Goal: Task Accomplishment & Management: Manage account settings

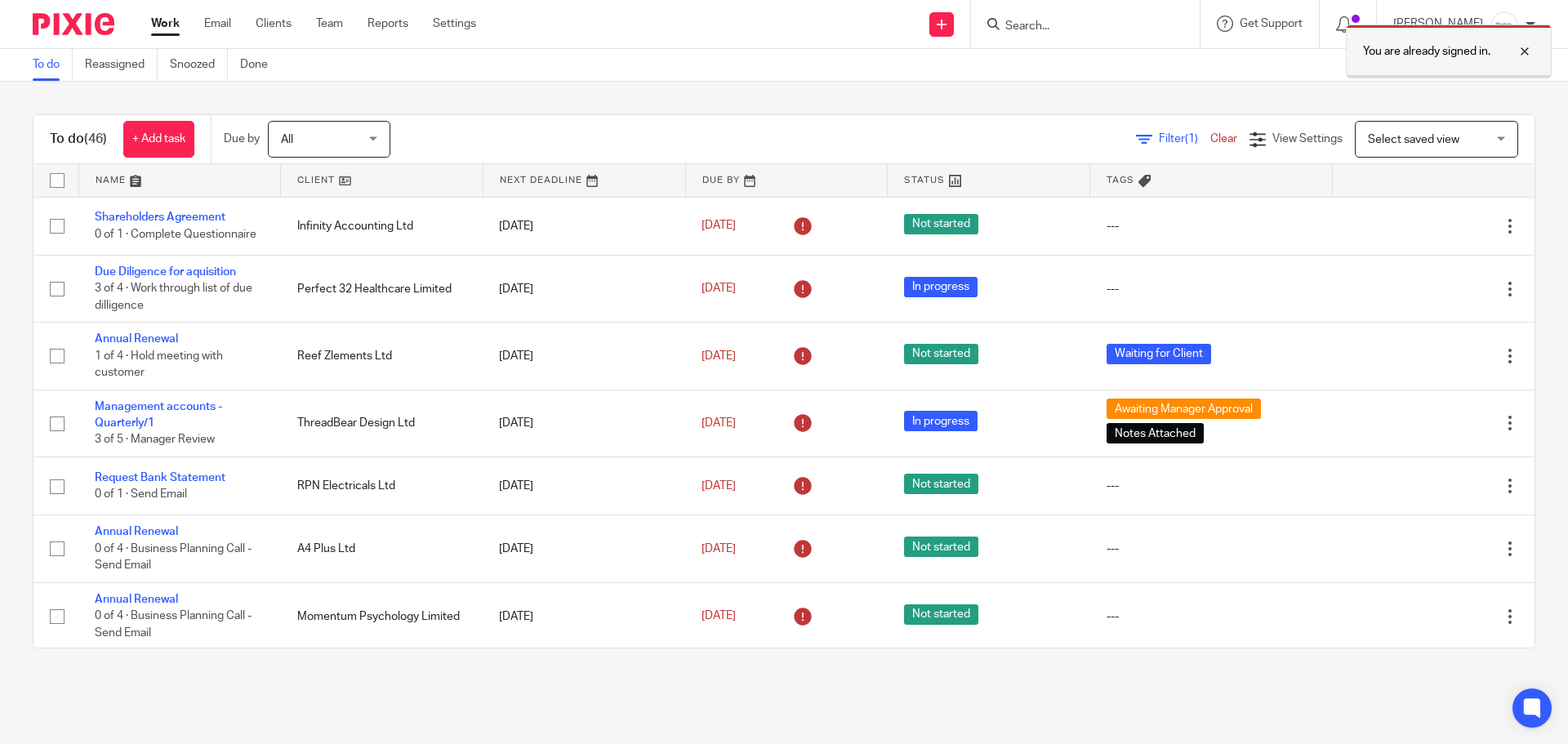
click at [1533, 55] on div at bounding box center [1512, 51] width 44 height 20
click at [1054, 24] on input "Search" at bounding box center [1077, 27] width 147 height 14
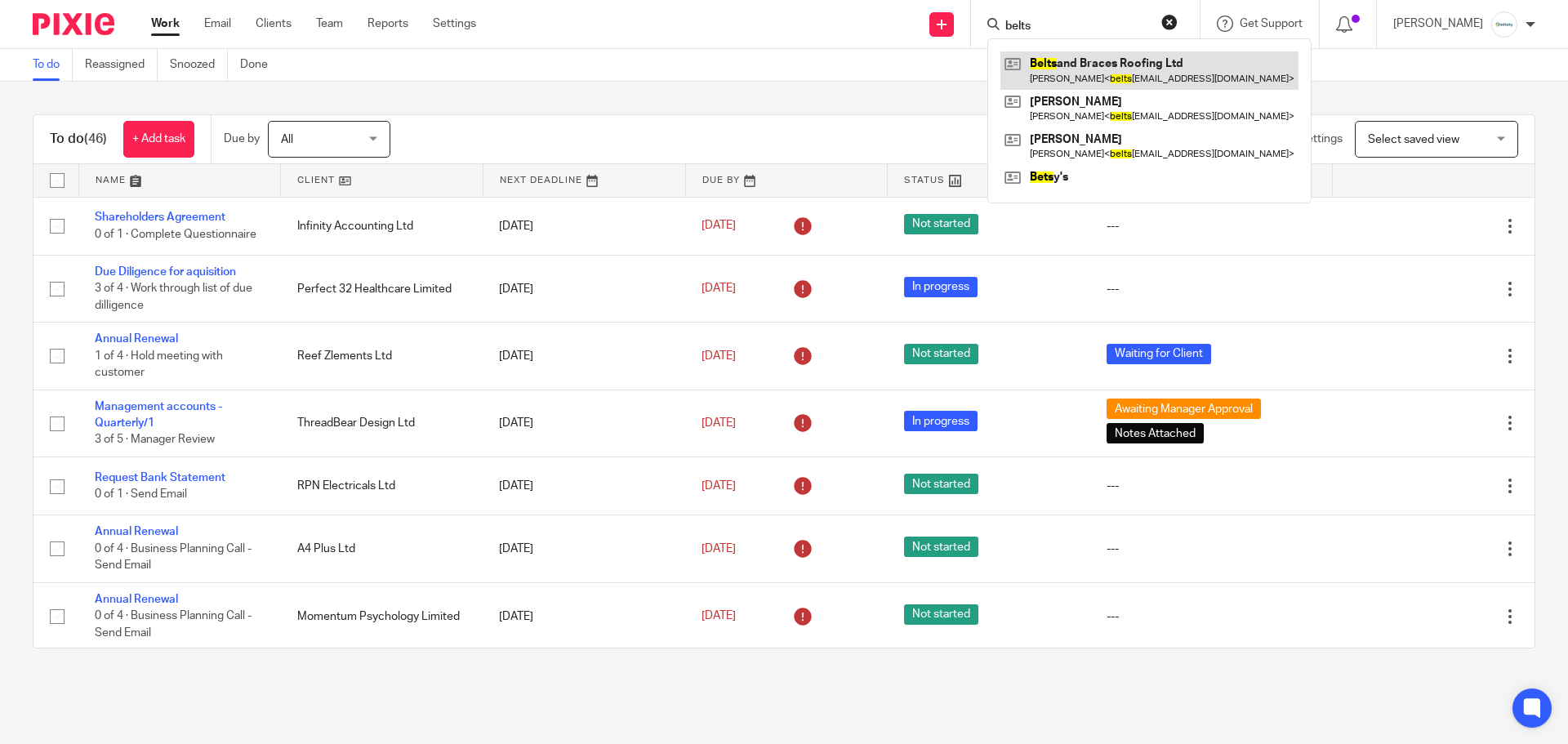
type input "belts"
click at [1116, 62] on link at bounding box center [1150, 70] width 298 height 38
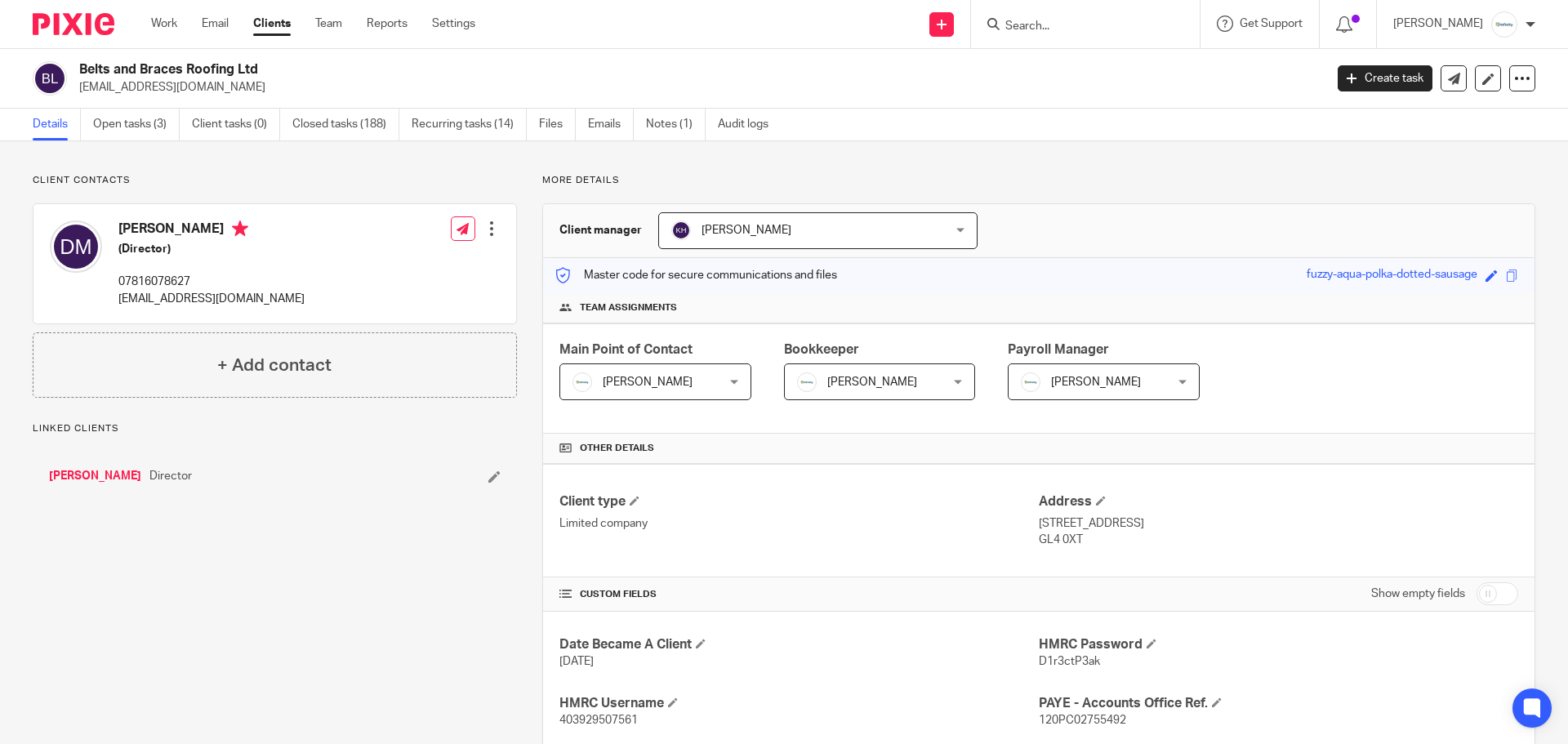
click at [175, 275] on p "07816078627" at bounding box center [211, 281] width 187 height 16
copy p "07816078627"
click at [1046, 23] on input "Search" at bounding box center [1077, 27] width 147 height 14
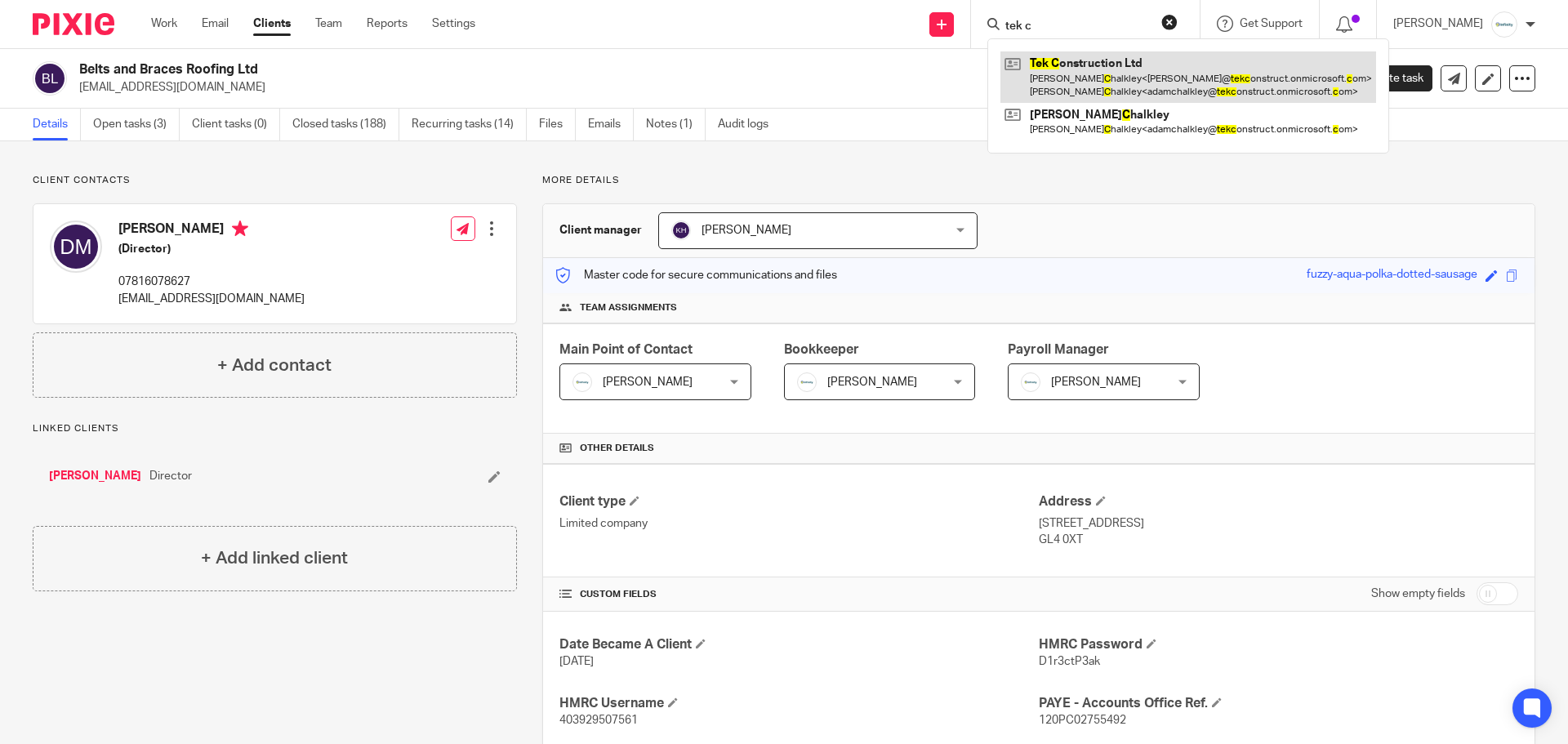
type input "tek c"
click at [1198, 85] on link at bounding box center [1188, 77] width 376 height 51
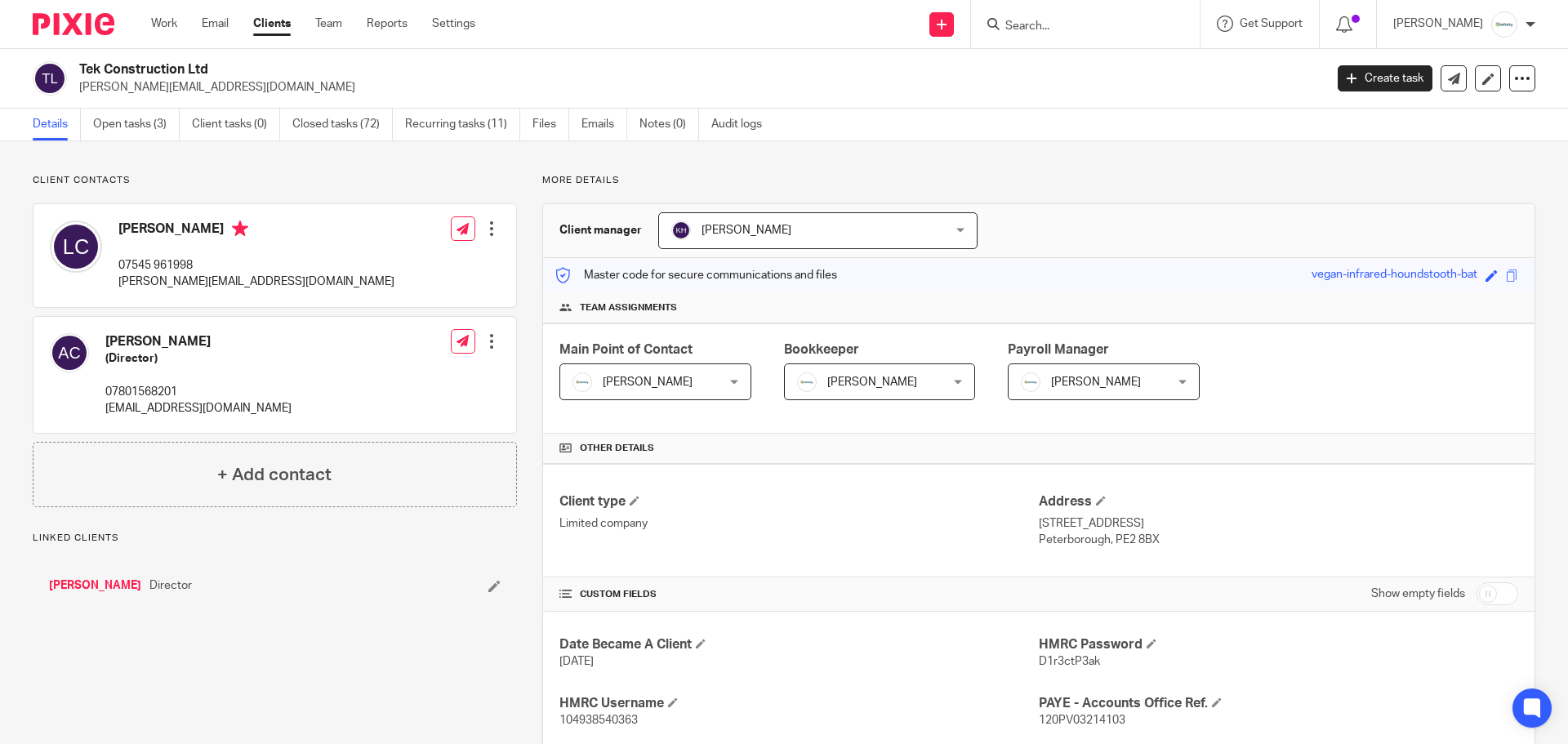
click at [143, 390] on p "07801568201" at bounding box center [198, 392] width 187 height 16
copy p "07801568201"
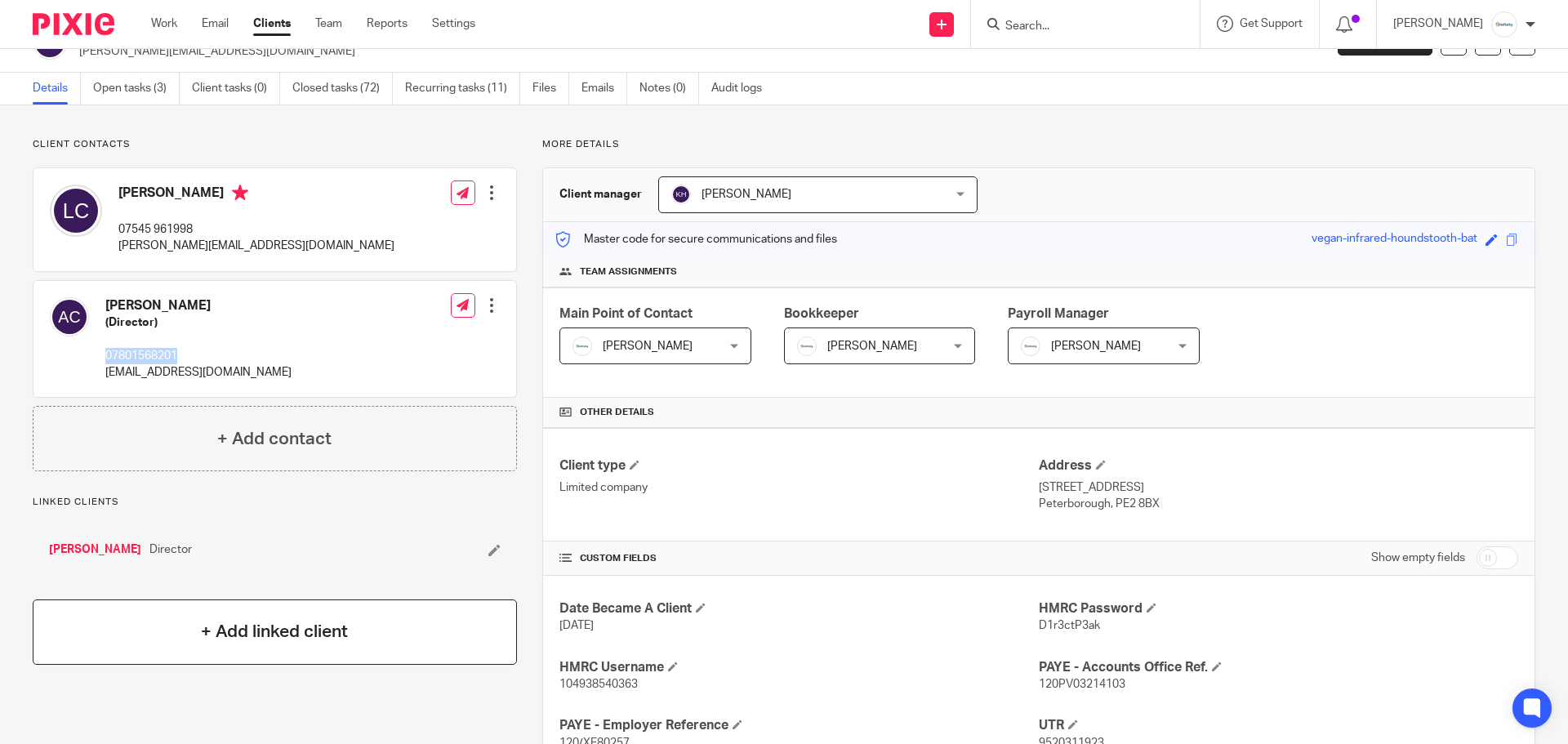
scroll to position [5, 0]
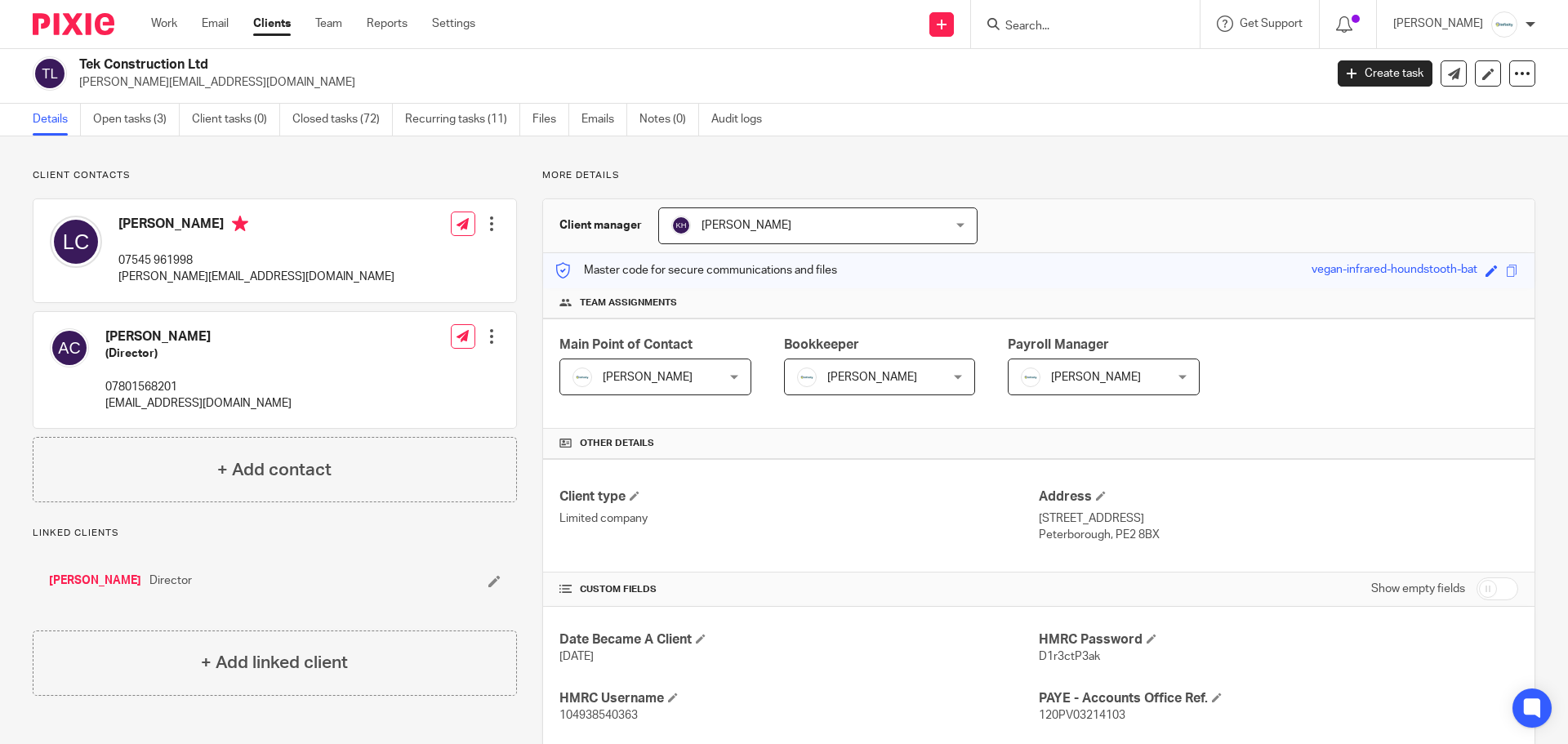
click at [1085, 23] on input "Search" at bounding box center [1077, 27] width 147 height 14
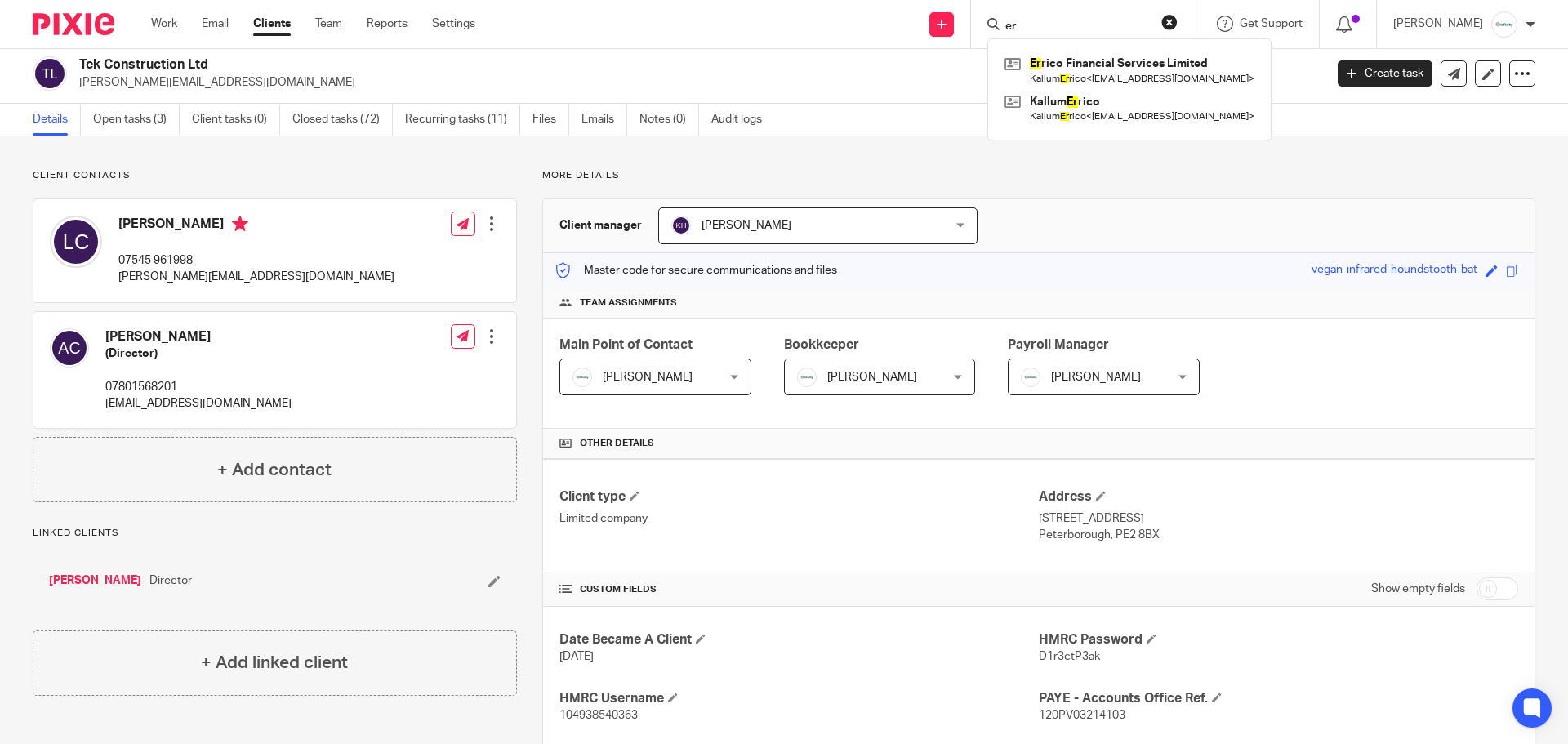
type input "e"
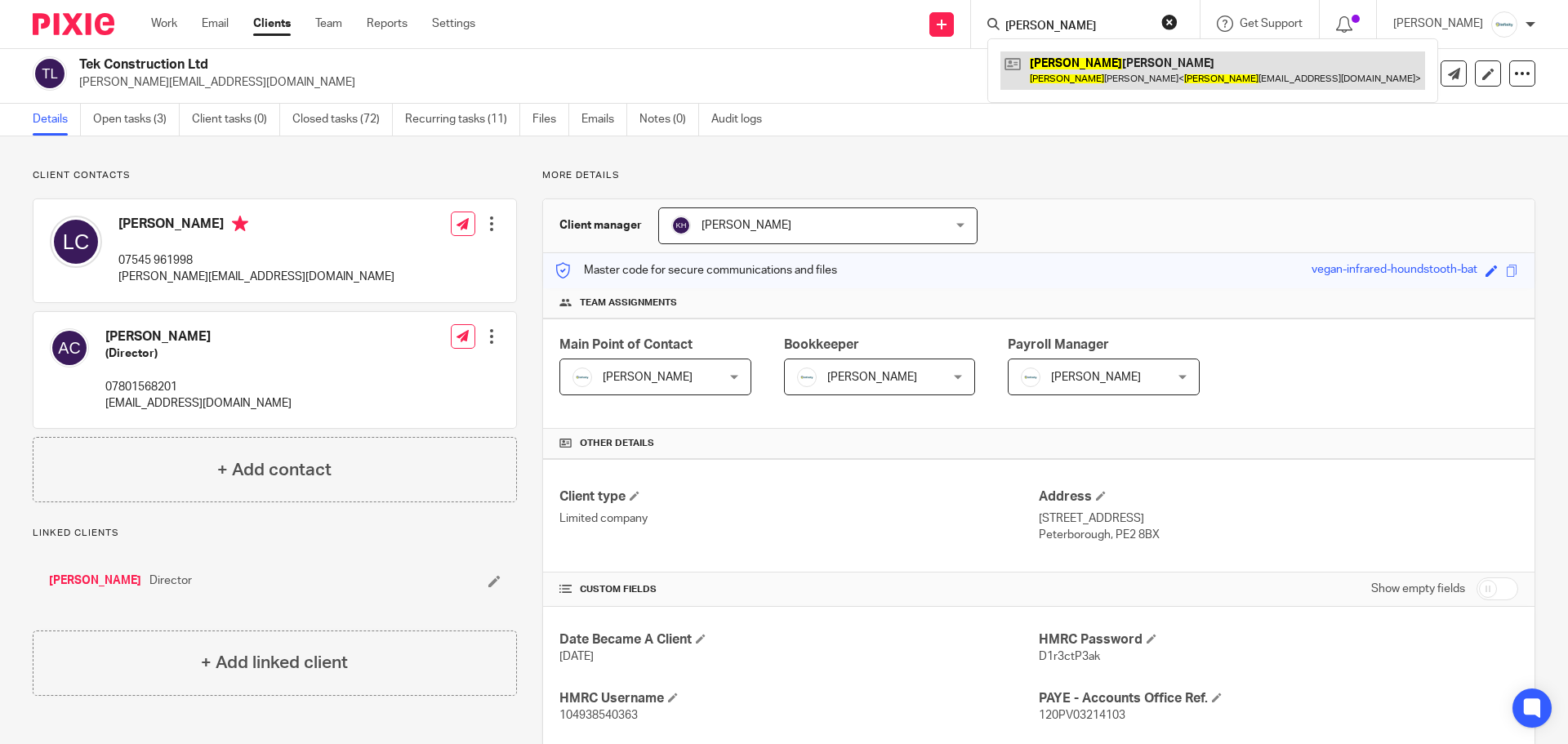
type input "rachel"
click at [1113, 60] on link at bounding box center [1213, 70] width 425 height 38
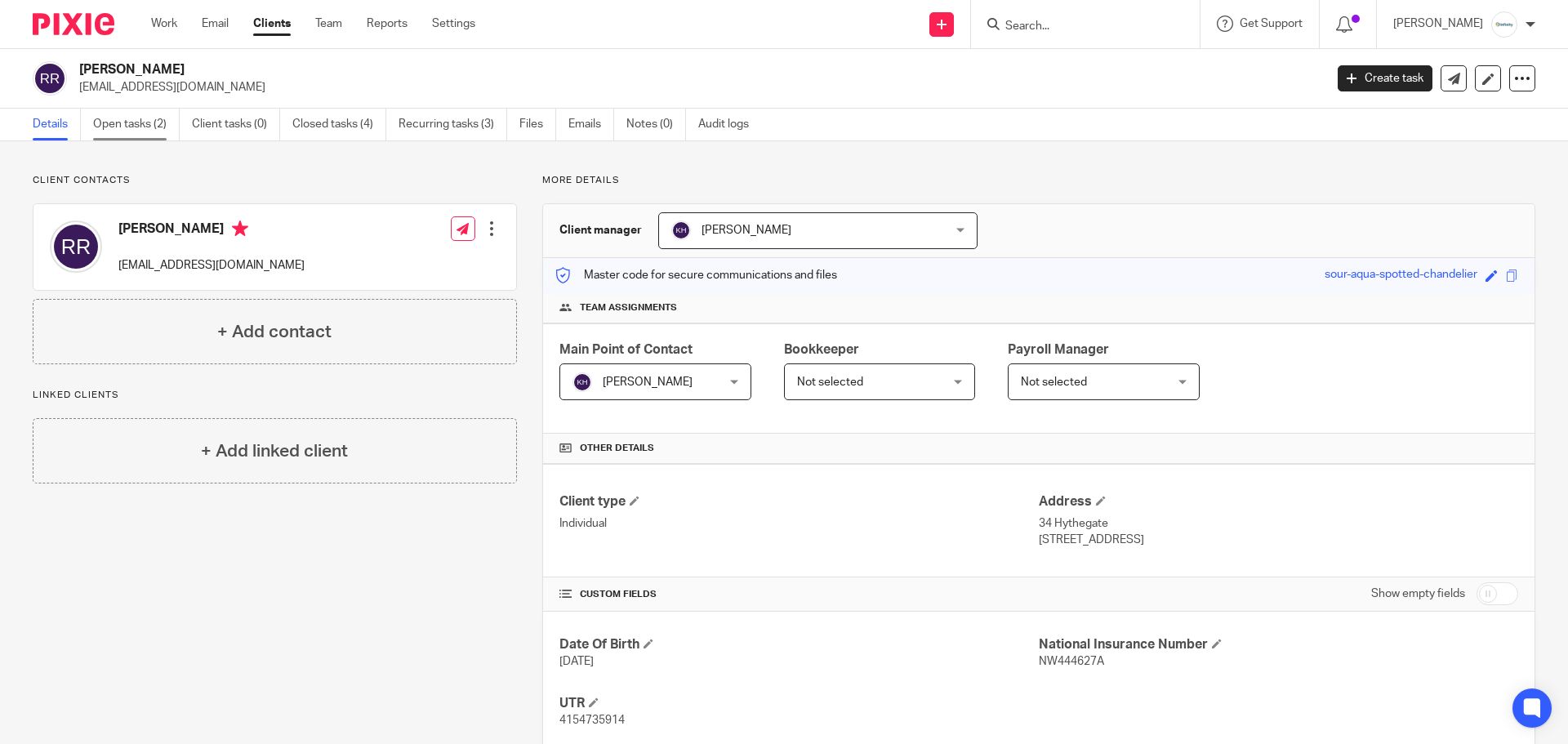
click at [139, 123] on link "Open tasks (2)" at bounding box center [136, 124] width 87 height 32
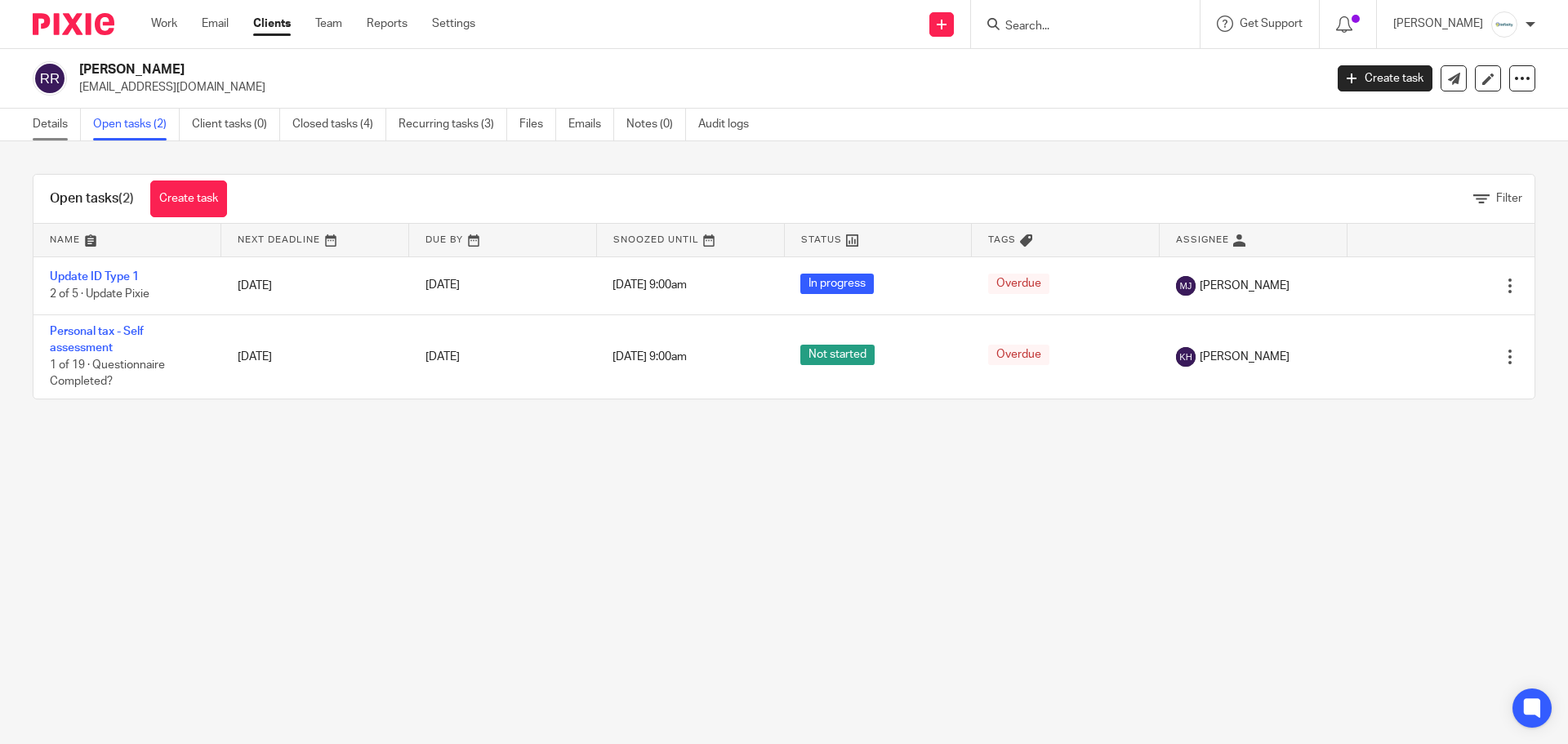
click at [53, 125] on link "Details" at bounding box center [56, 124] width 48 height 32
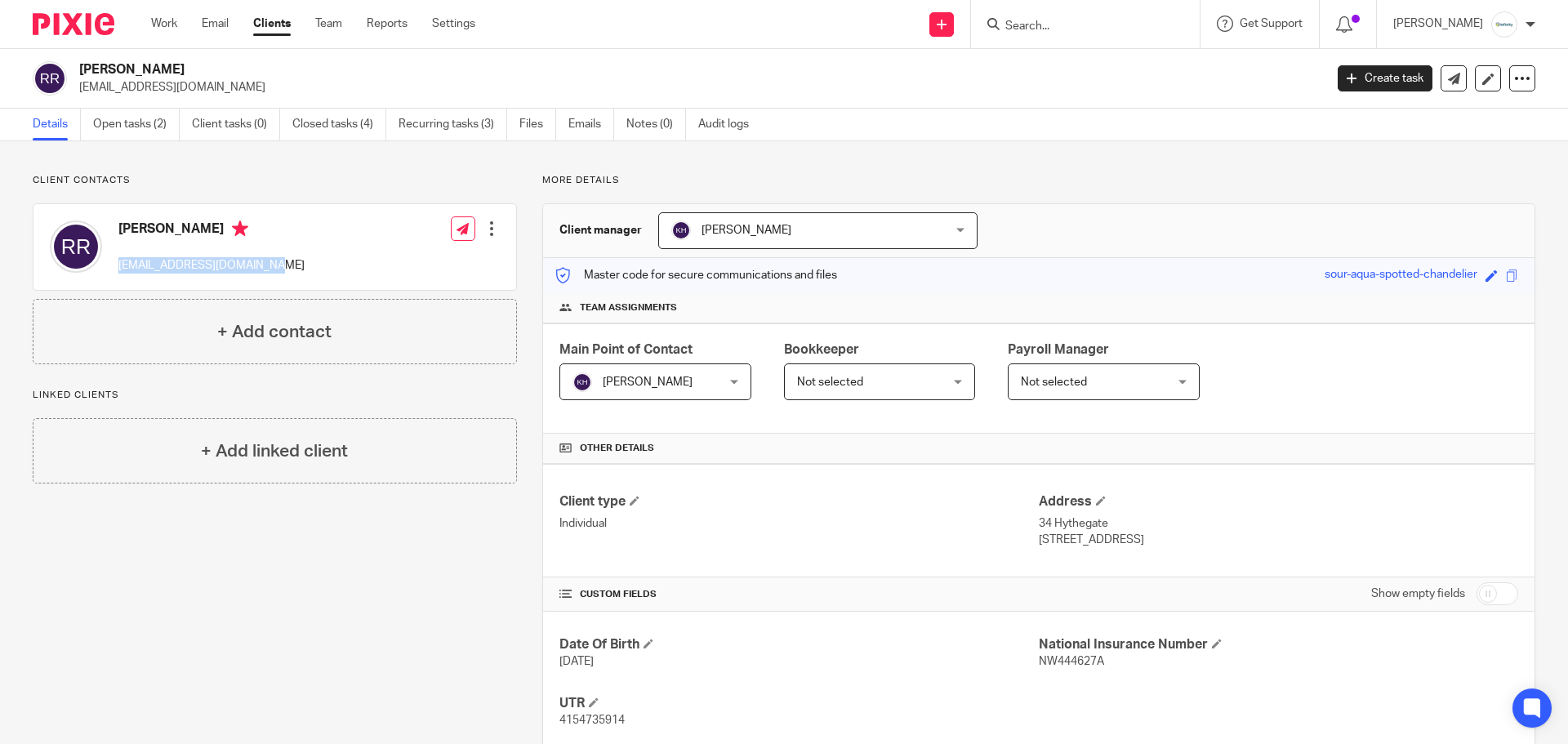
drag, startPoint x: 257, startPoint y: 265, endPoint x: 115, endPoint y: 271, distance: 142.1
click at [115, 271] on div "[PERSON_NAME] [EMAIL_ADDRESS][DOMAIN_NAME]" at bounding box center [177, 247] width 255 height 69
copy p "rachelreilly789@gmail.com"
click at [1064, 26] on input "Search" at bounding box center [1077, 27] width 147 height 14
click at [288, 457] on h4 "+ Add linked client" at bounding box center [274, 452] width 147 height 25
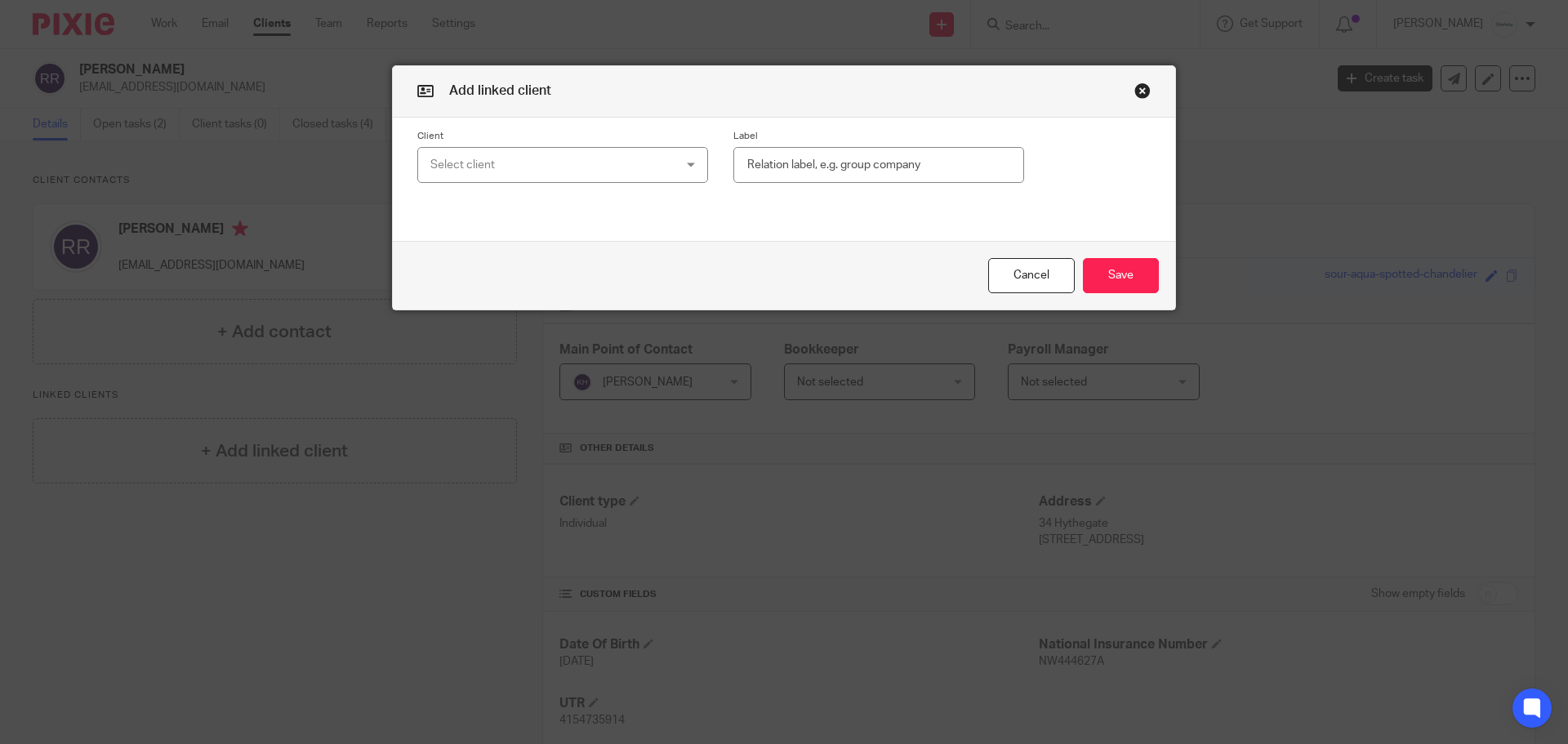
click at [531, 161] on div "Select client" at bounding box center [541, 165] width 222 height 34
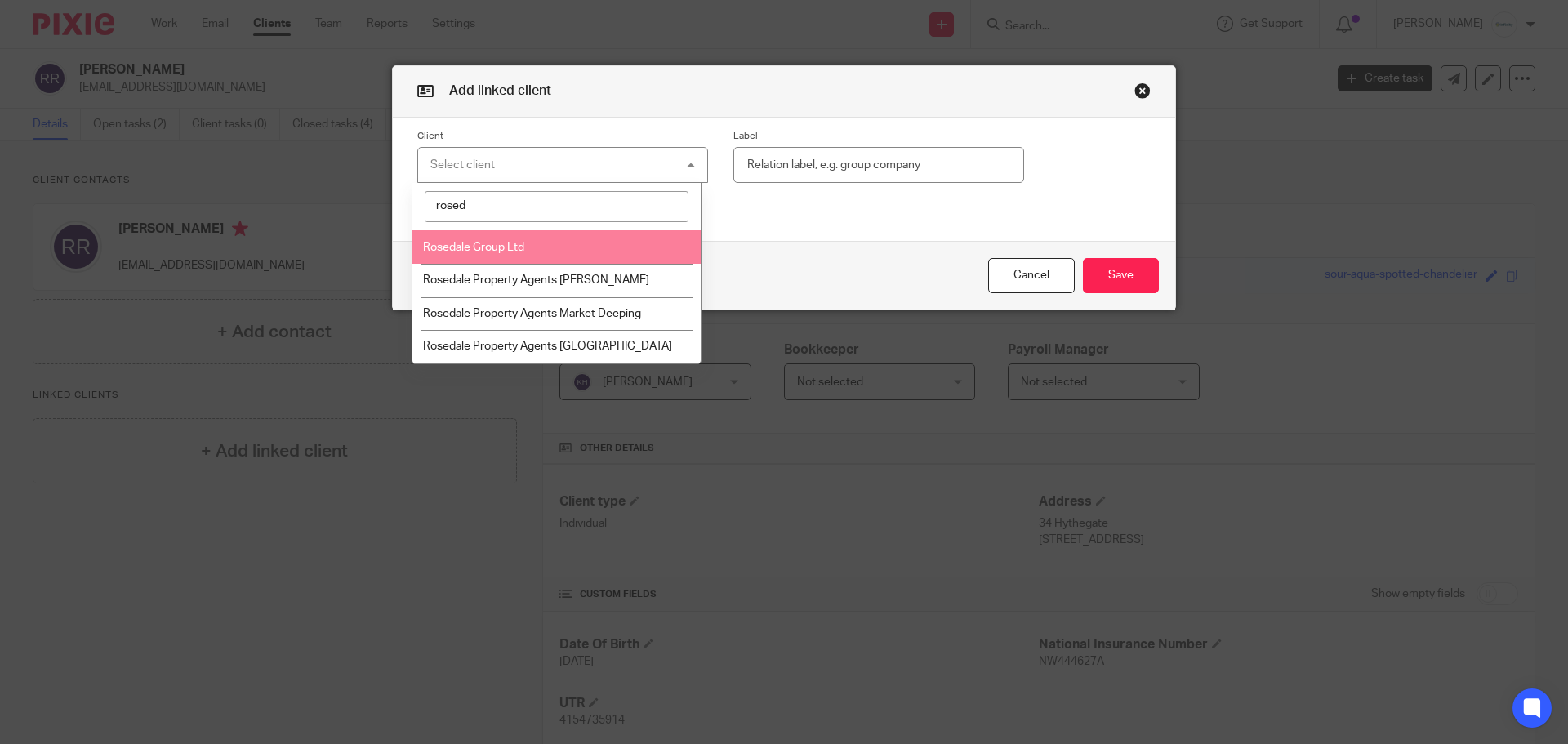
type input "rosed"
click at [544, 241] on li "Rosedale Group Ltd" at bounding box center [557, 246] width 289 height 33
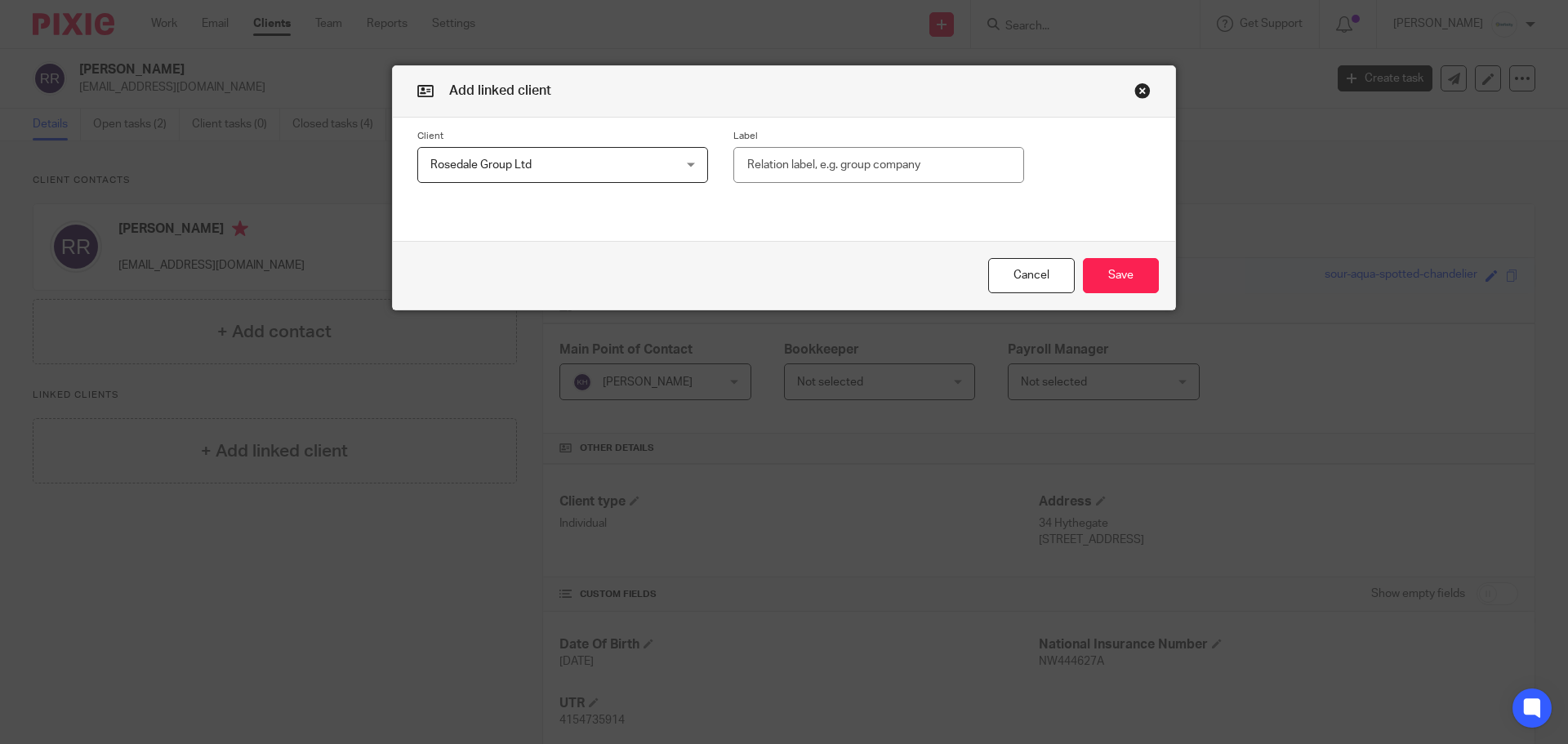
click at [756, 167] on input "text" at bounding box center [879, 165] width 291 height 37
type input "Shareholder"
click at [1120, 285] on button "Save" at bounding box center [1121, 275] width 76 height 35
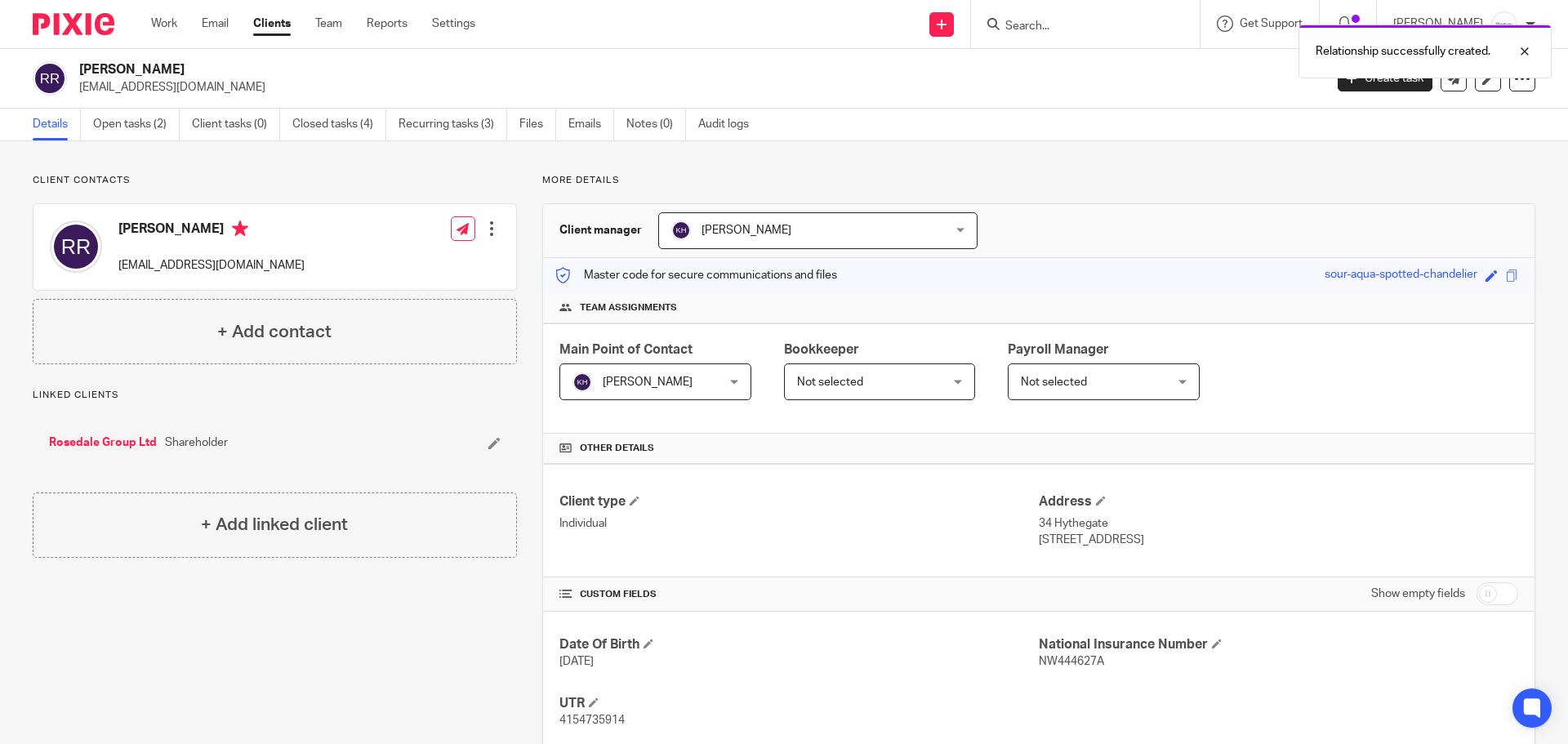
click at [111, 437] on link "Rosedale Group Ltd" at bounding box center [103, 443] width 108 height 16
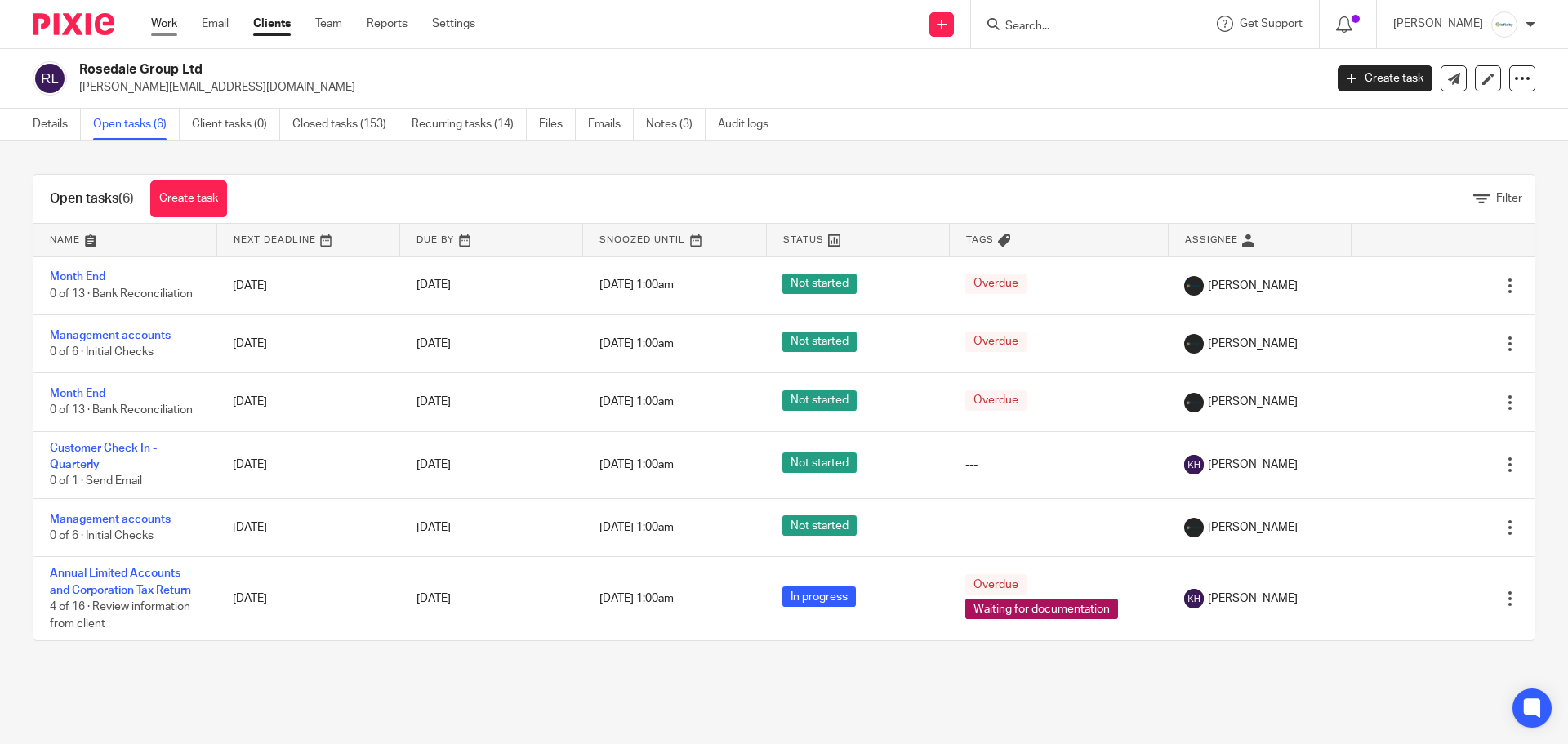
click at [169, 22] on link "Work" at bounding box center [164, 23] width 26 height 16
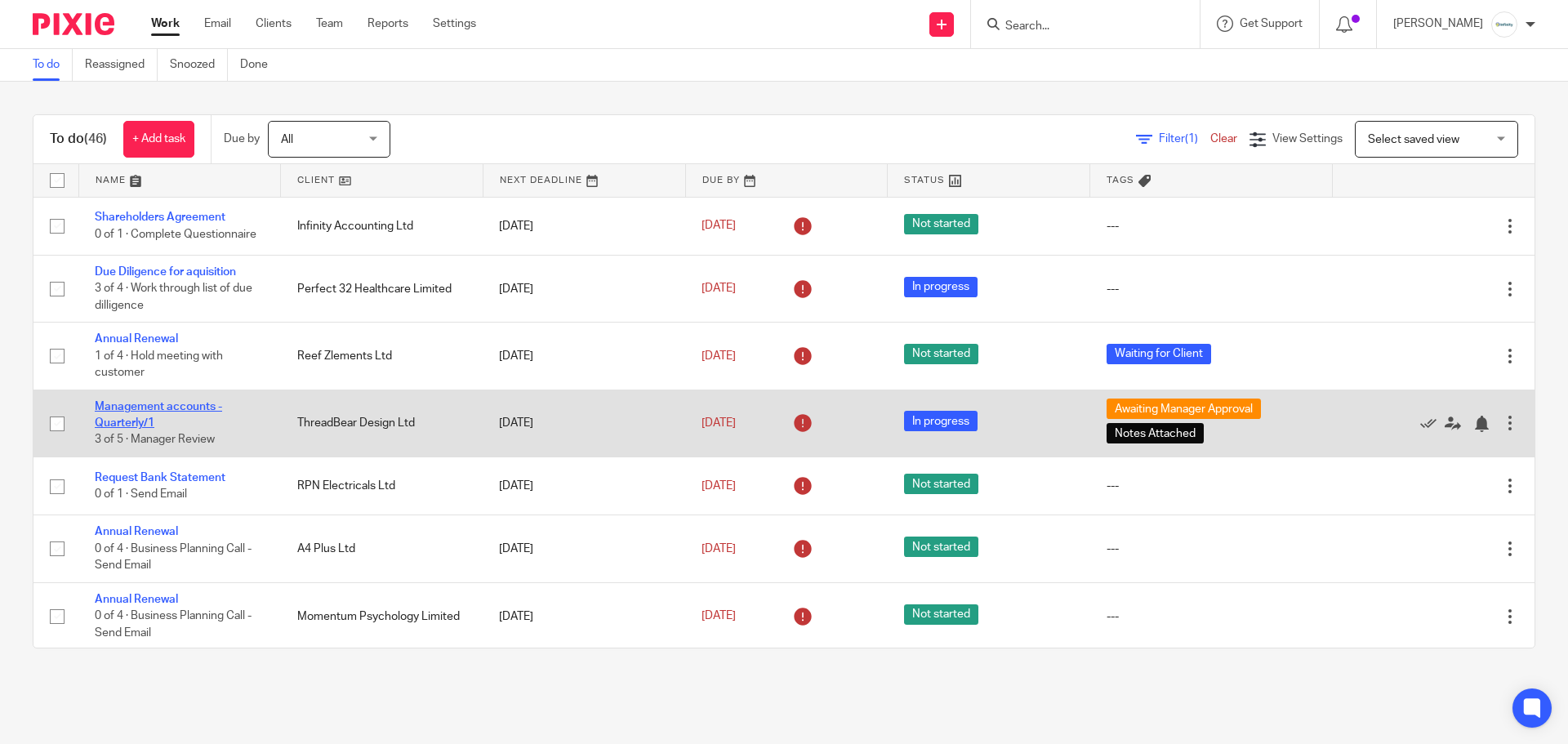
click at [149, 404] on link "Management accounts -Quarterly/1" at bounding box center [158, 415] width 127 height 28
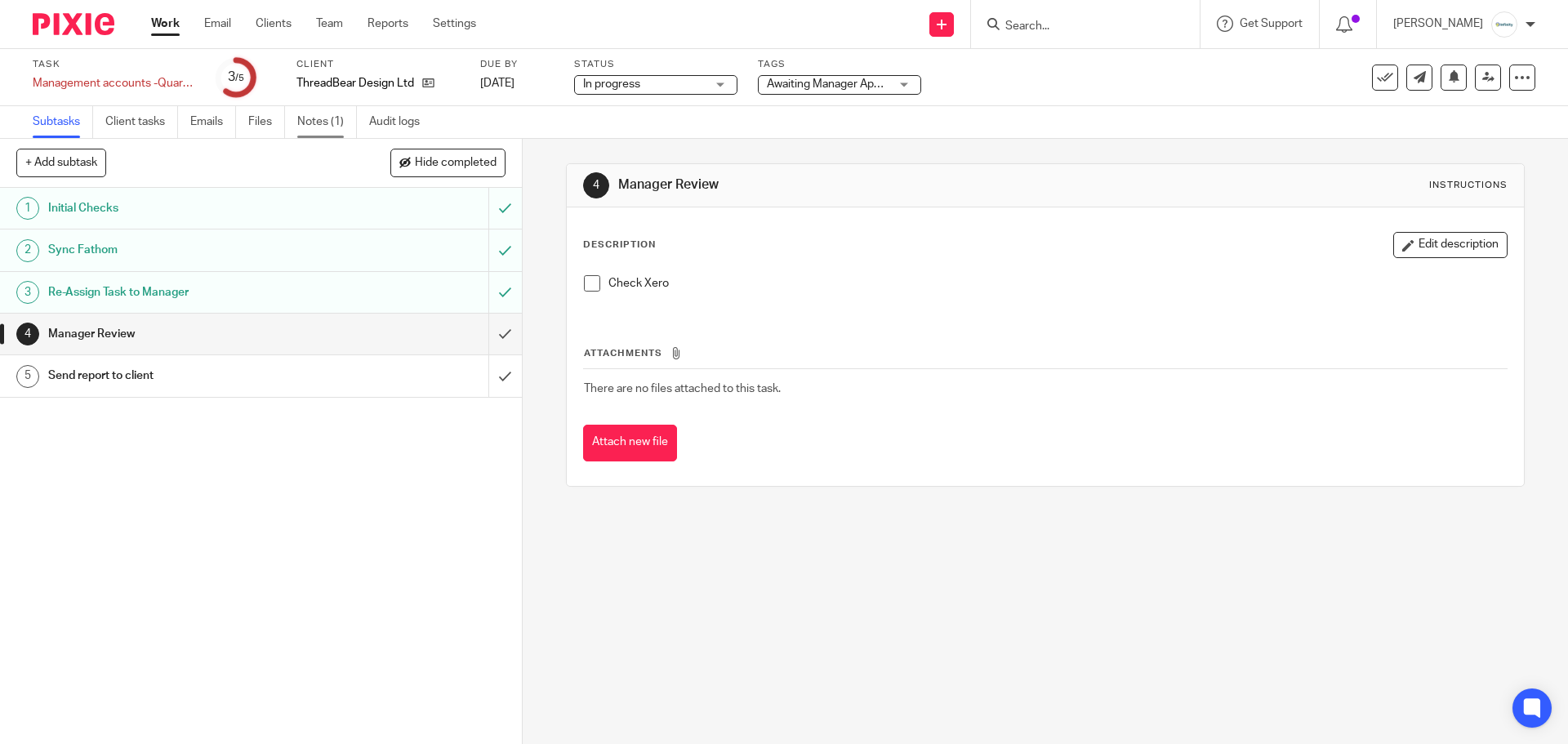
click at [318, 114] on link "Notes (1)" at bounding box center [327, 122] width 60 height 32
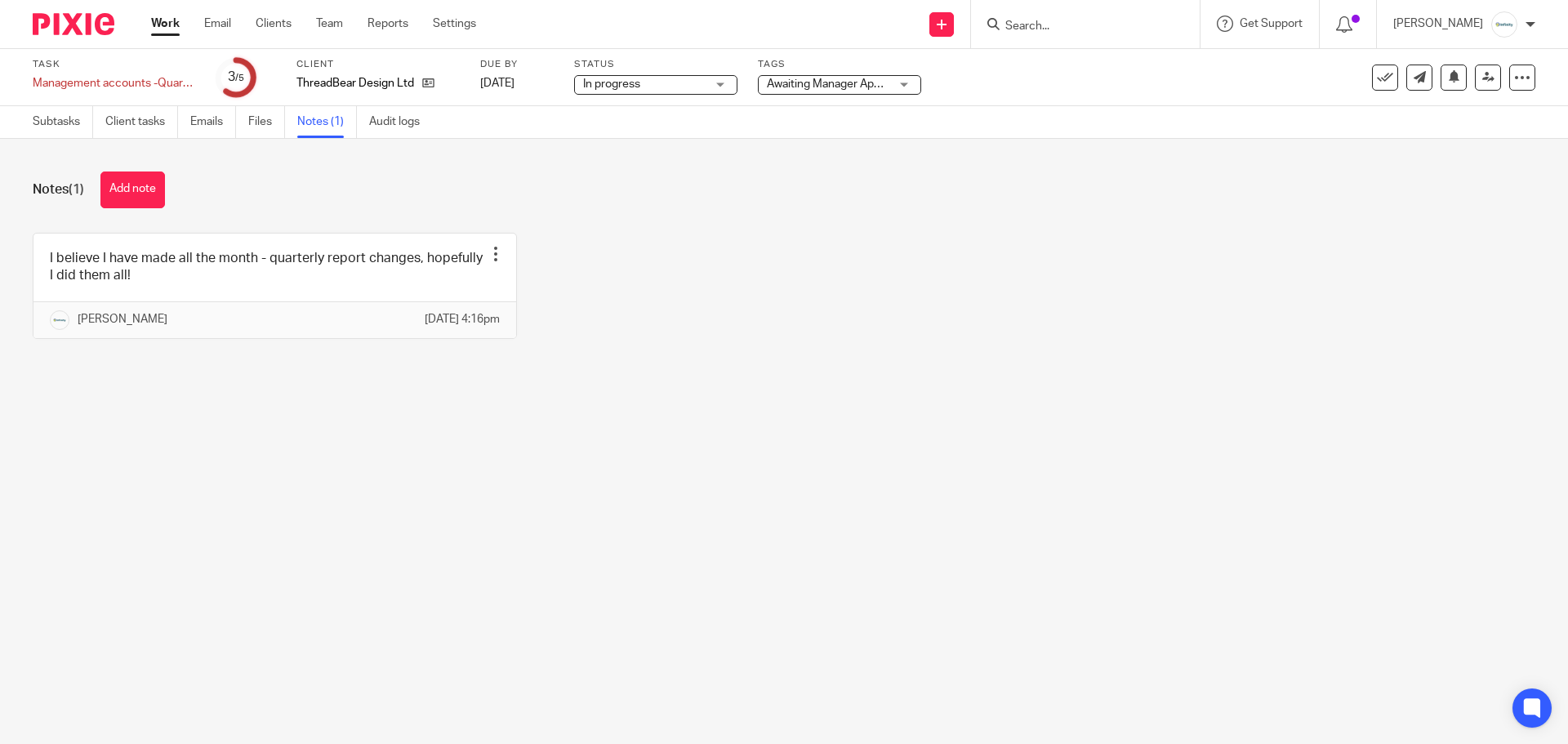
click at [58, 122] on link "Subtasks" at bounding box center [62, 122] width 60 height 32
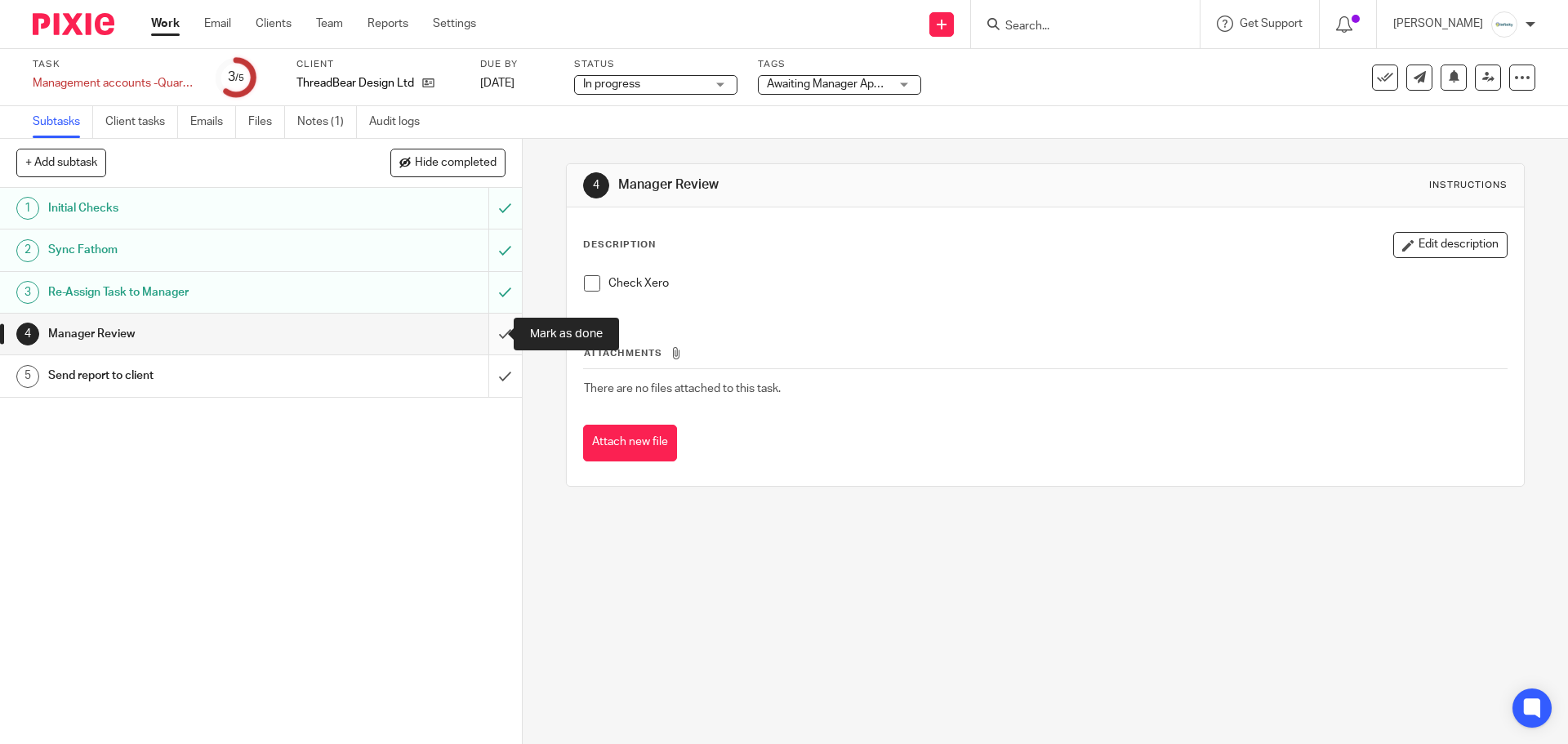
click at [481, 343] on input "submit" at bounding box center [261, 334] width 522 height 41
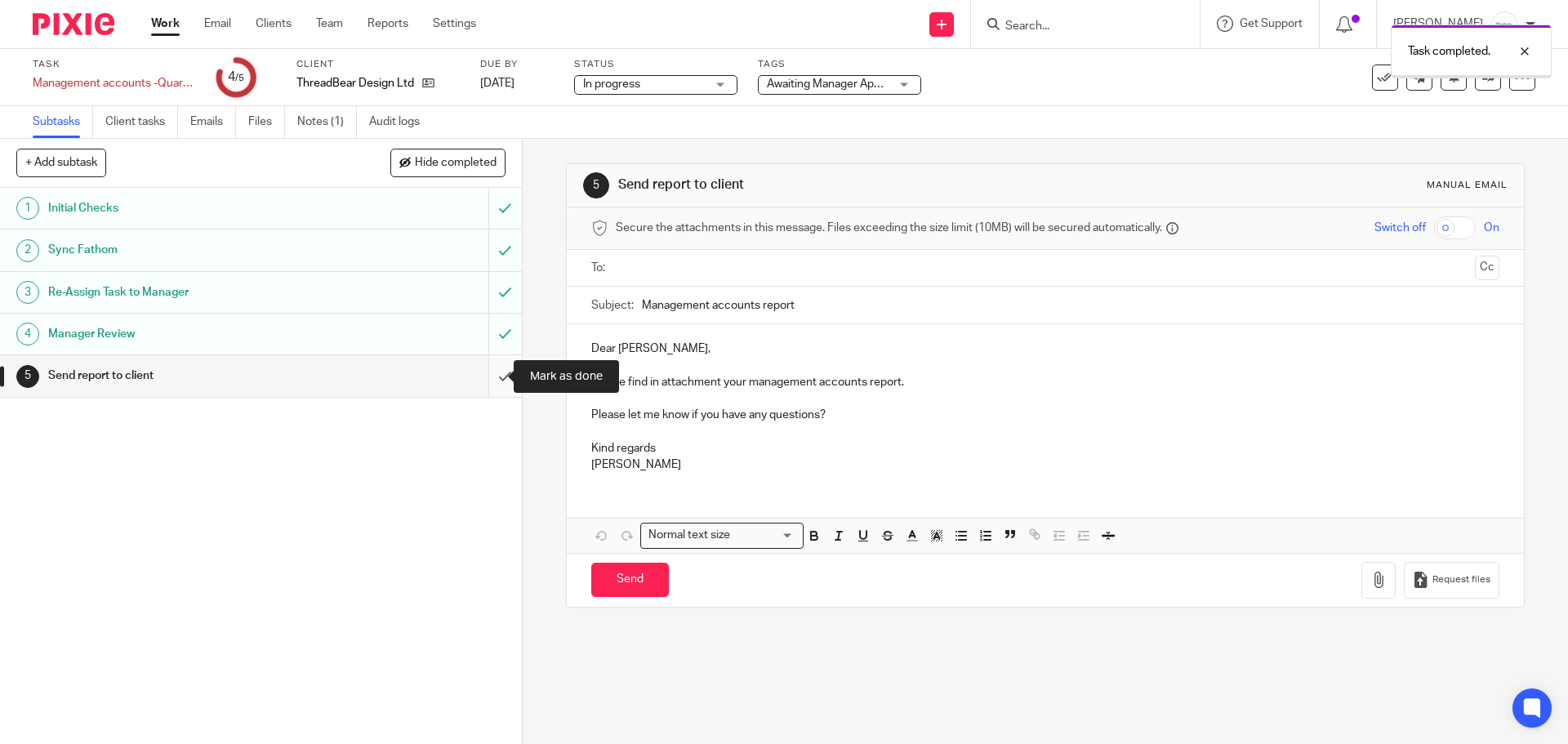
click at [487, 378] on input "submit" at bounding box center [261, 375] width 522 height 41
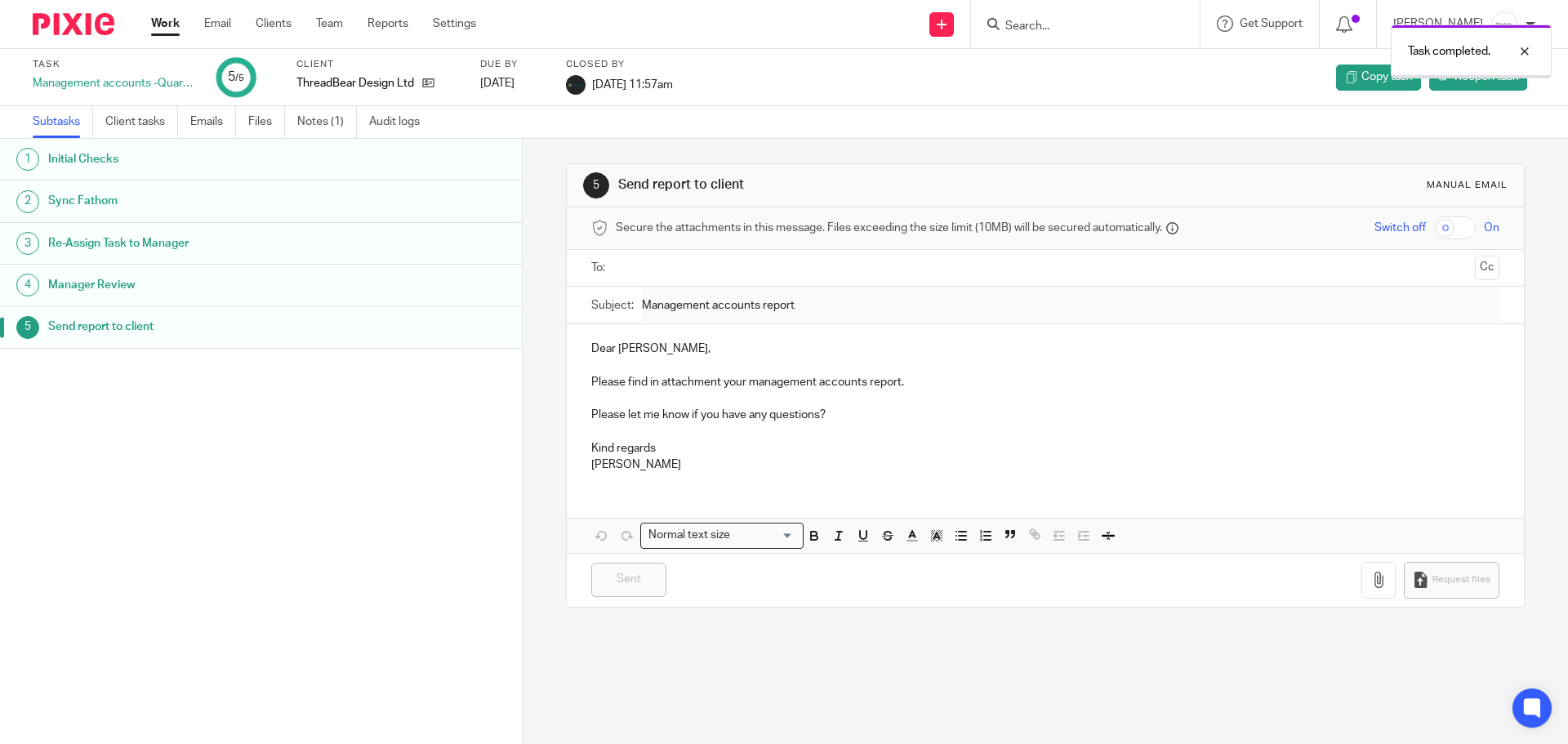
click at [160, 28] on link "Work" at bounding box center [166, 23] width 29 height 16
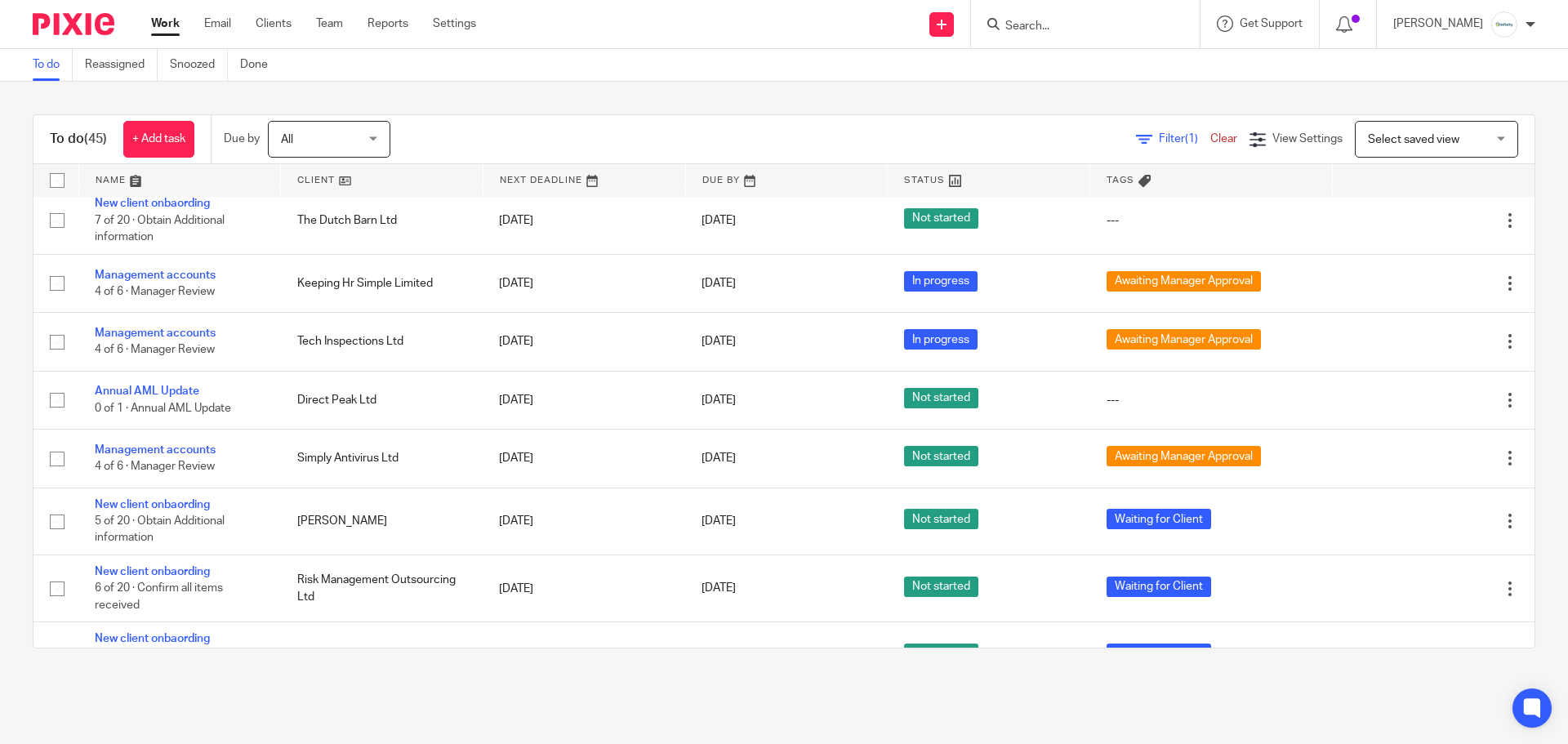
scroll to position [1308, 0]
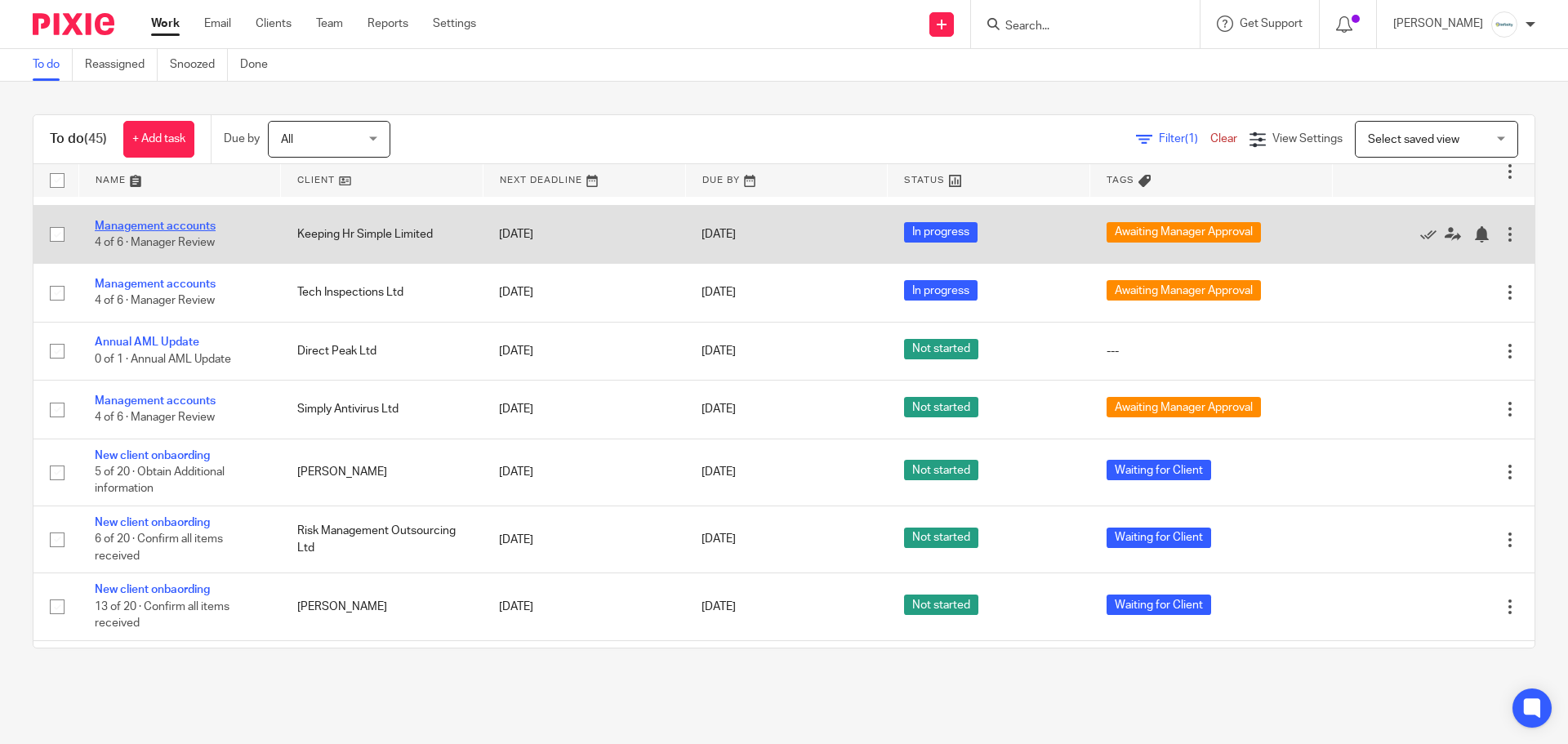
click at [196, 224] on link "Management accounts" at bounding box center [155, 226] width 121 height 12
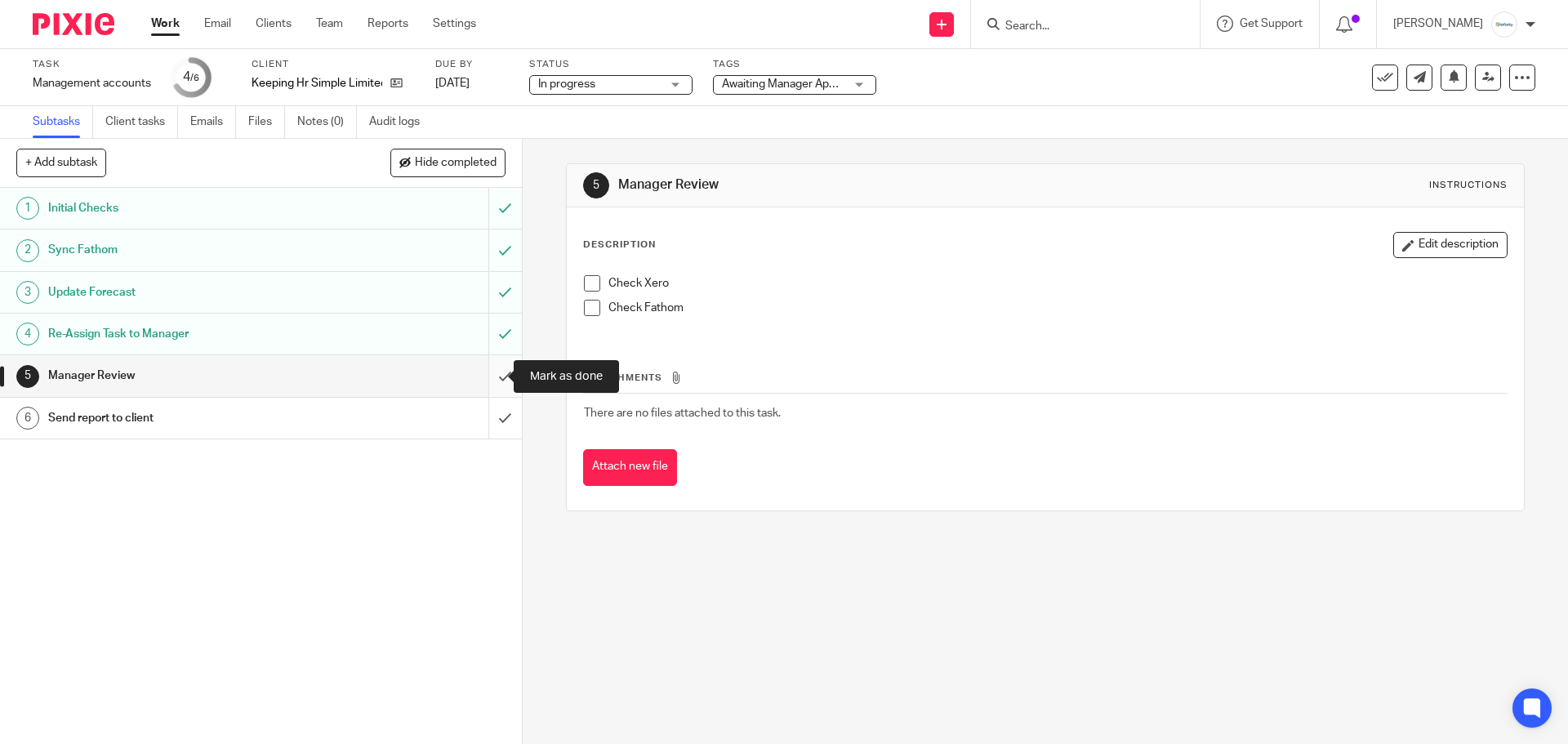
click at [500, 376] on input "submit" at bounding box center [261, 375] width 522 height 41
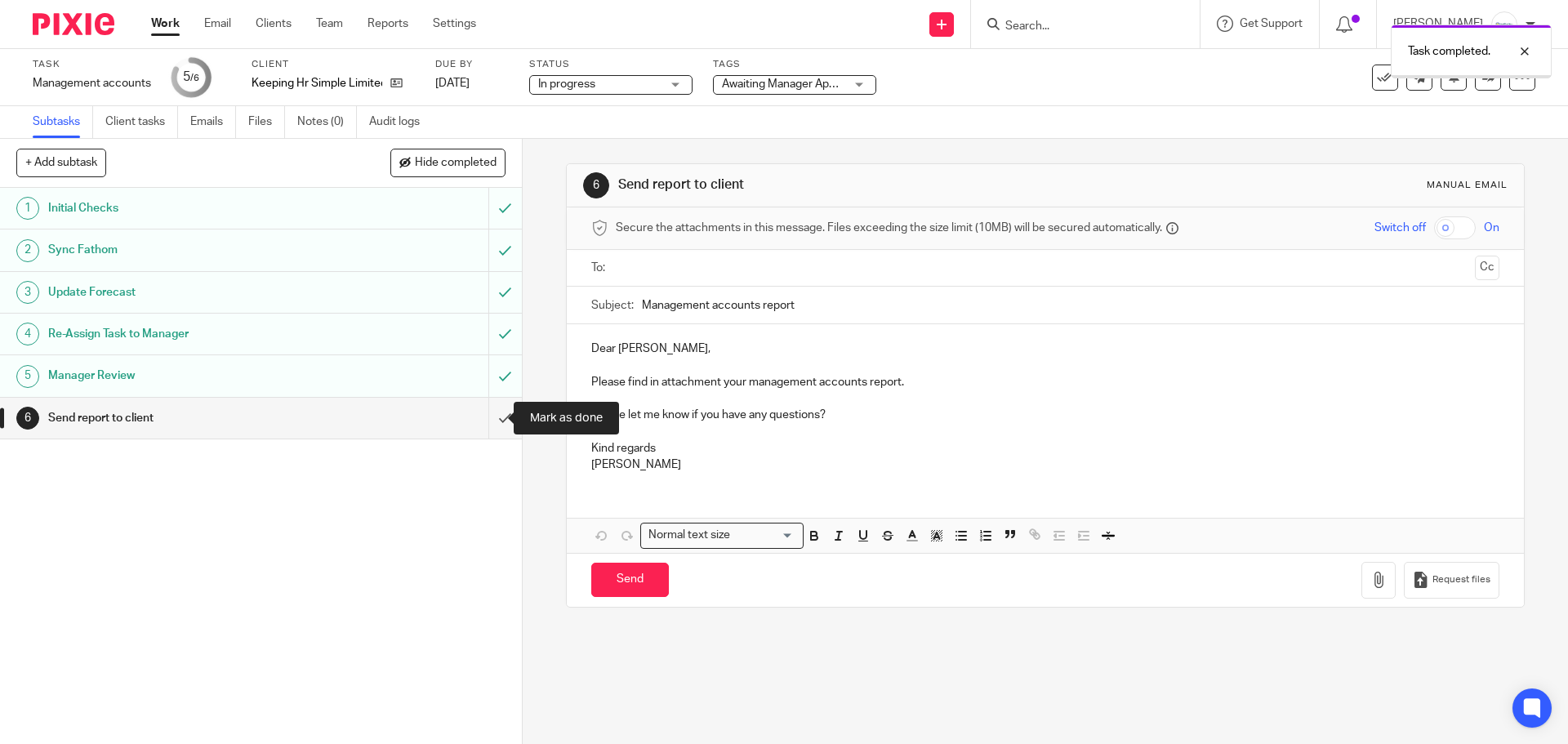
click at [491, 417] on input "submit" at bounding box center [261, 418] width 522 height 41
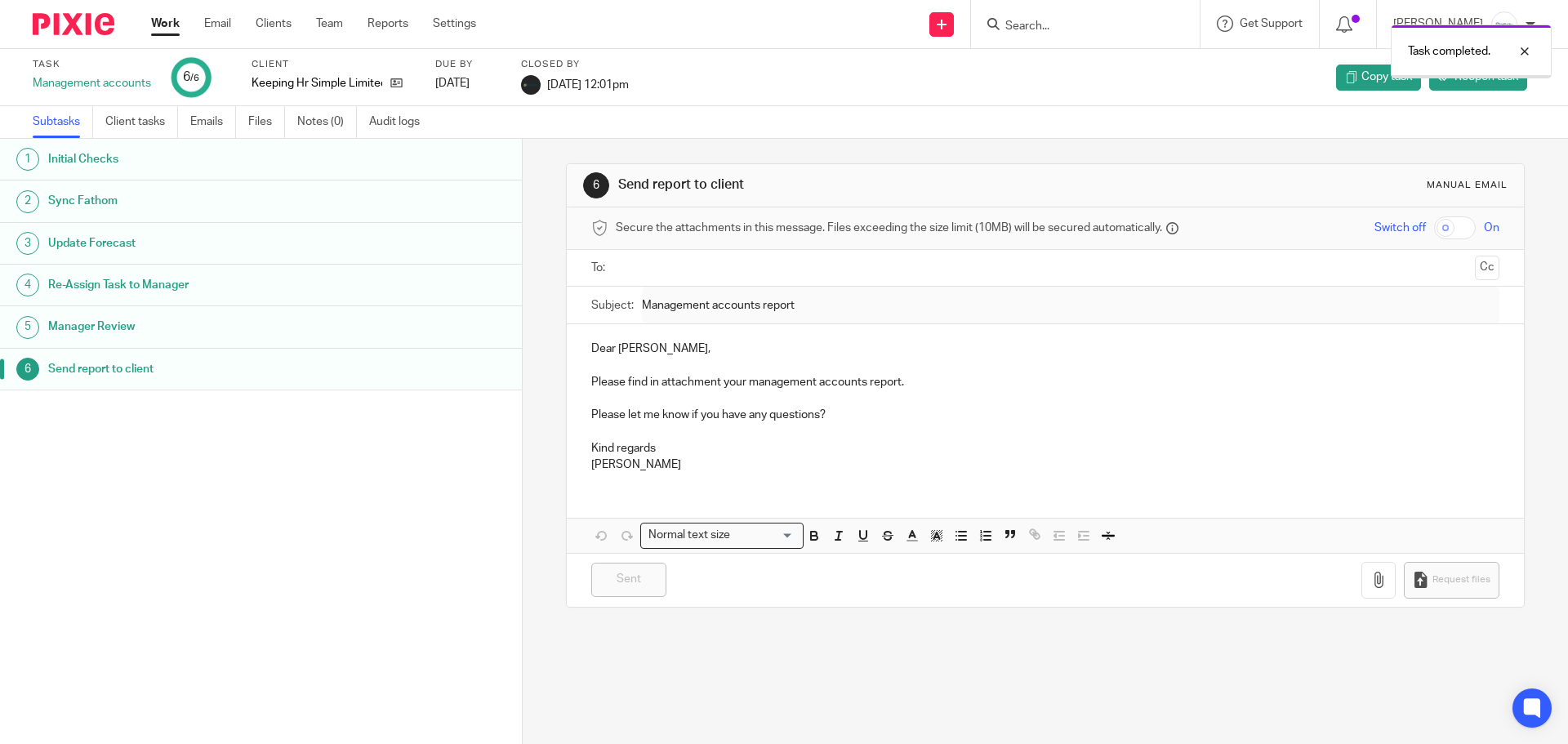
drag, startPoint x: 0, startPoint y: 0, endPoint x: 160, endPoint y: 28, distance: 162.4
click at [160, 27] on link "Work" at bounding box center [166, 23] width 29 height 16
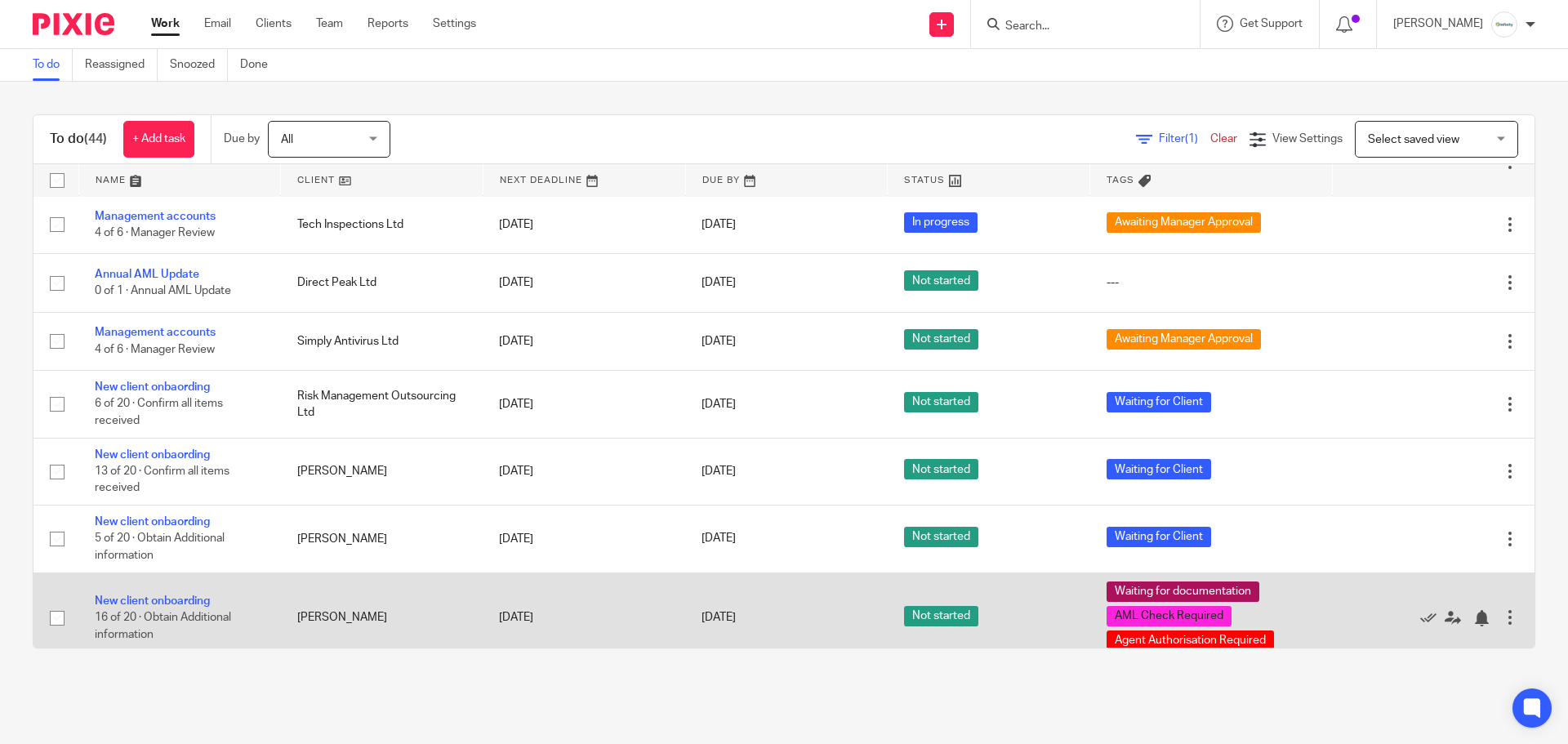
scroll to position [1308, 0]
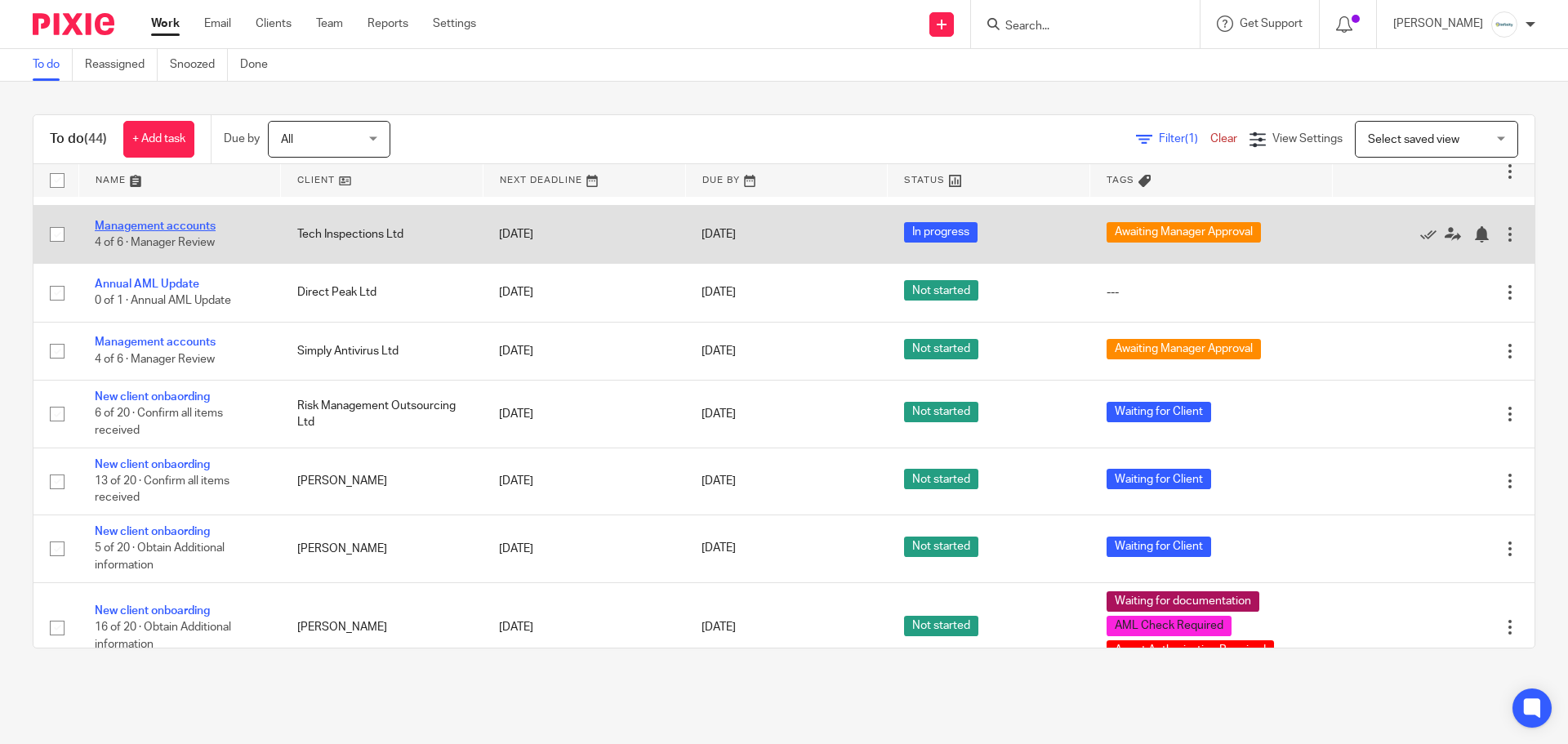
click at [193, 225] on link "Management accounts" at bounding box center [155, 226] width 121 height 12
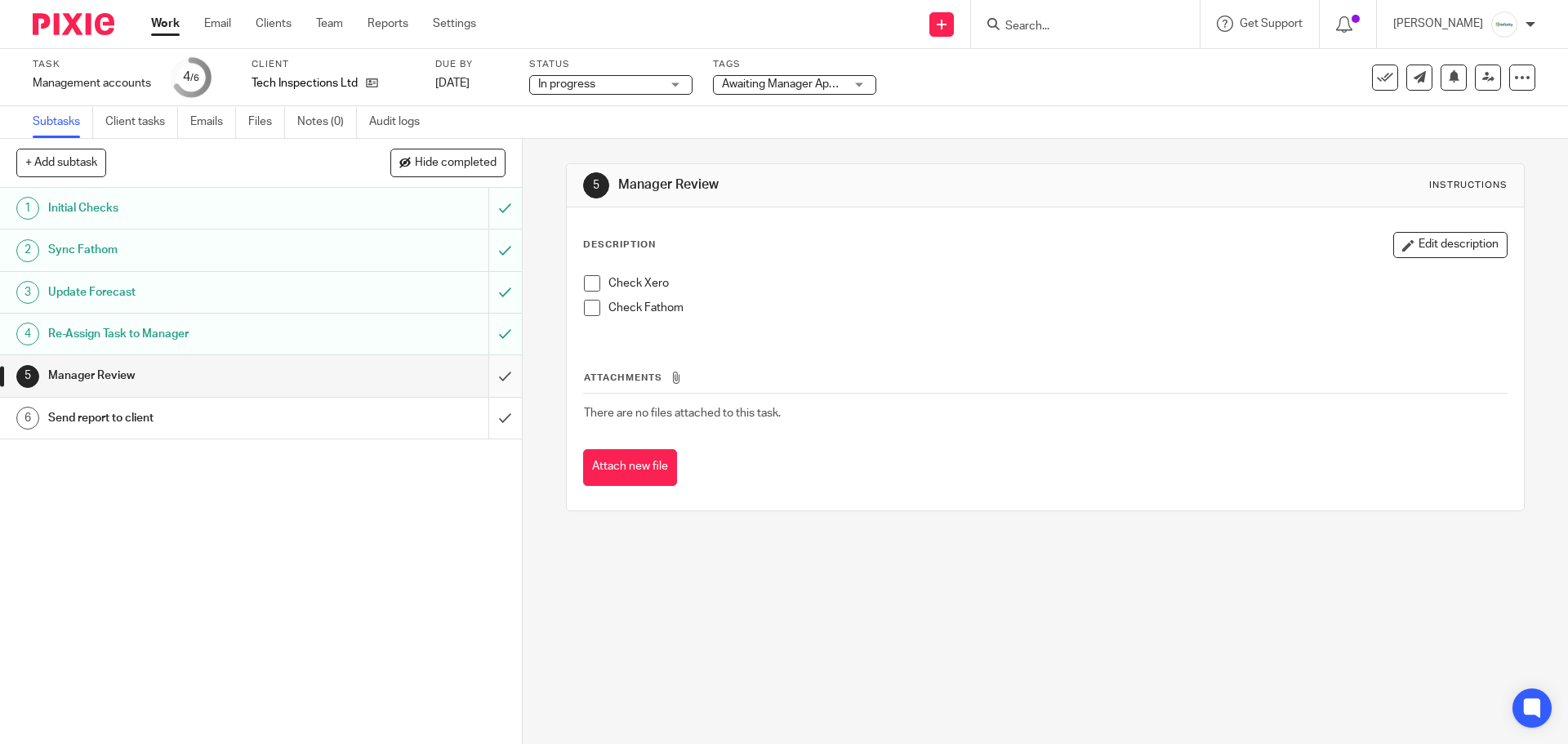
click at [497, 377] on input "submit" at bounding box center [261, 375] width 522 height 41
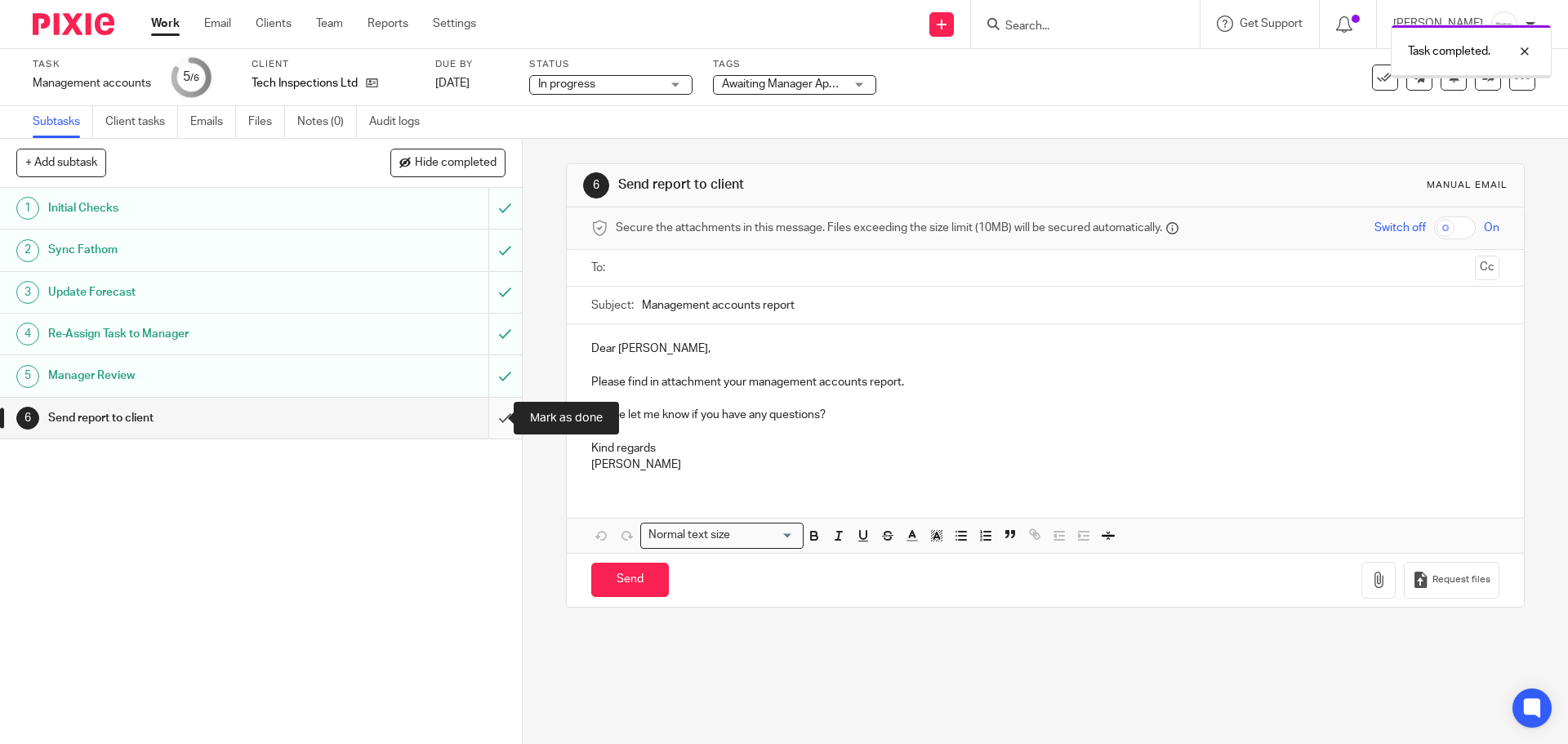
click at [491, 423] on input "submit" at bounding box center [261, 418] width 522 height 41
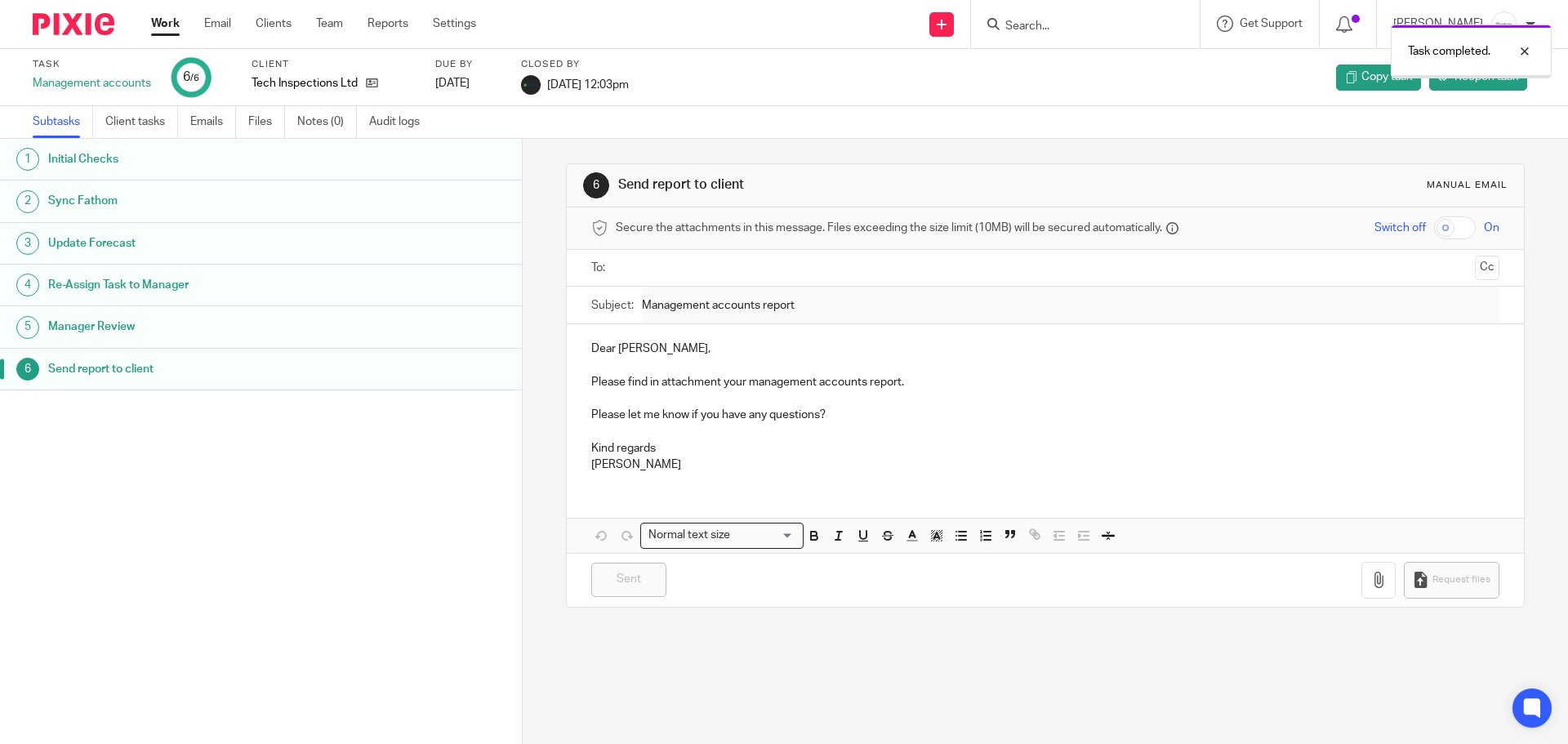
click at [156, 21] on link "Work" at bounding box center [166, 23] width 29 height 16
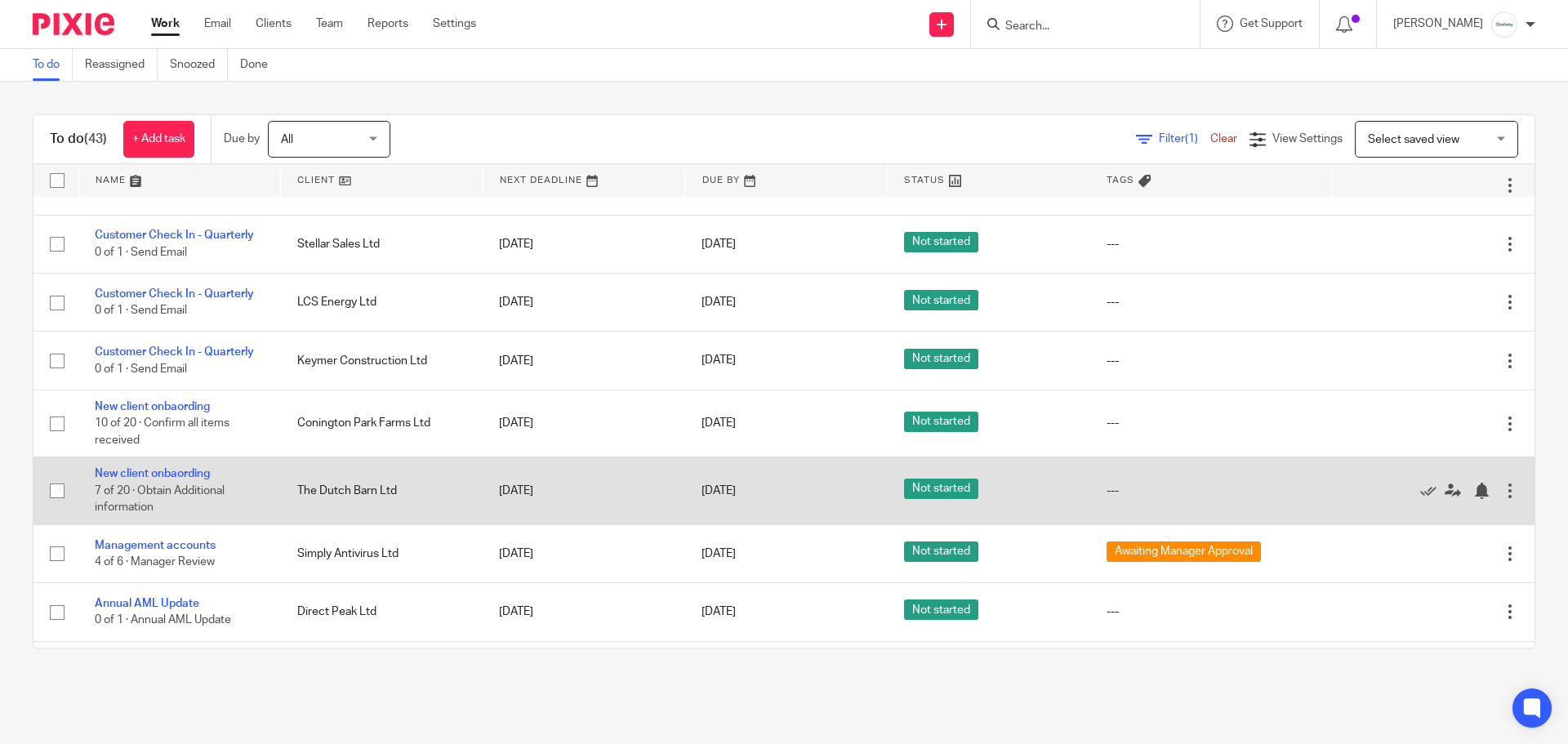
scroll to position [943, 0]
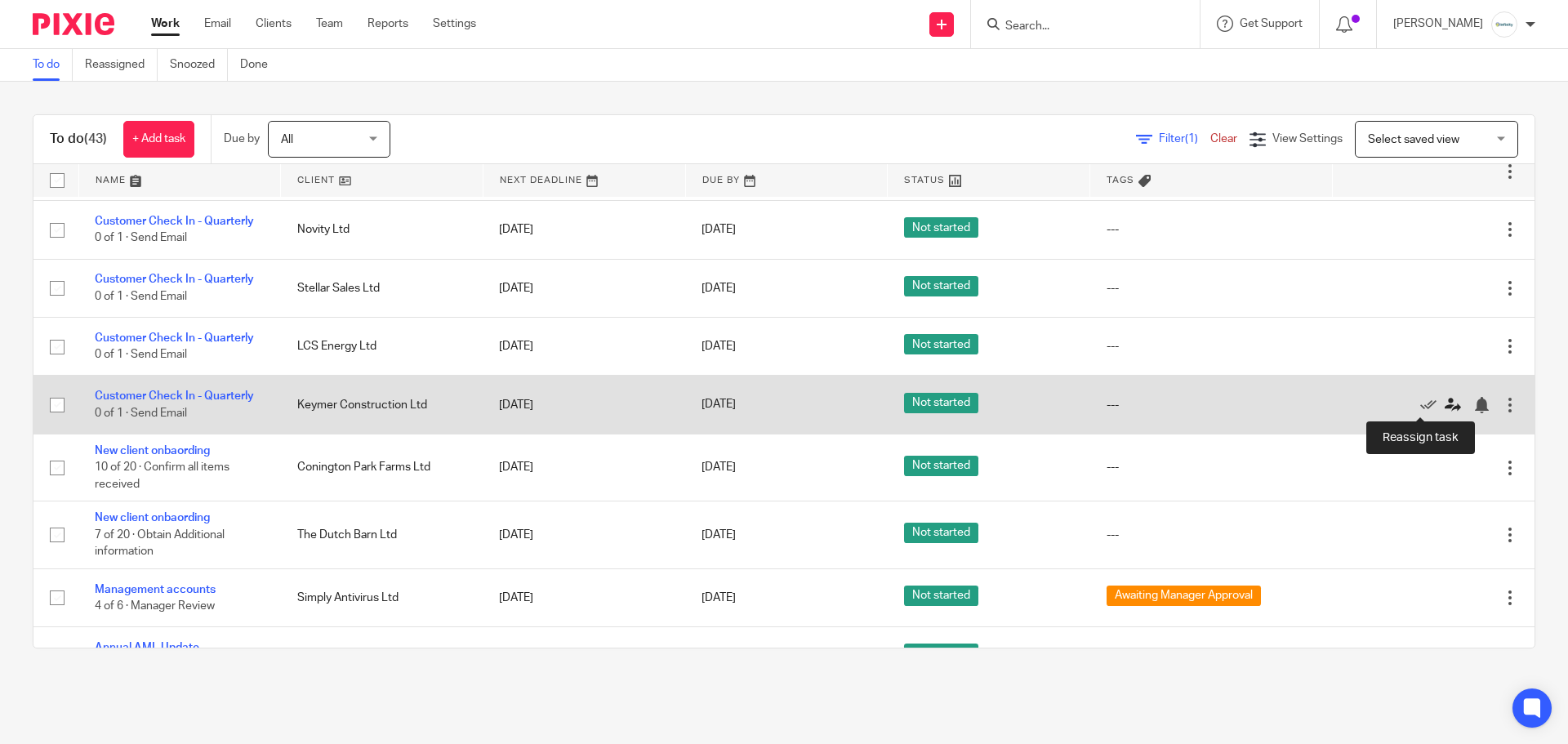
click at [1445, 403] on icon at bounding box center [1453, 405] width 16 height 16
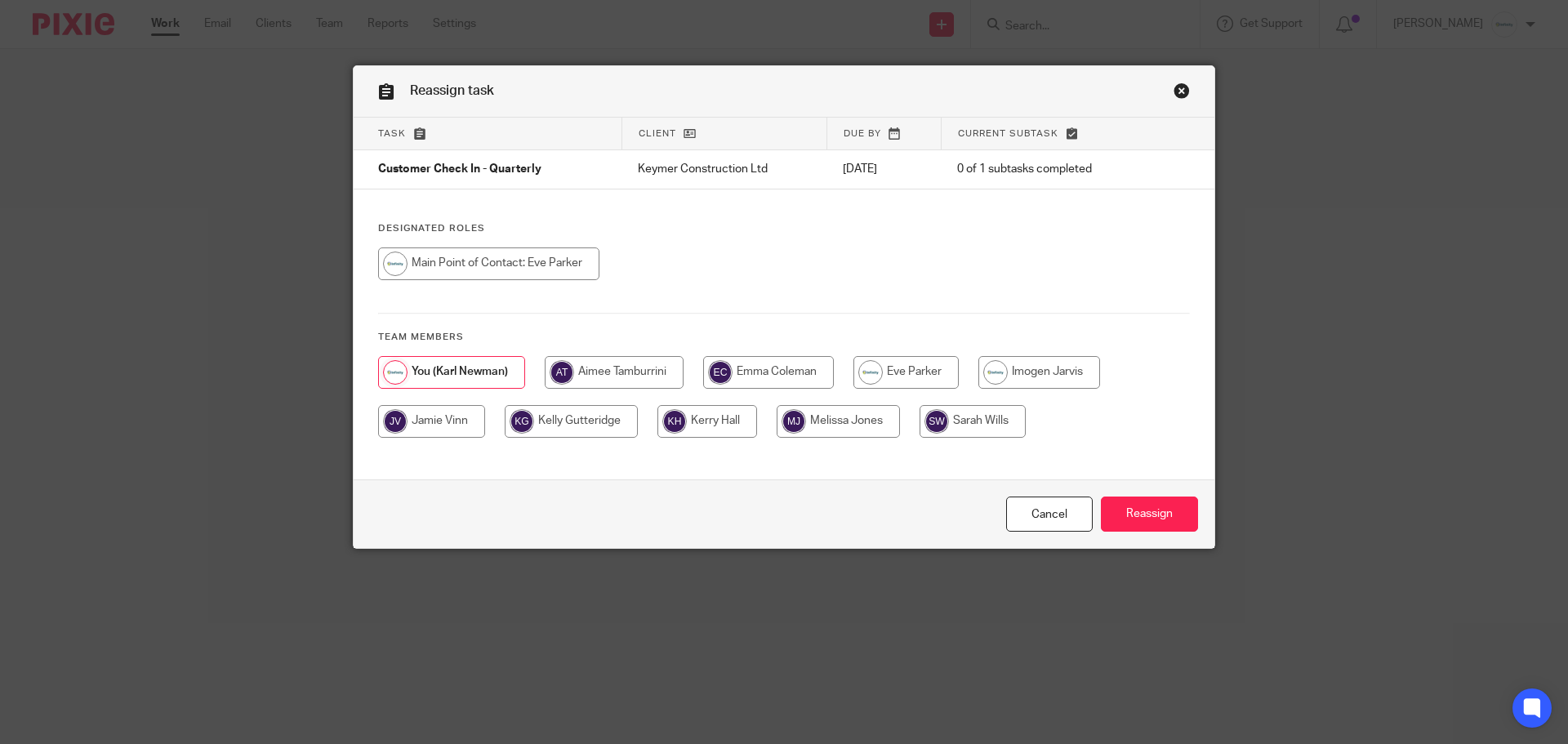
click at [517, 248] on input "radio" at bounding box center [489, 264] width 222 height 32
radio input "true"
click at [1134, 515] on input "Reassign" at bounding box center [1150, 514] width 97 height 35
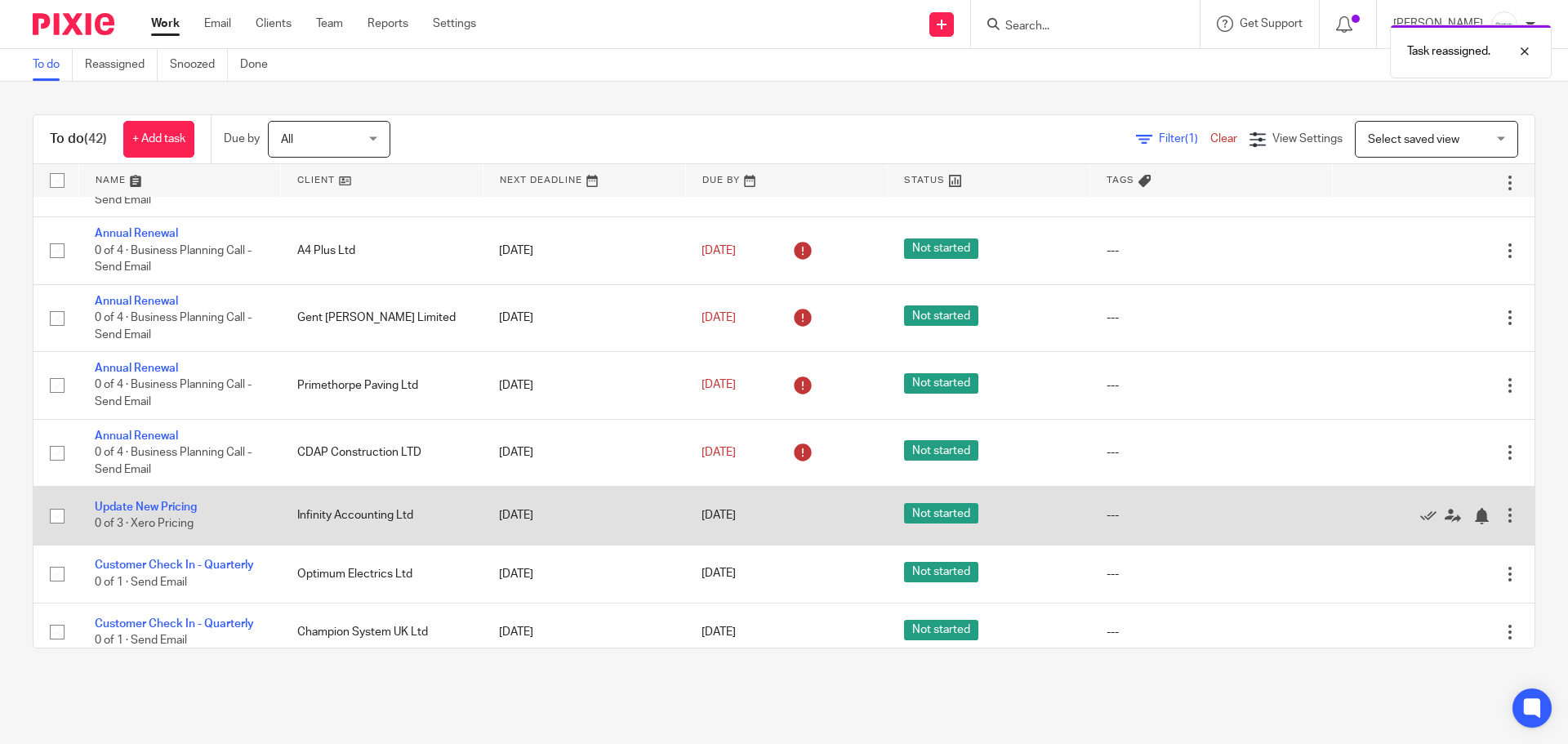
scroll to position [409, 0]
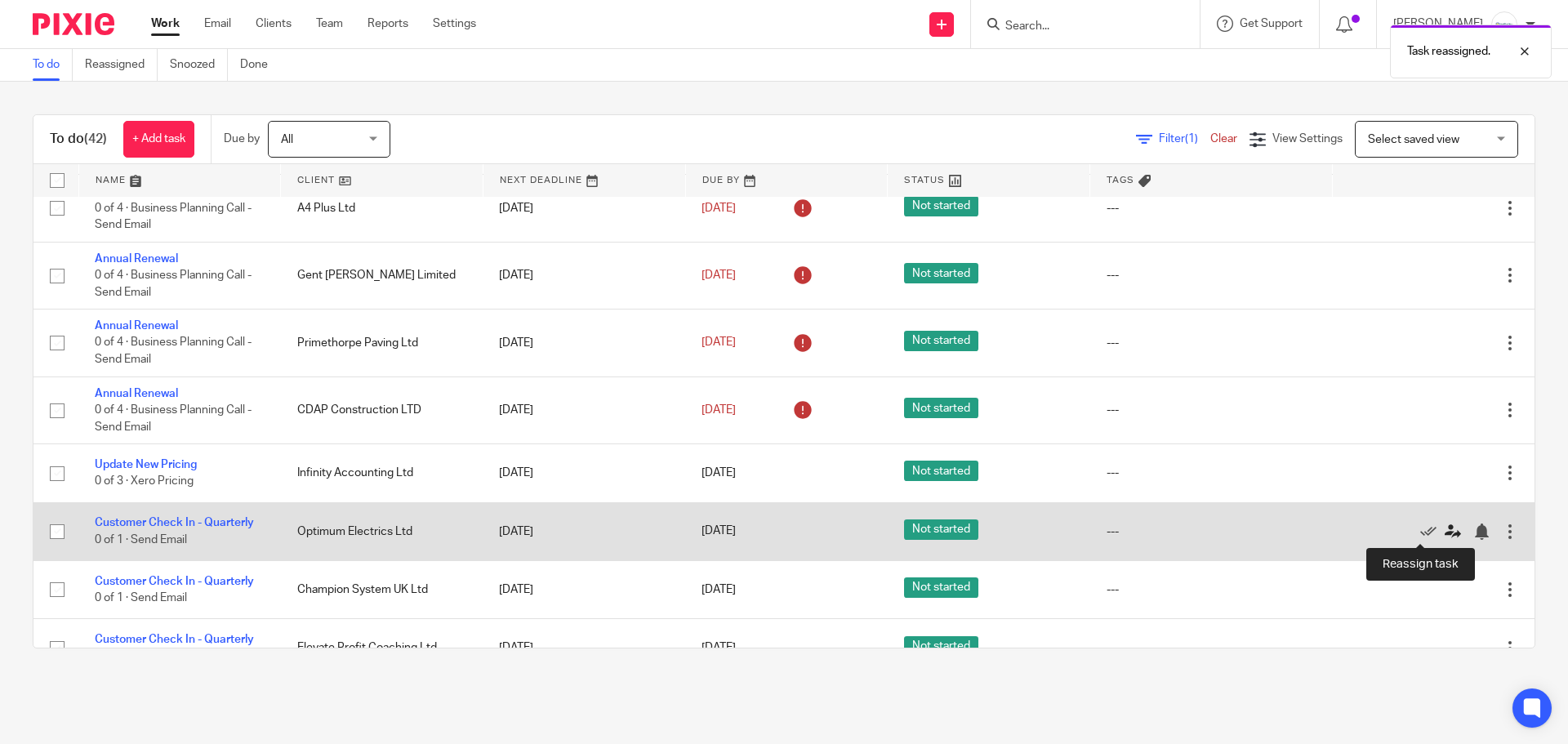
click at [1445, 530] on icon at bounding box center [1453, 532] width 16 height 16
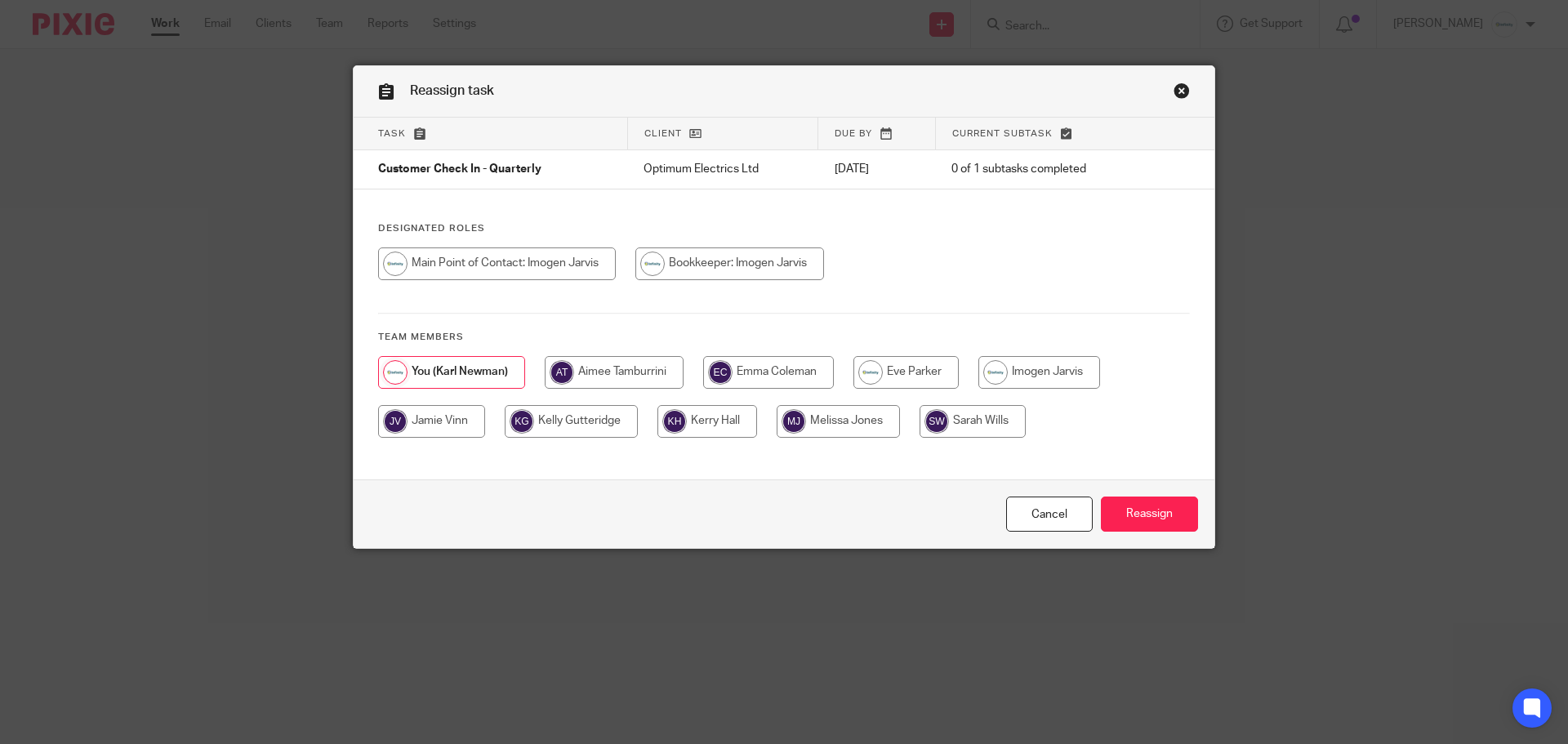
click at [715, 260] on input "radio" at bounding box center [729, 264] width 188 height 32
radio input "true"
click at [1152, 509] on input "Reassign" at bounding box center [1150, 514] width 97 height 35
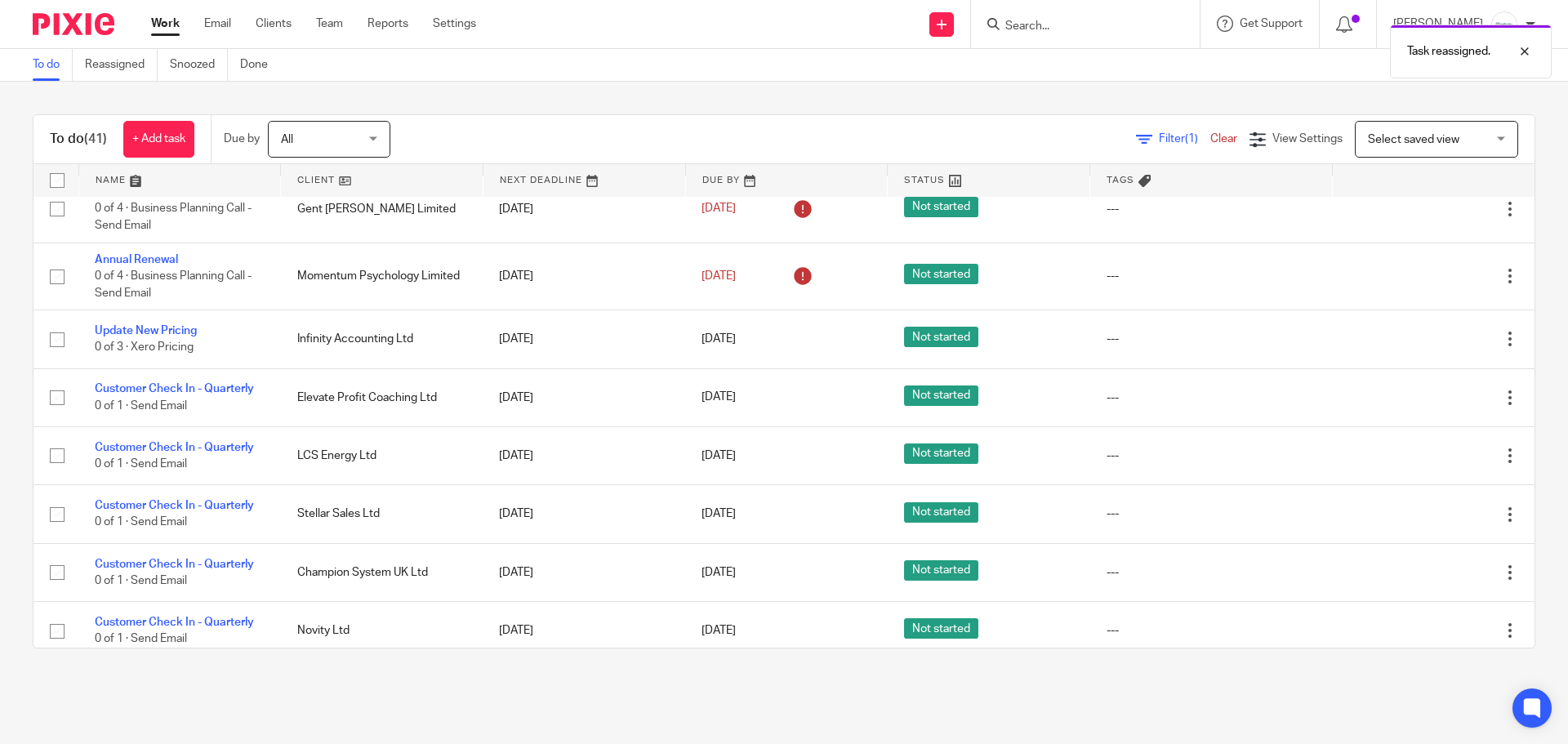
scroll to position [572, 0]
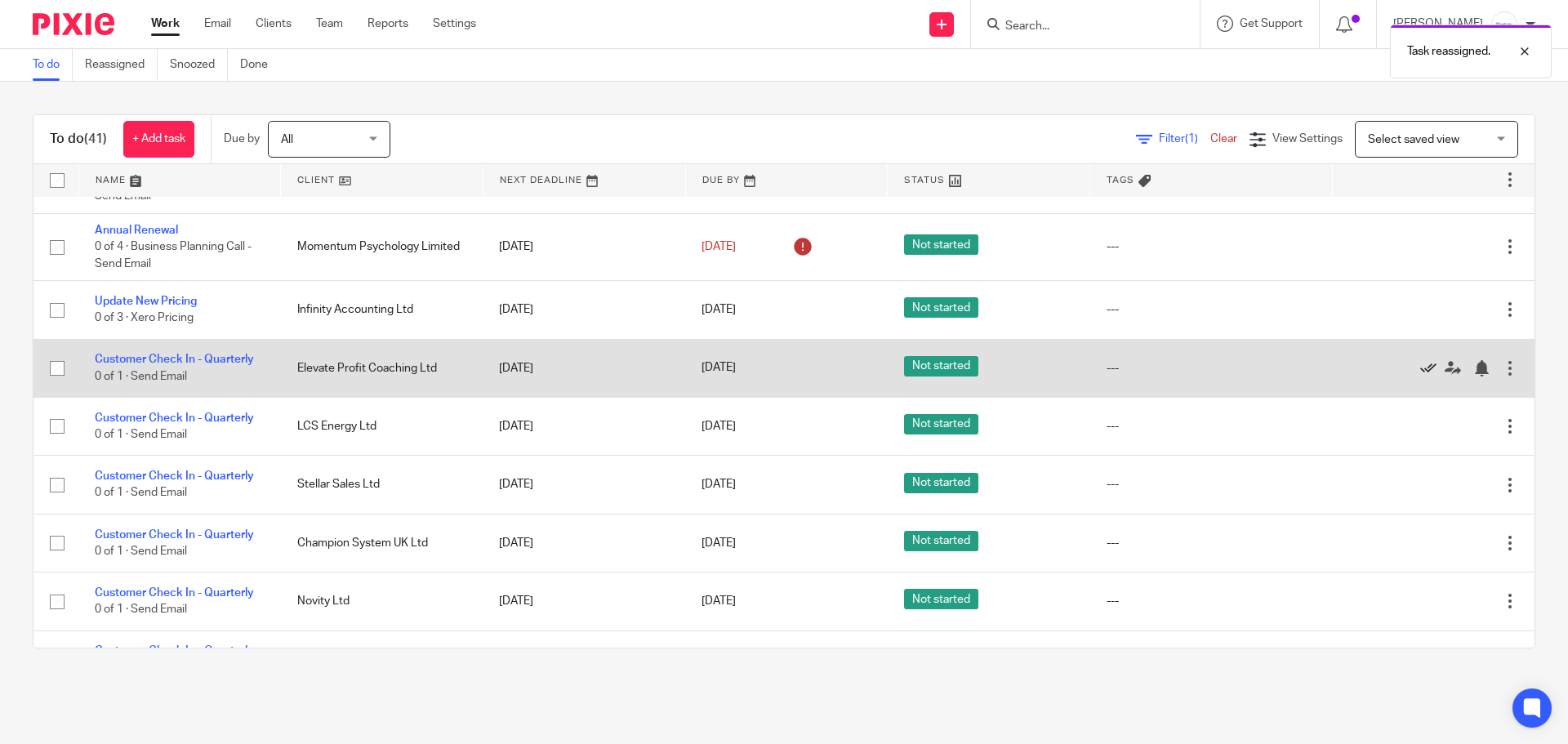
click at [1420, 363] on icon at bounding box center [1428, 369] width 16 height 16
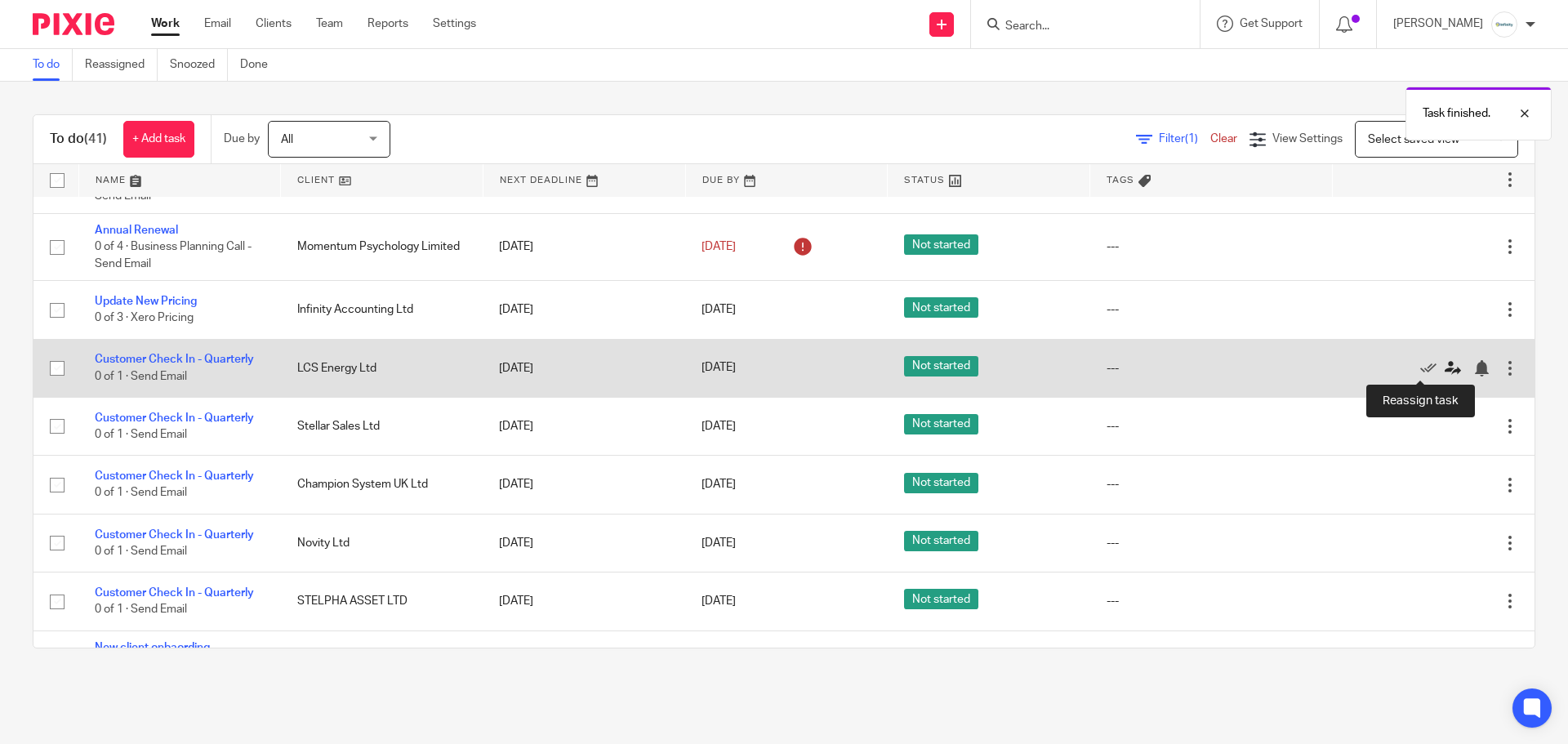
click at [1445, 367] on icon at bounding box center [1453, 369] width 16 height 16
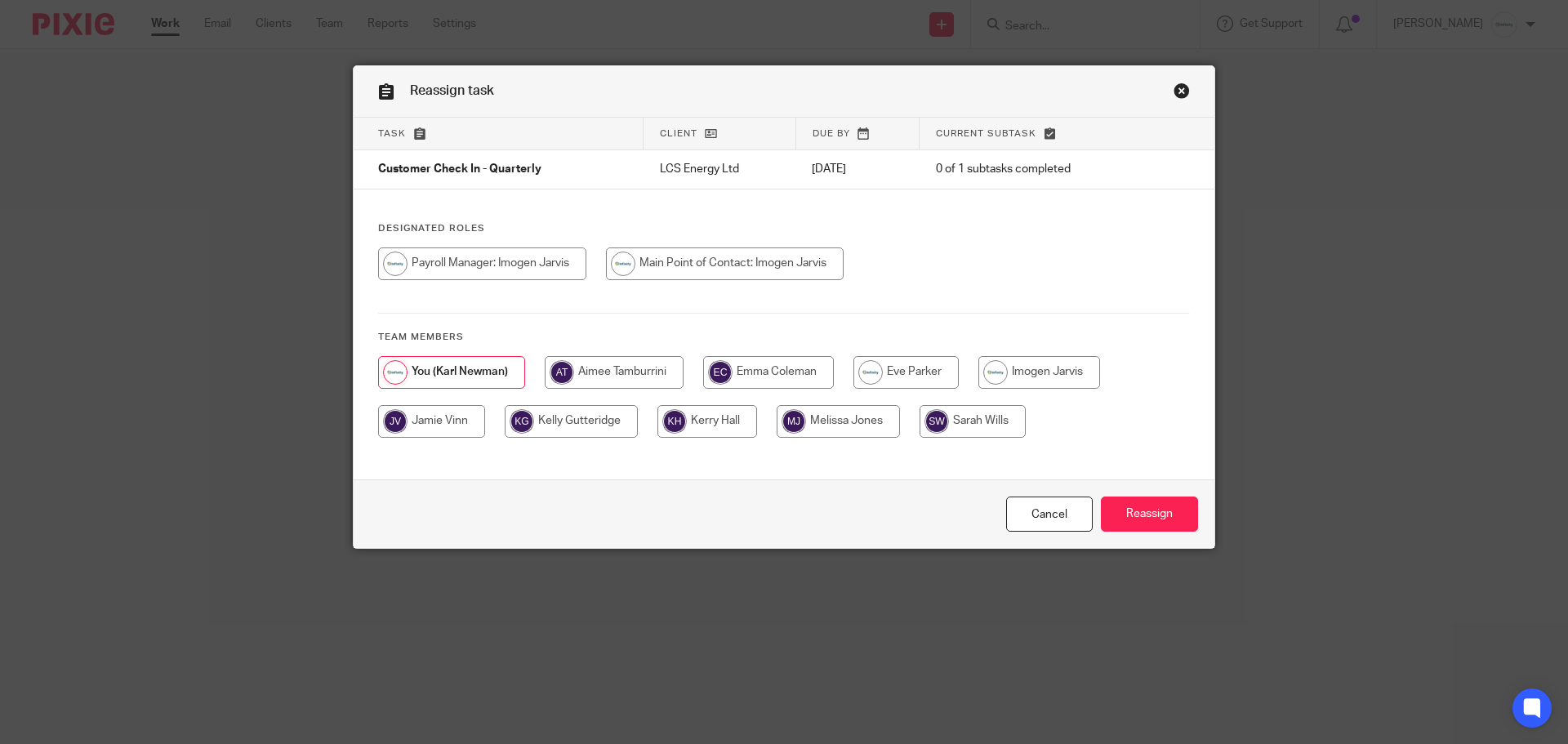
click at [702, 425] on input "radio" at bounding box center [707, 421] width 100 height 32
radio input "true"
click at [1127, 516] on input "Reassign" at bounding box center [1150, 514] width 97 height 35
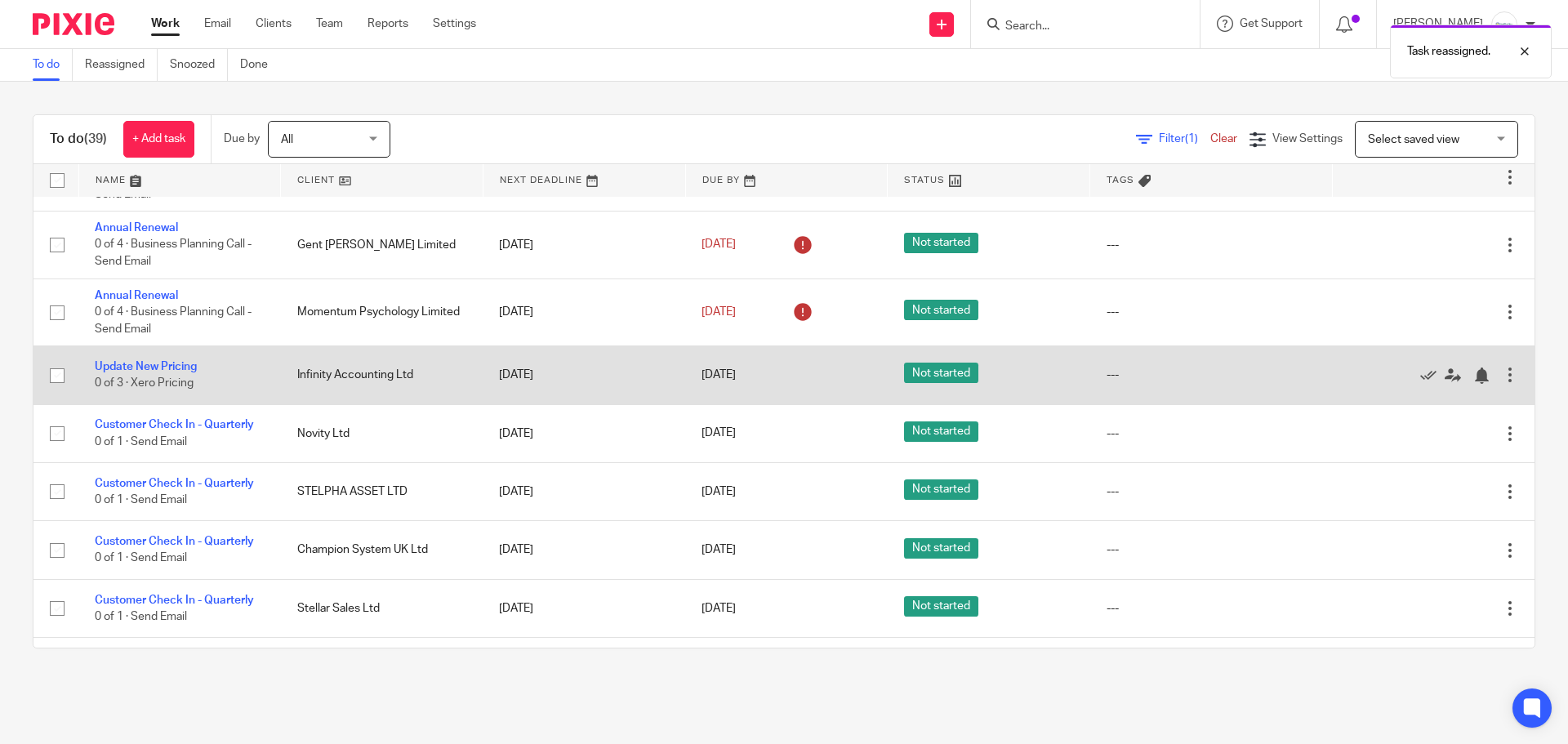
scroll to position [572, 0]
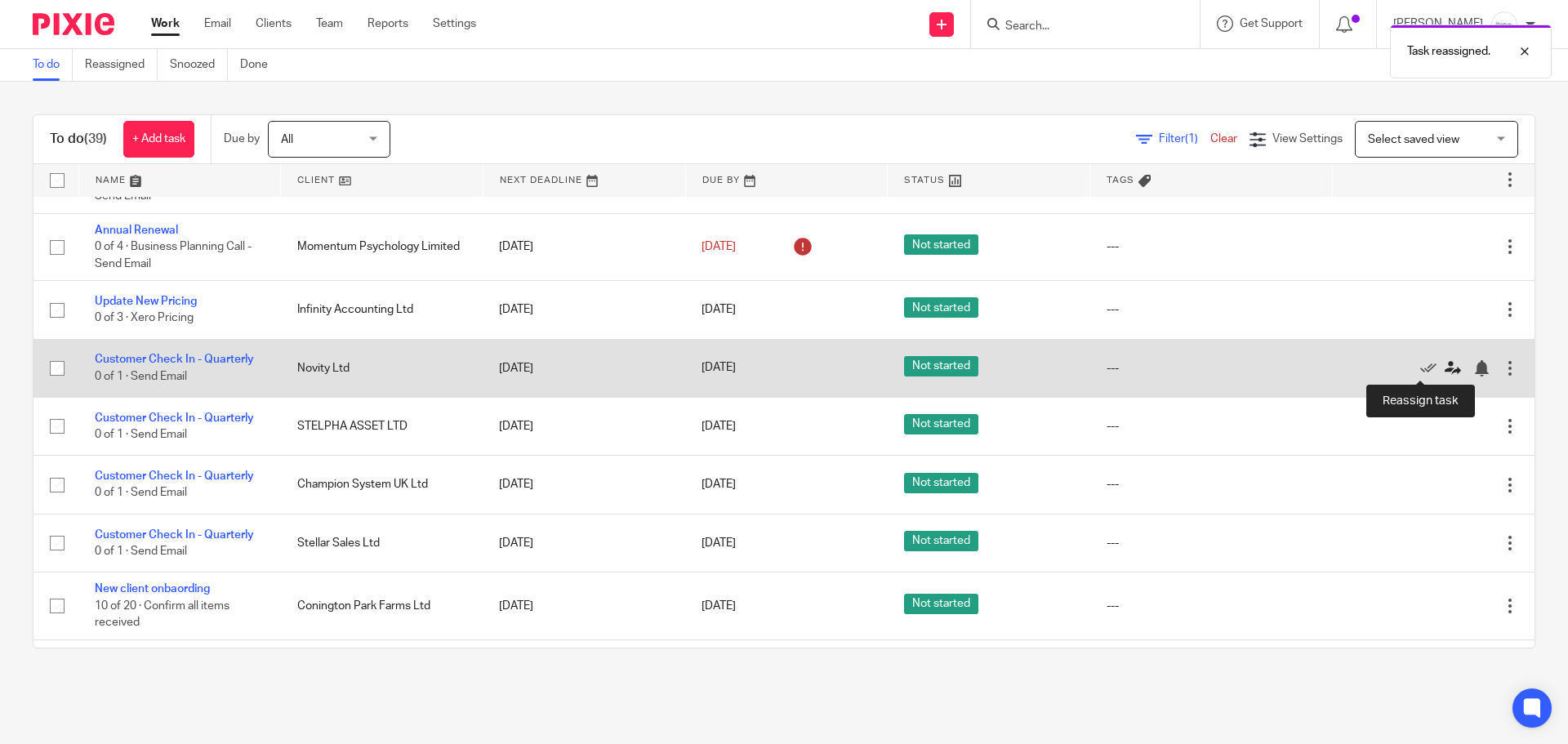
click at [1445, 368] on icon at bounding box center [1453, 369] width 16 height 16
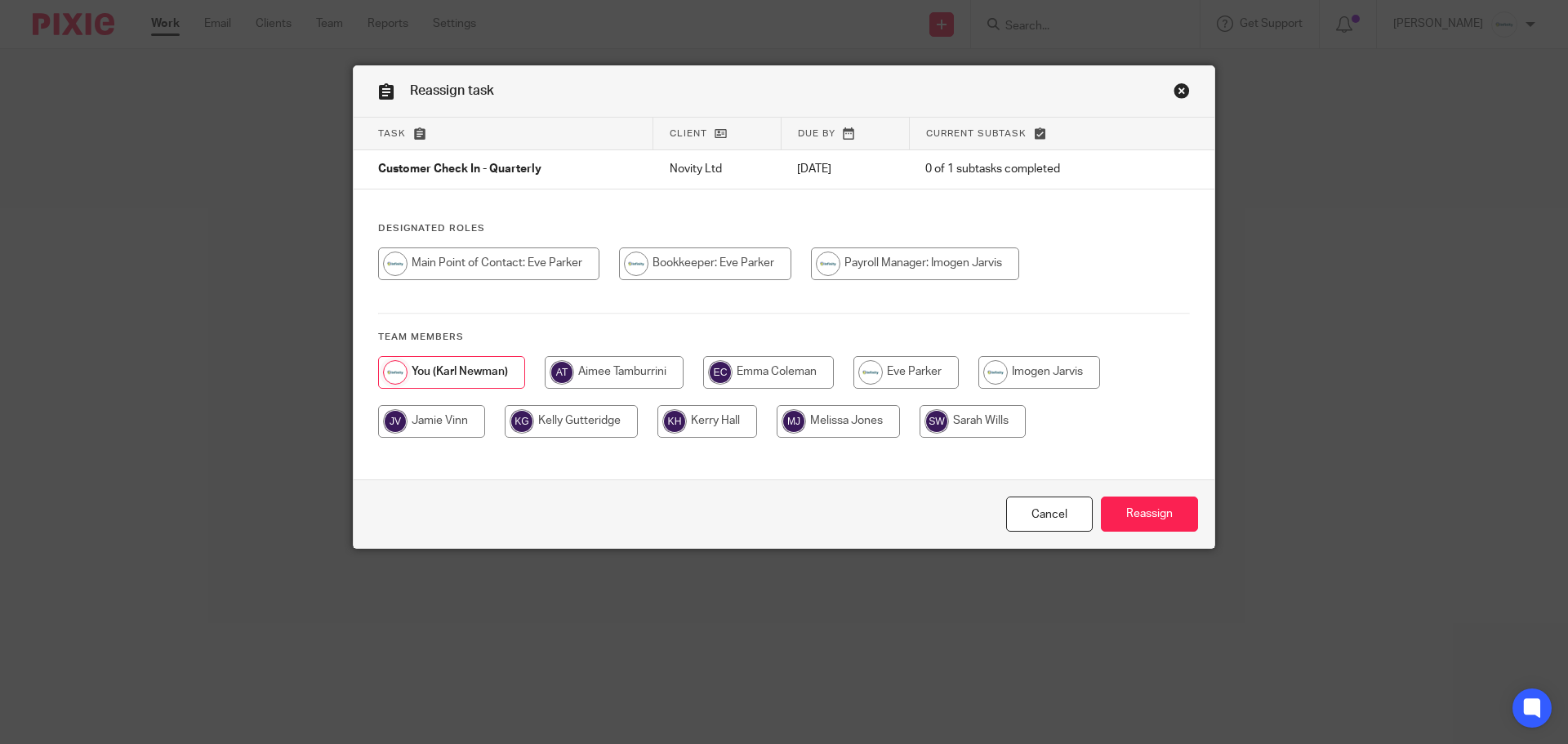
click at [748, 268] on input "radio" at bounding box center [705, 264] width 172 height 32
radio input "true"
click at [1139, 515] on input "Reassign" at bounding box center [1150, 514] width 97 height 35
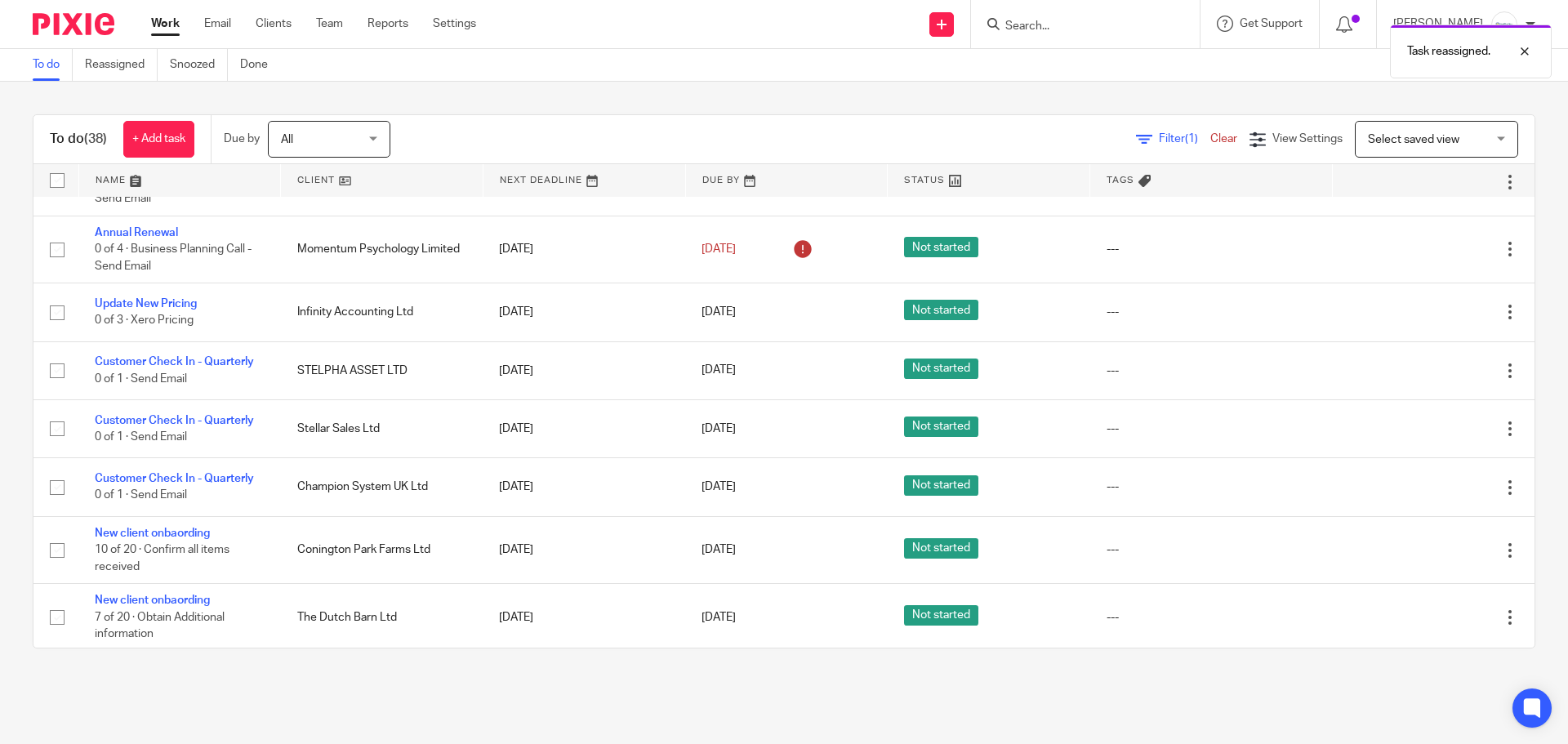
scroll to position [572, 0]
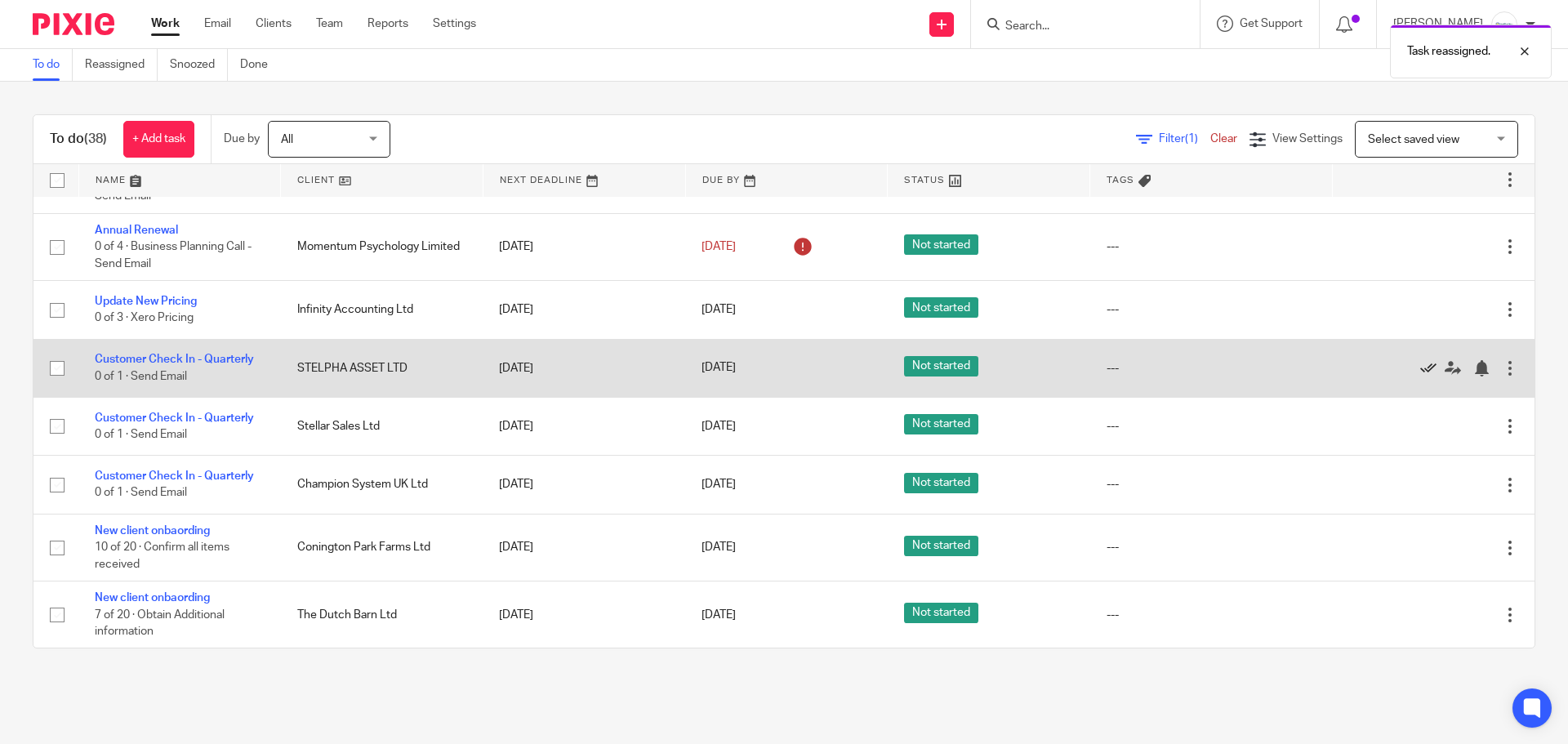
click at [1420, 368] on icon at bounding box center [1428, 369] width 16 height 16
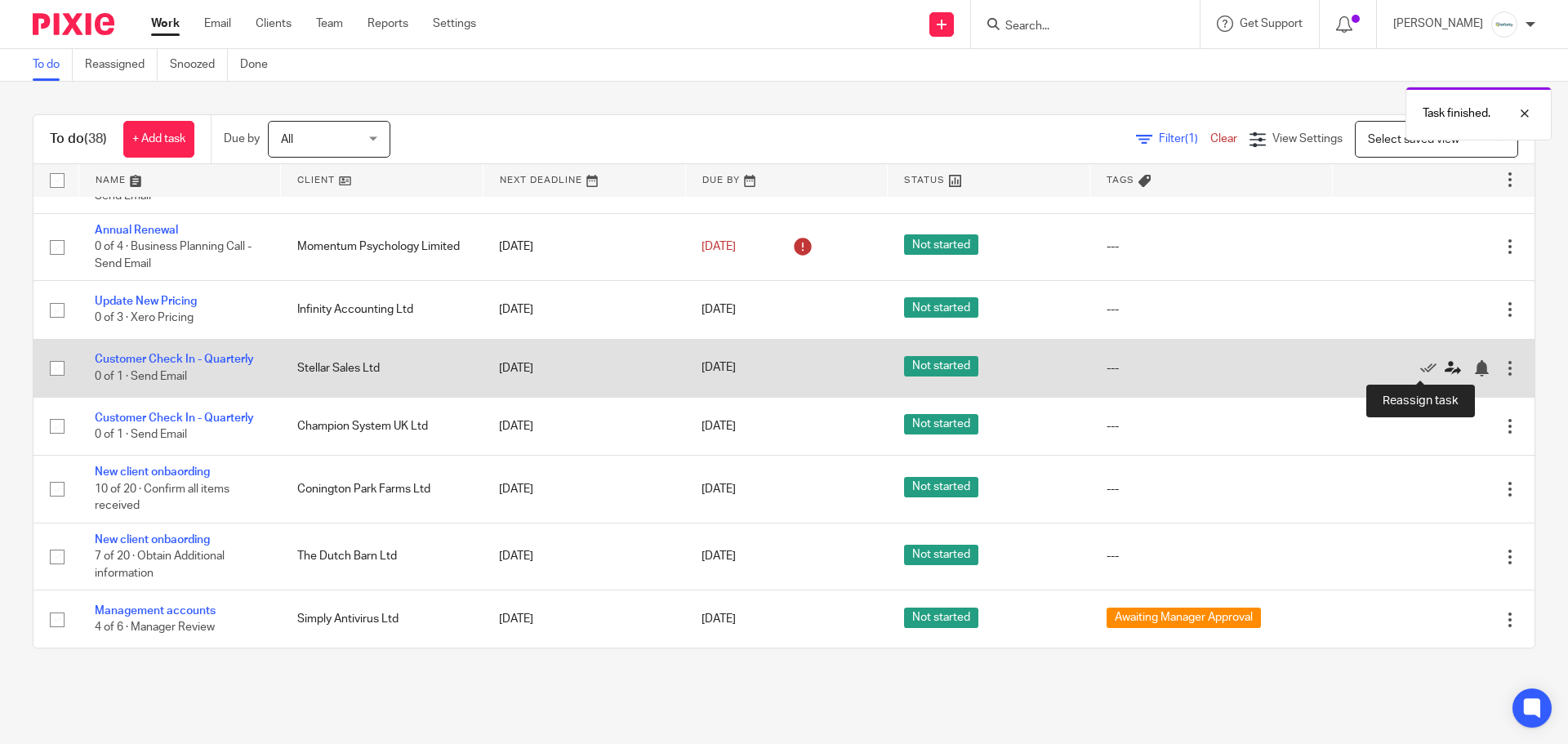
click at [1445, 365] on icon at bounding box center [1453, 369] width 16 height 16
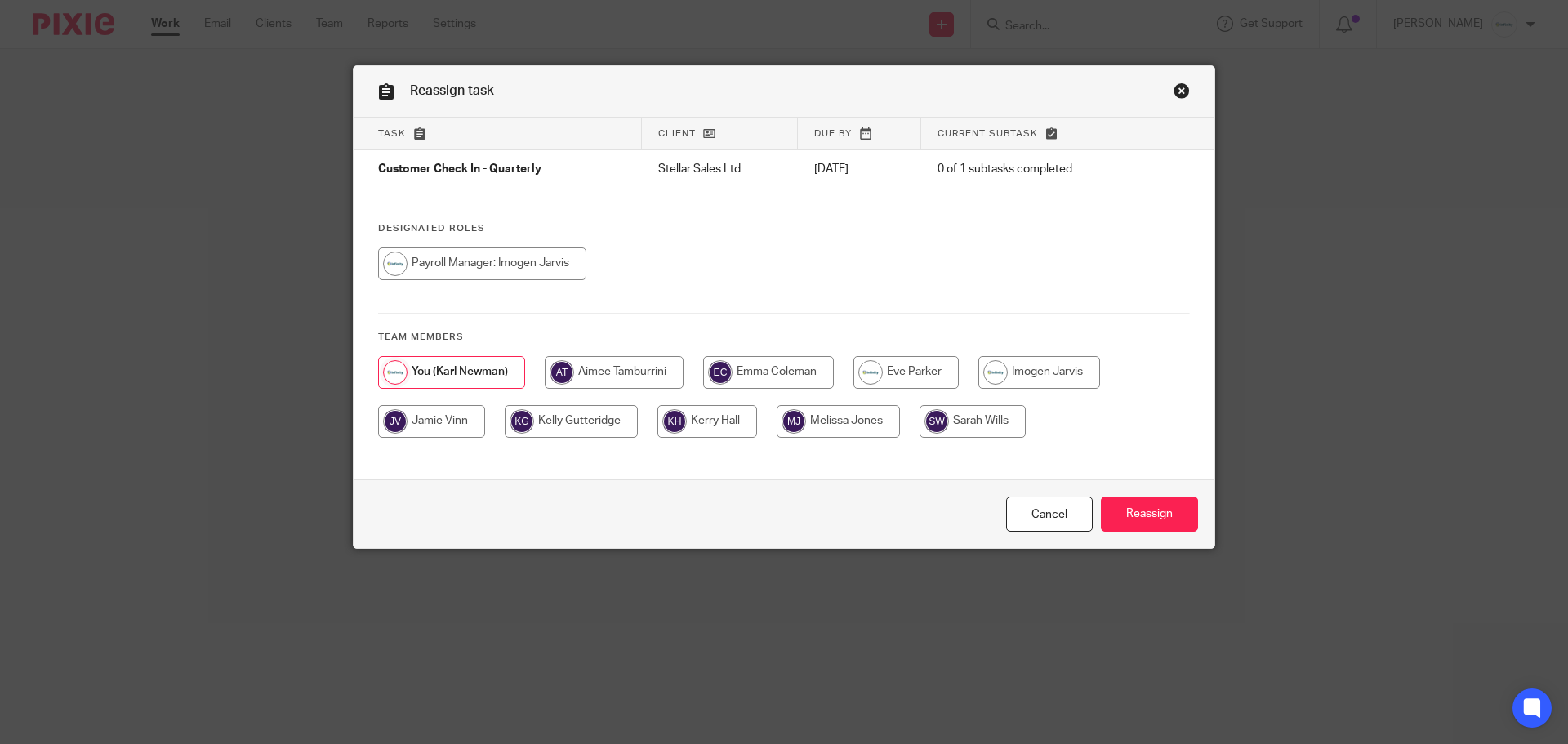
click at [536, 265] on input "radio" at bounding box center [481, 264] width 208 height 32
radio input "true"
click at [1139, 513] on input "Reassign" at bounding box center [1150, 514] width 97 height 35
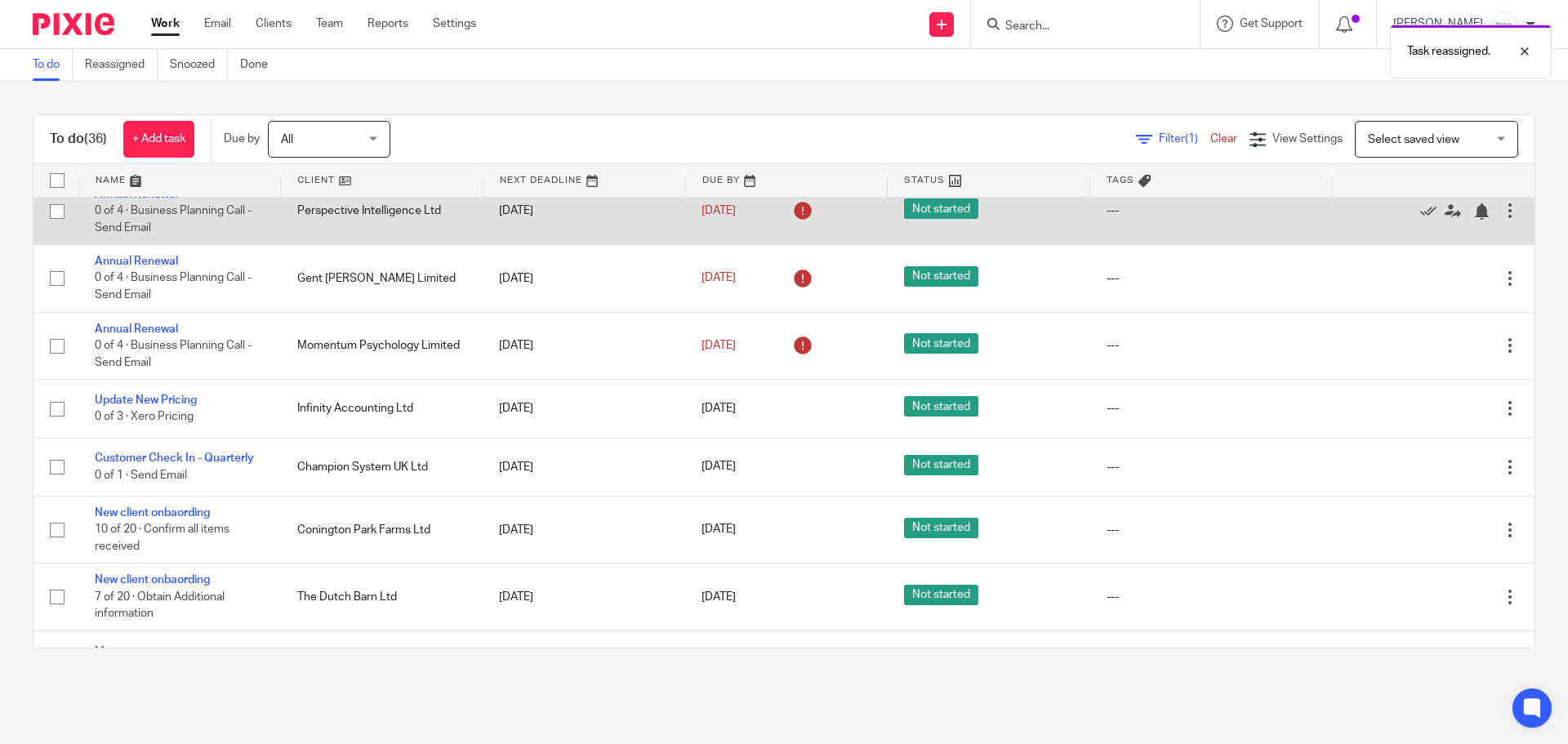
scroll to position [491, 0]
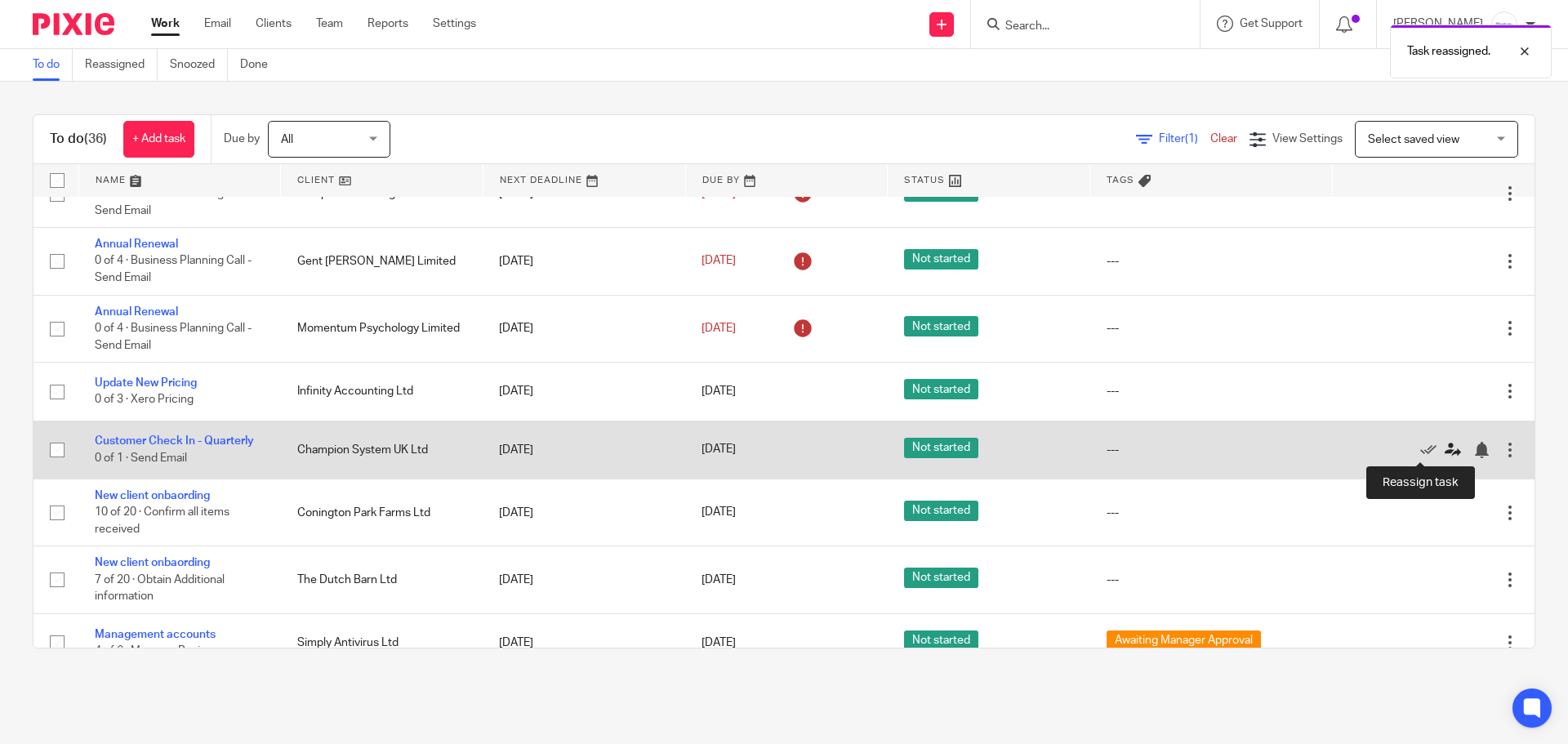
click at [1445, 448] on icon at bounding box center [1453, 450] width 16 height 16
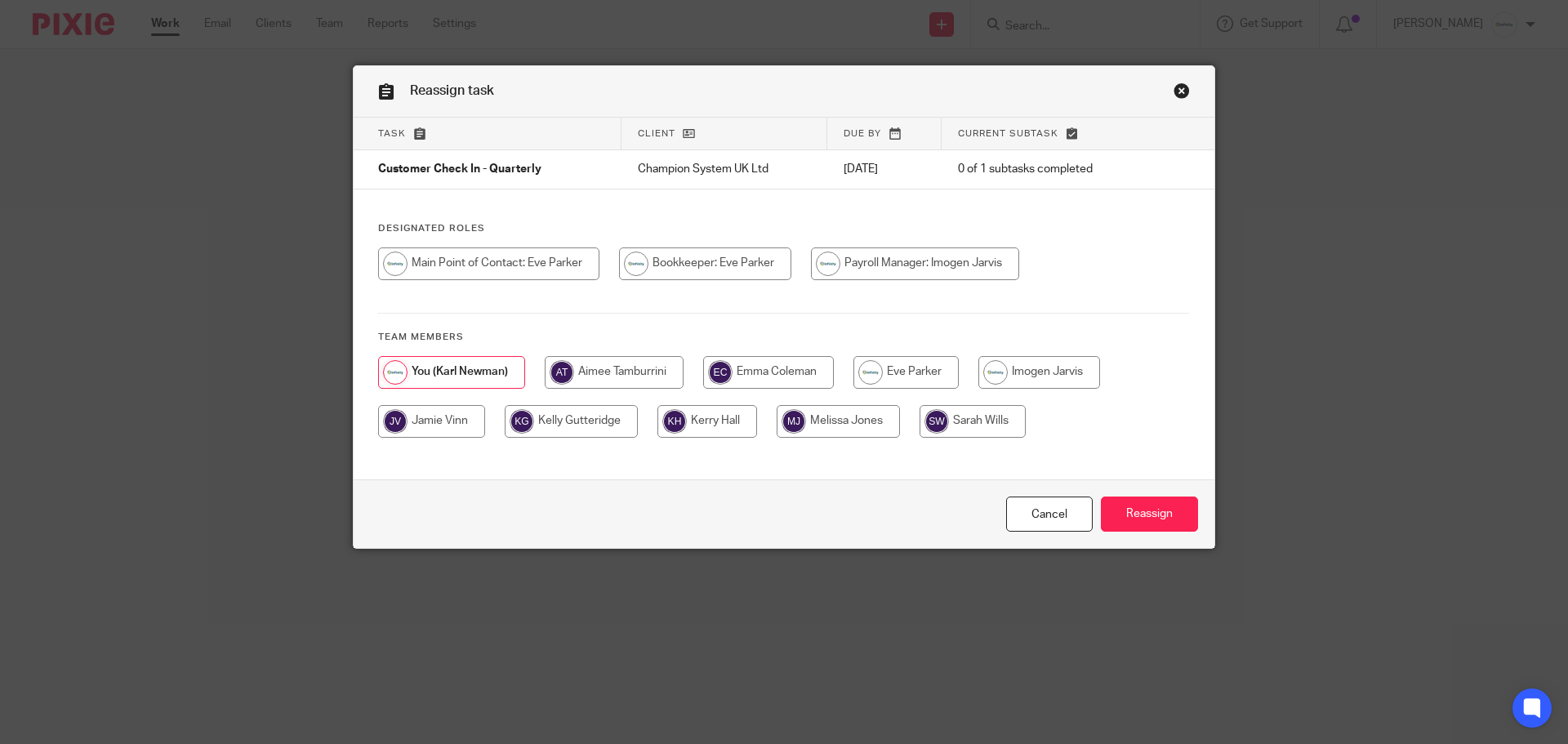
click at [756, 271] on input "radio" at bounding box center [705, 264] width 172 height 32
radio input "true"
click at [1169, 516] on input "Reassign" at bounding box center [1150, 514] width 97 height 35
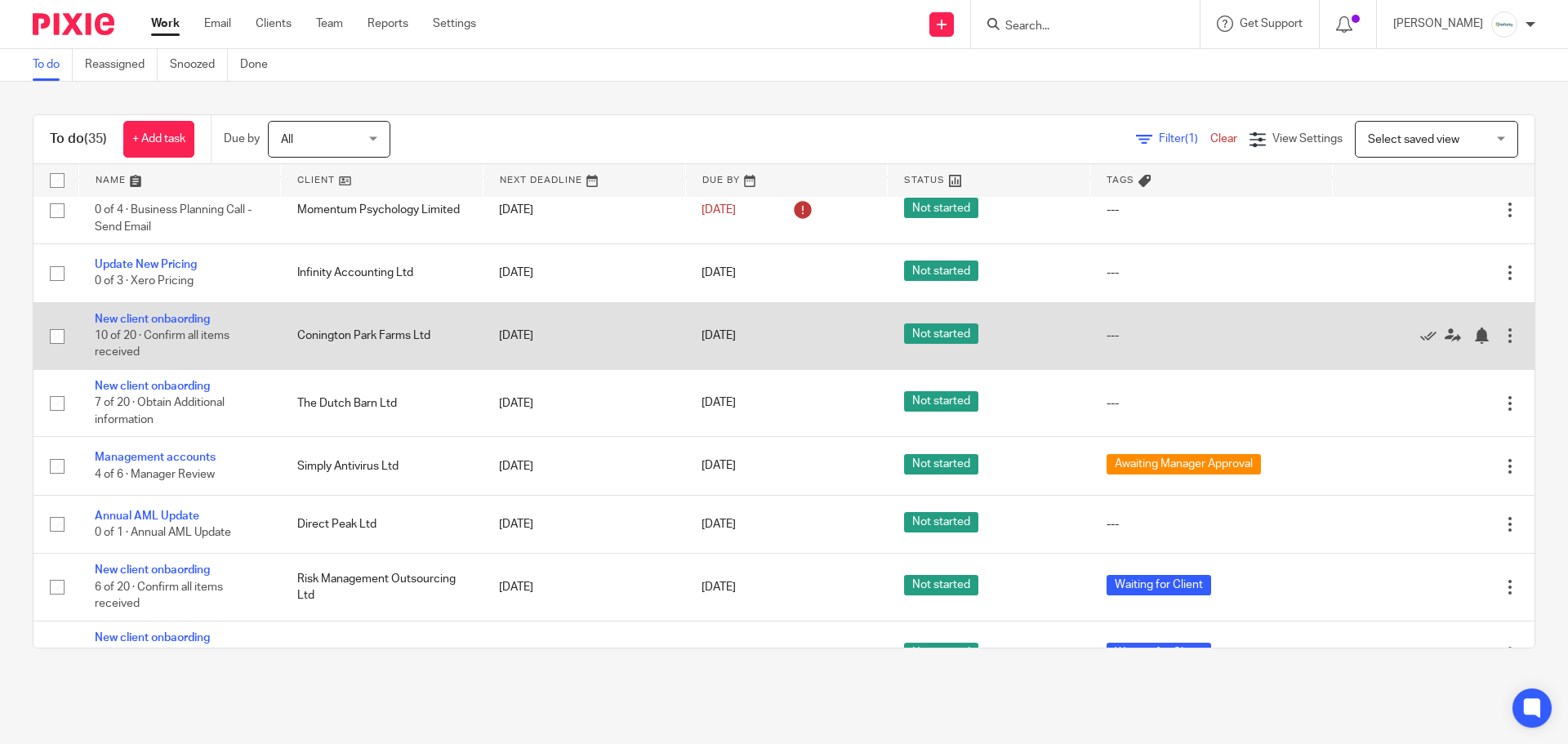
scroll to position [654, 0]
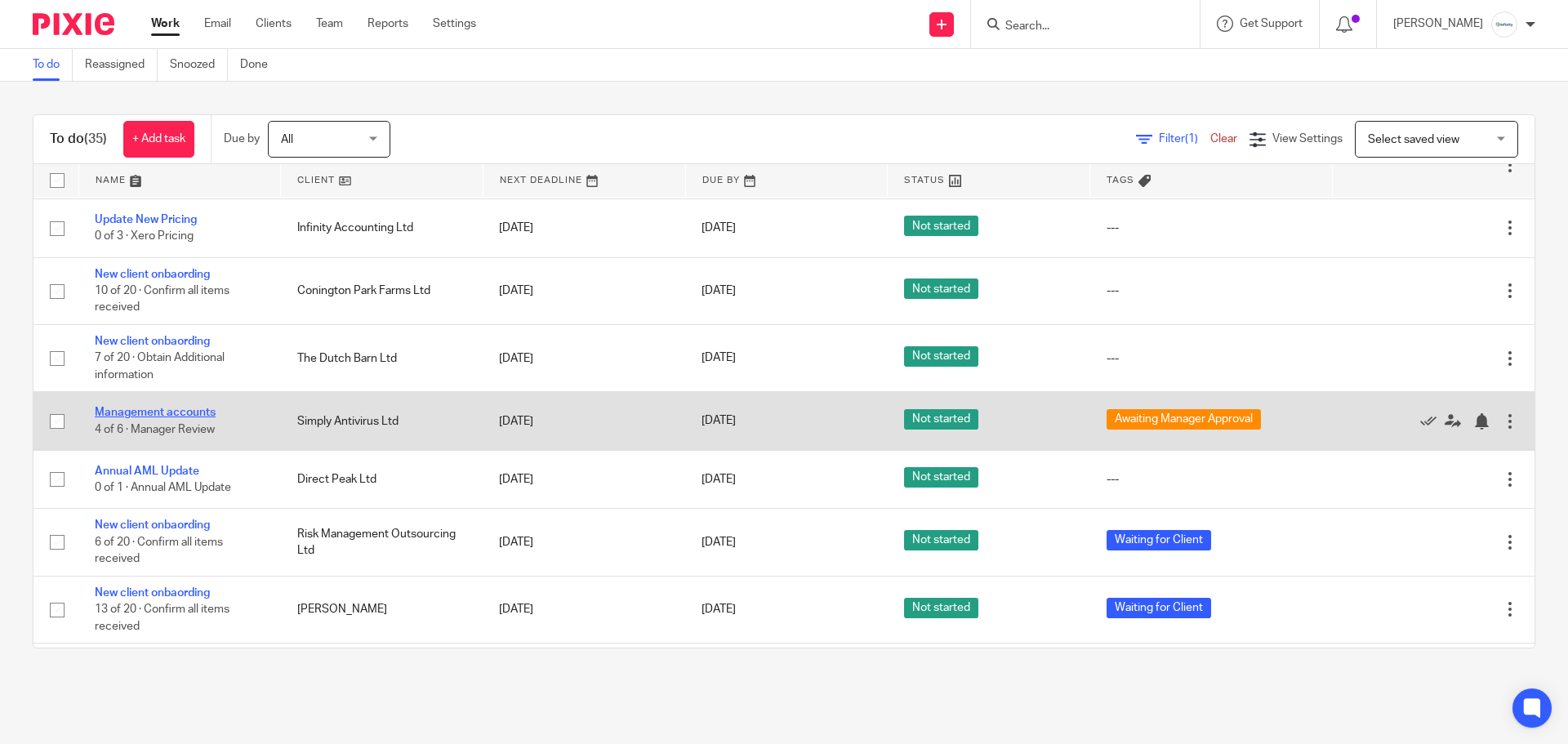
click at [182, 409] on link "Management accounts" at bounding box center [155, 412] width 121 height 12
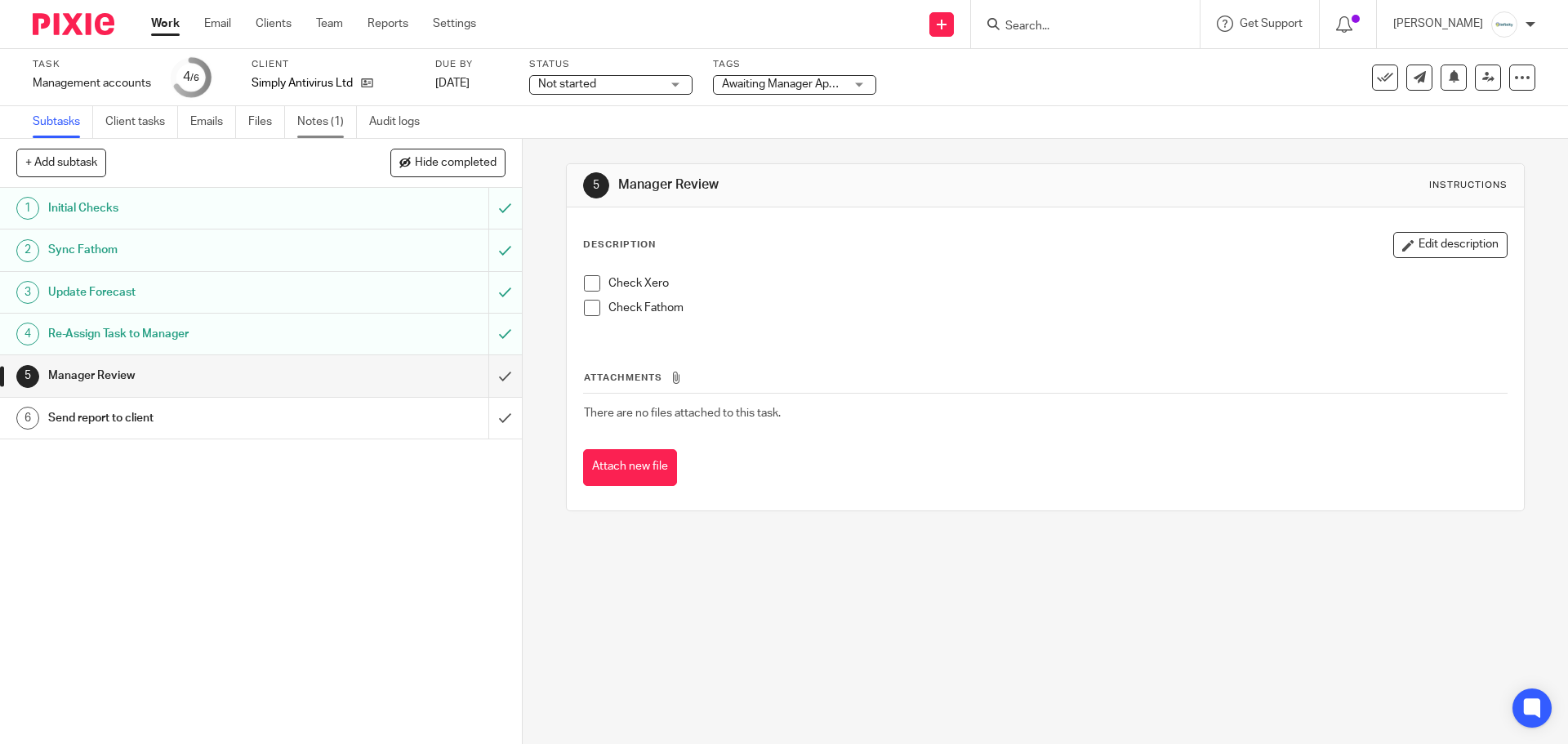
click at [308, 116] on link "Notes (1)" at bounding box center [327, 122] width 60 height 32
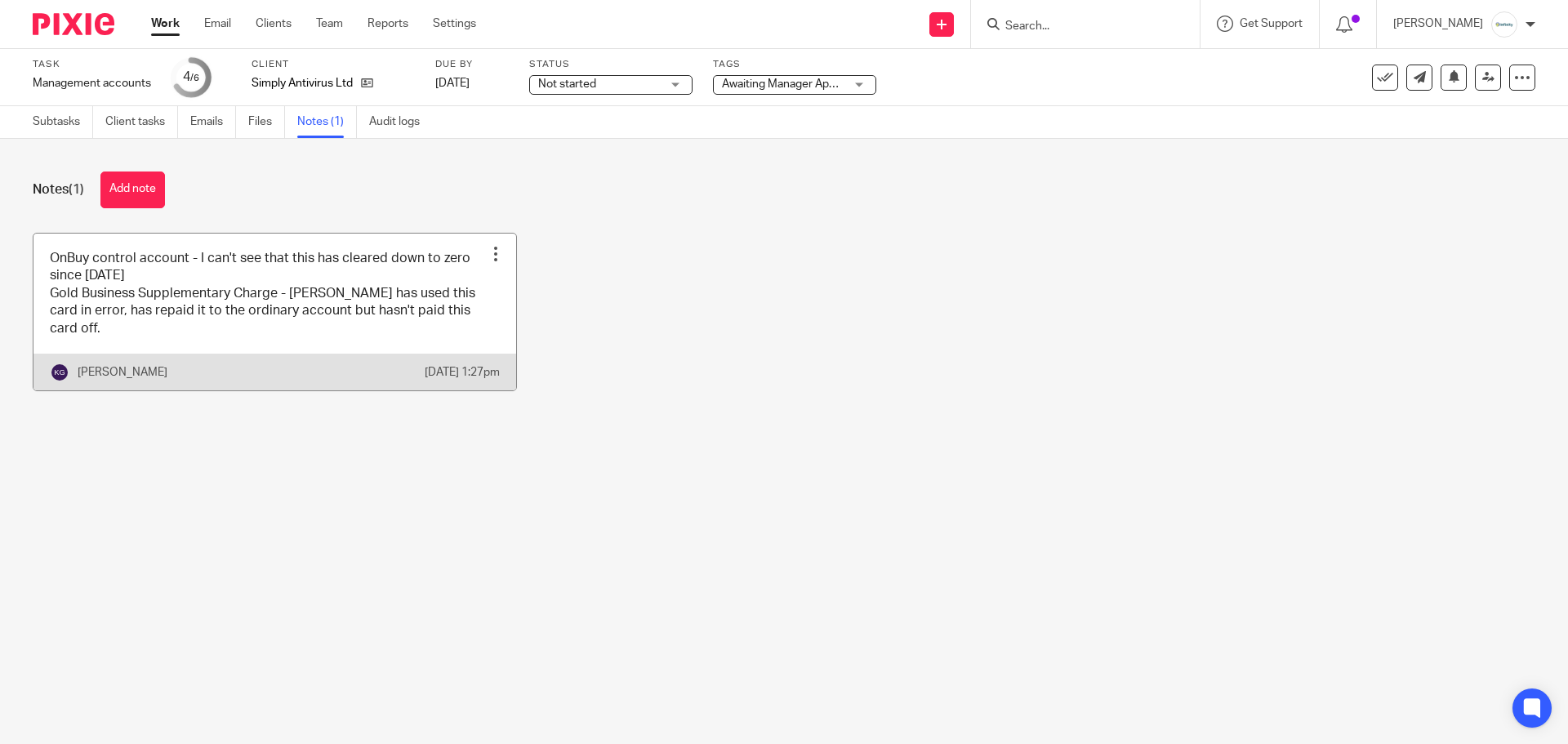
click at [325, 302] on link at bounding box center [274, 312] width 482 height 157
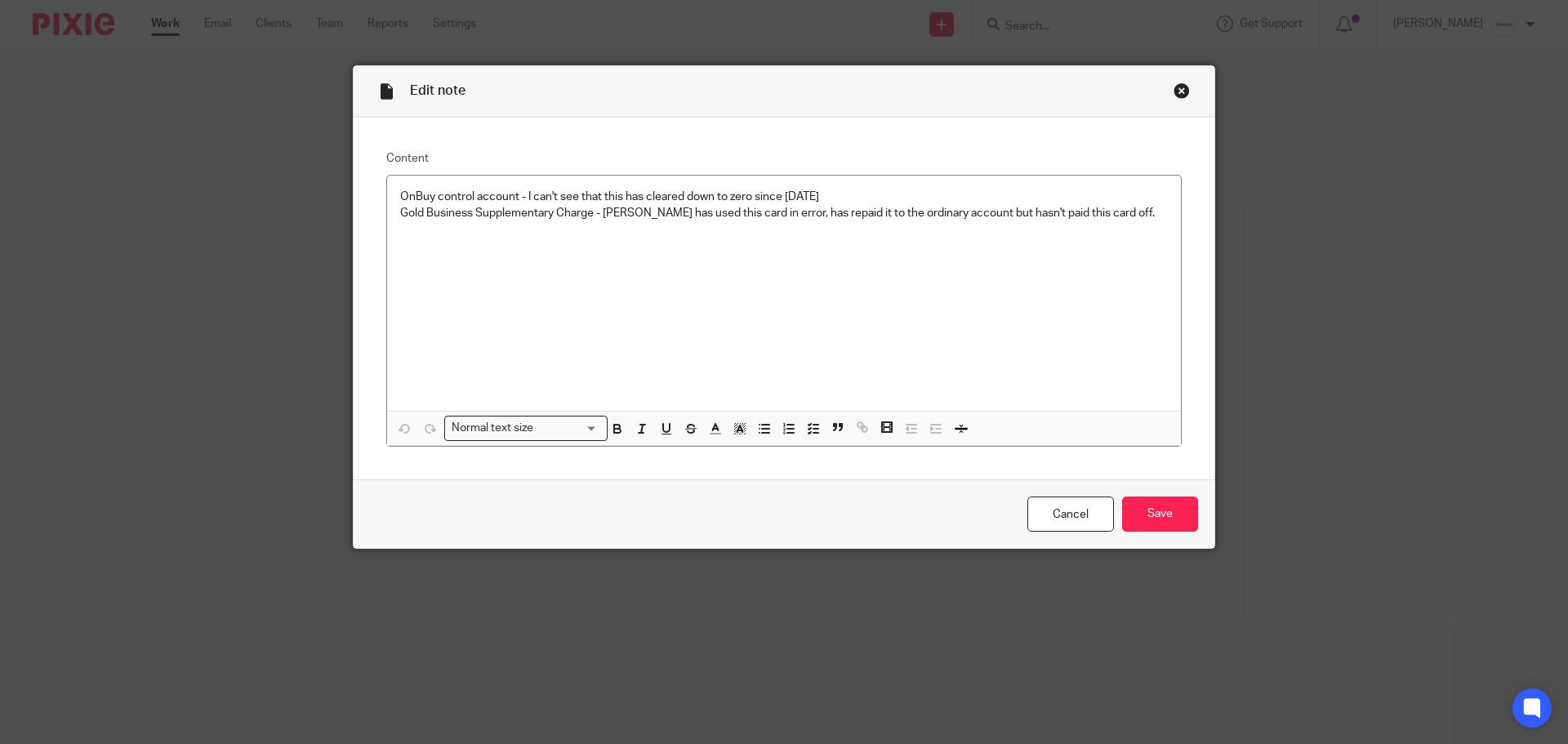
click at [1177, 95] on div "Close this dialog window" at bounding box center [1182, 91] width 16 height 16
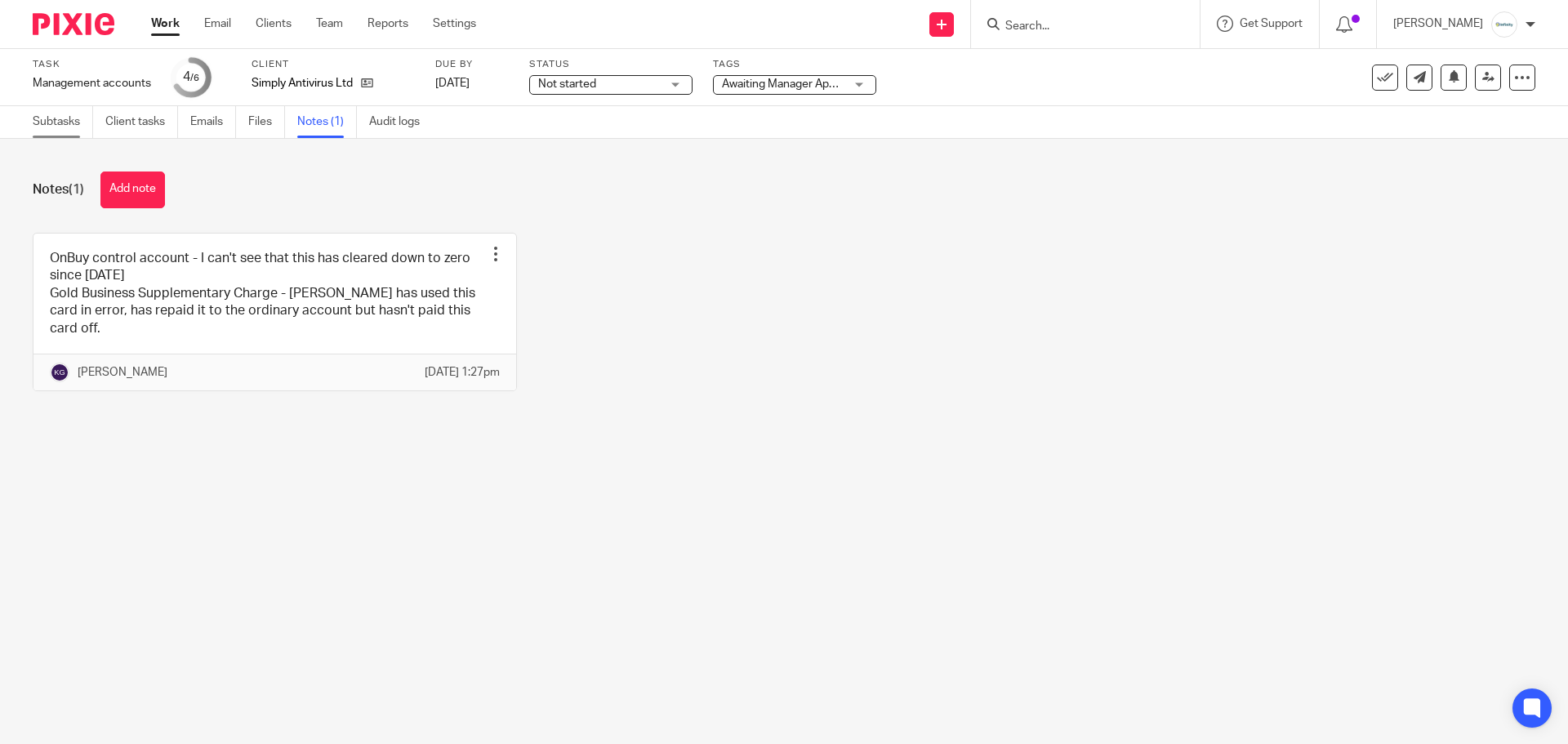
click at [73, 120] on link "Subtasks" at bounding box center [62, 122] width 60 height 32
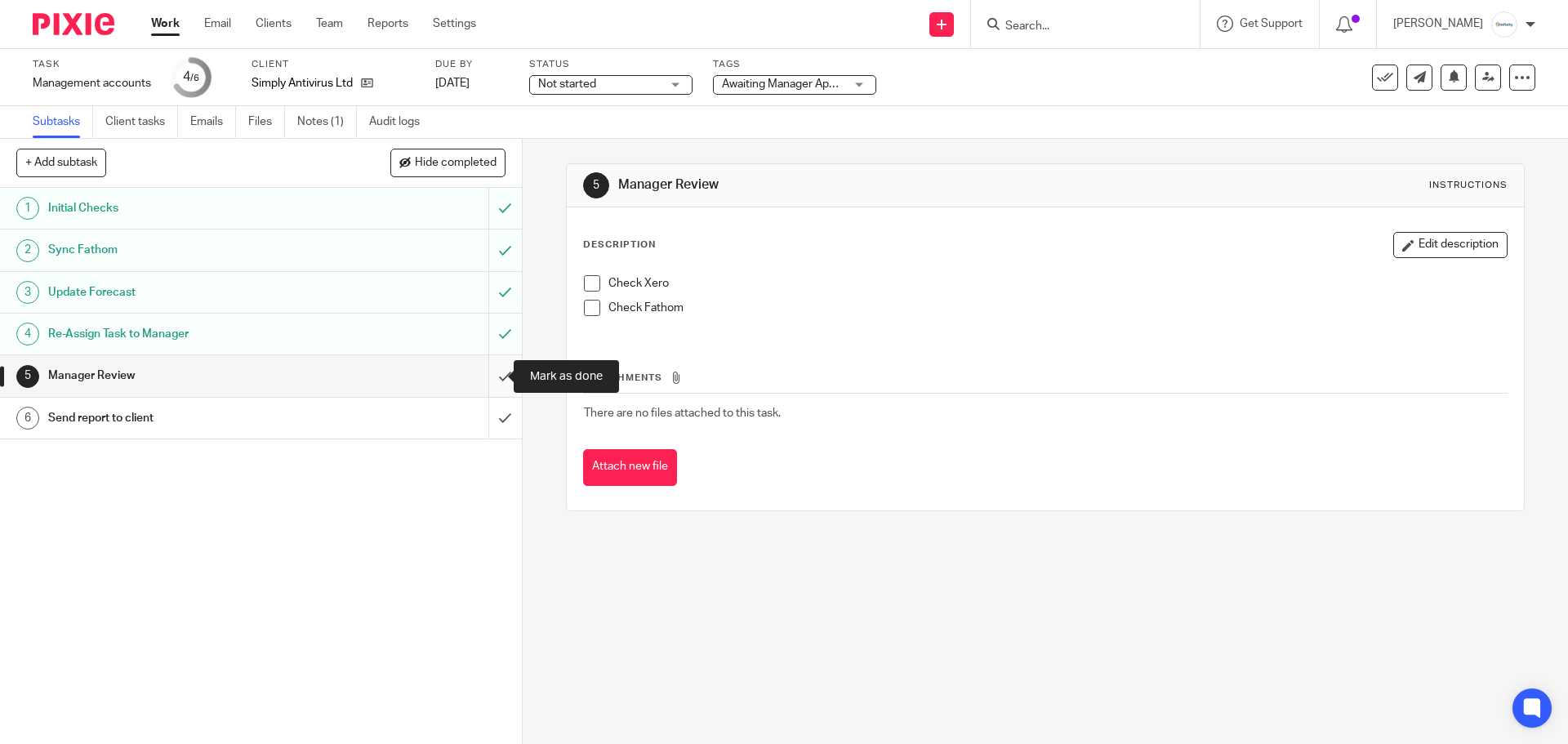
click at [494, 377] on input "submit" at bounding box center [261, 375] width 522 height 41
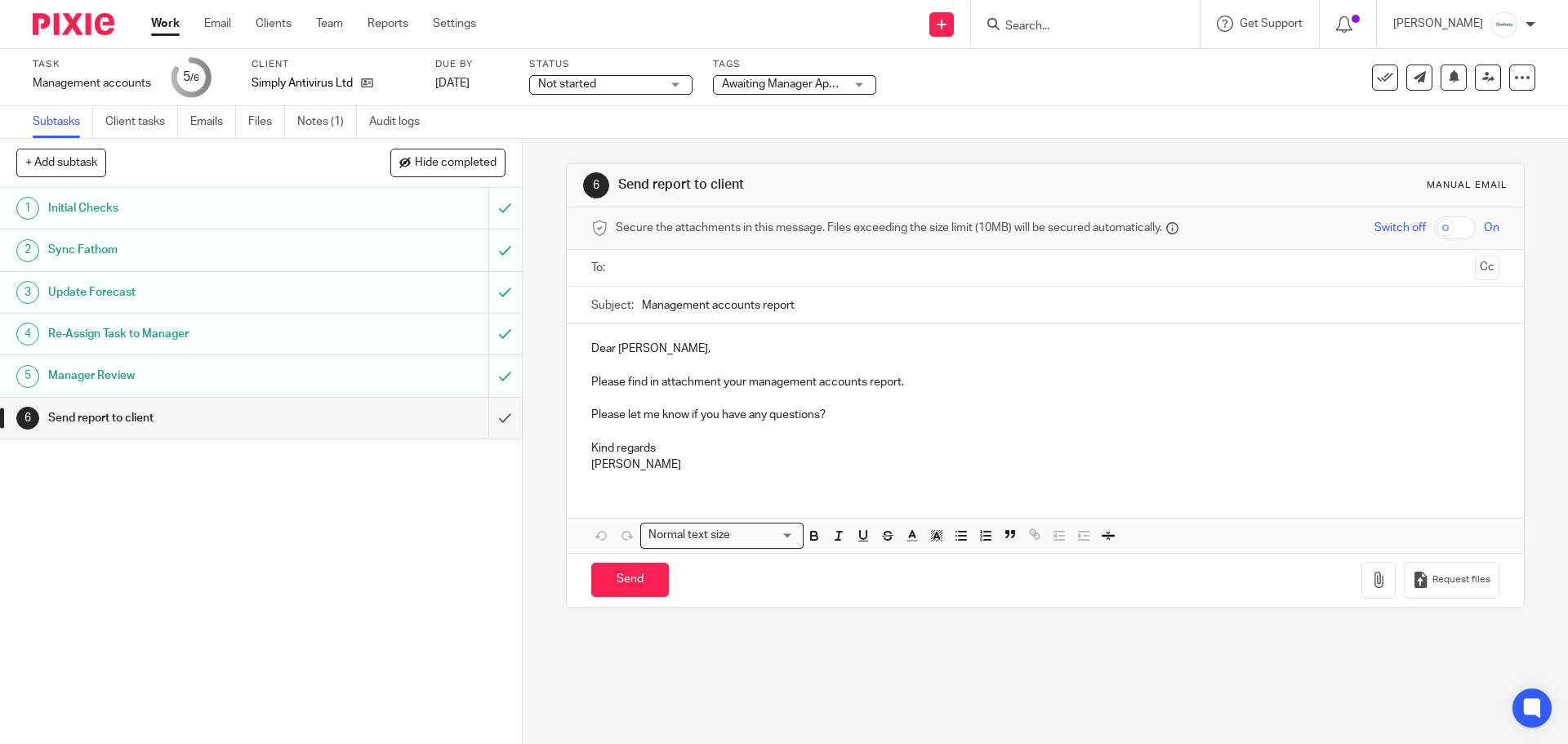
click at [783, 82] on span "Awaiting Manager Approval" at bounding box center [791, 84] width 138 height 12
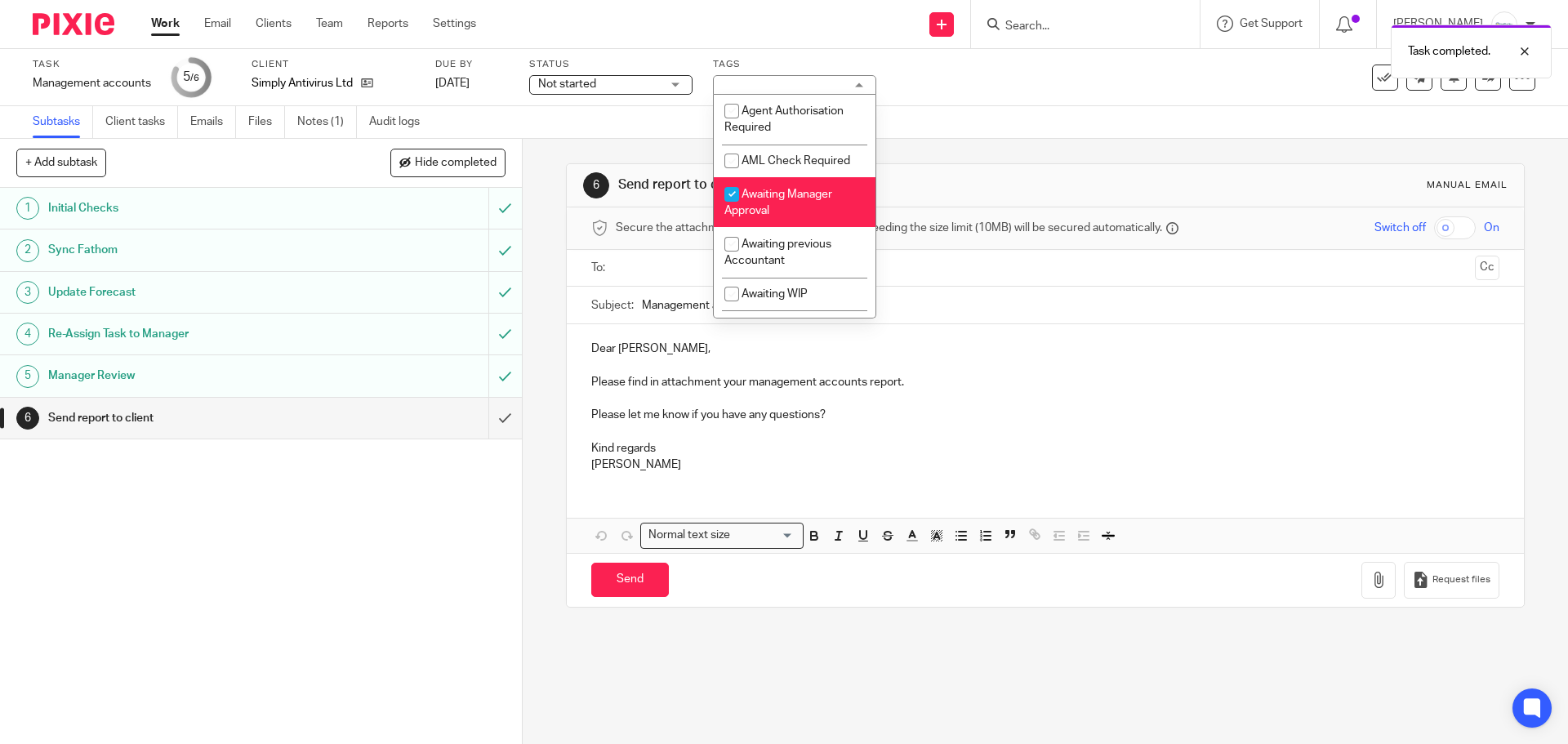
click at [787, 192] on span "Awaiting Manager Approval" at bounding box center [779, 203] width 108 height 29
checkbox input "false"
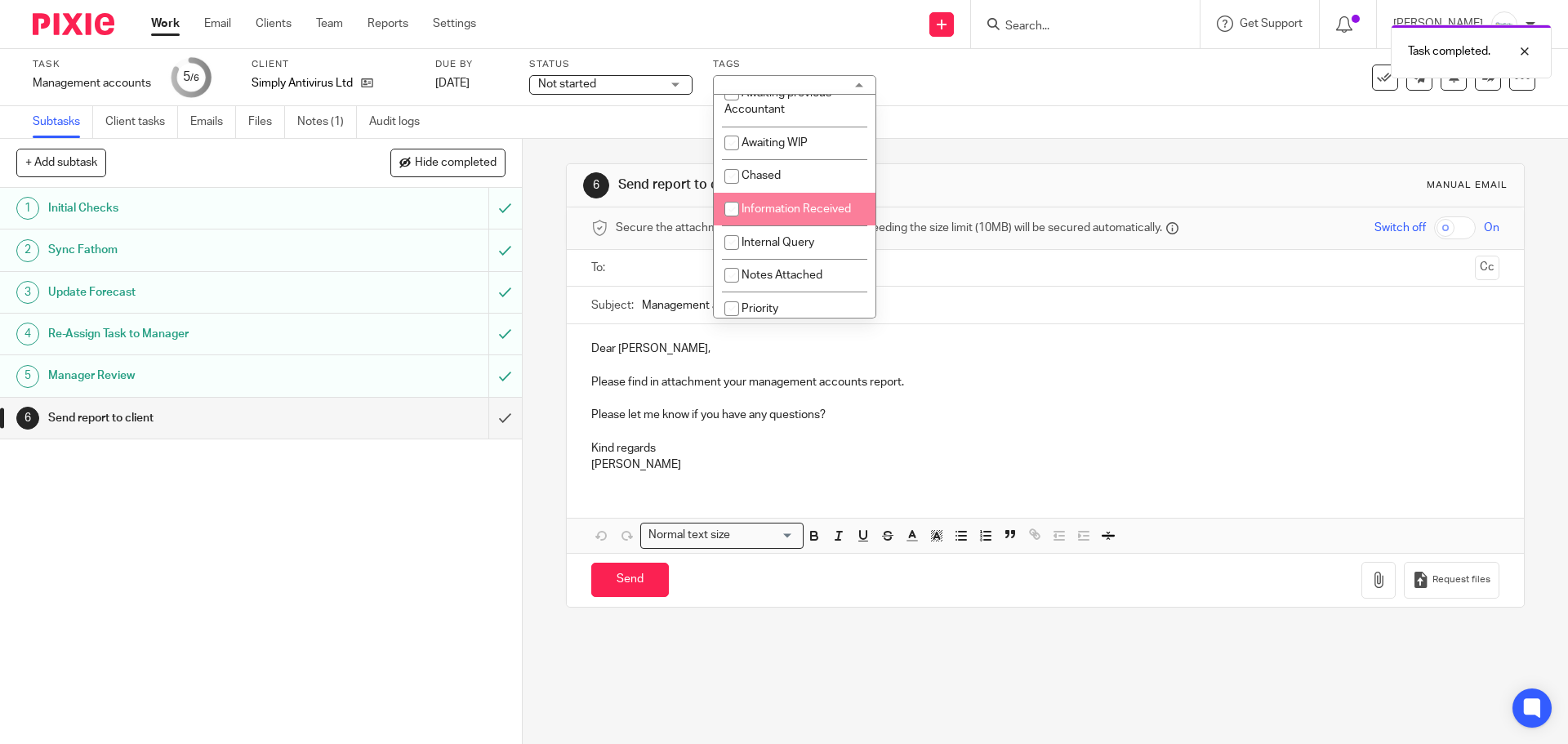
scroll to position [163, 0]
click at [803, 225] on span "Internal Query" at bounding box center [778, 230] width 73 height 12
checkbox input "true"
click at [1067, 126] on div "Subtasks Client tasks Emails Files Notes (1) Audit logs" at bounding box center [784, 123] width 1568 height 32
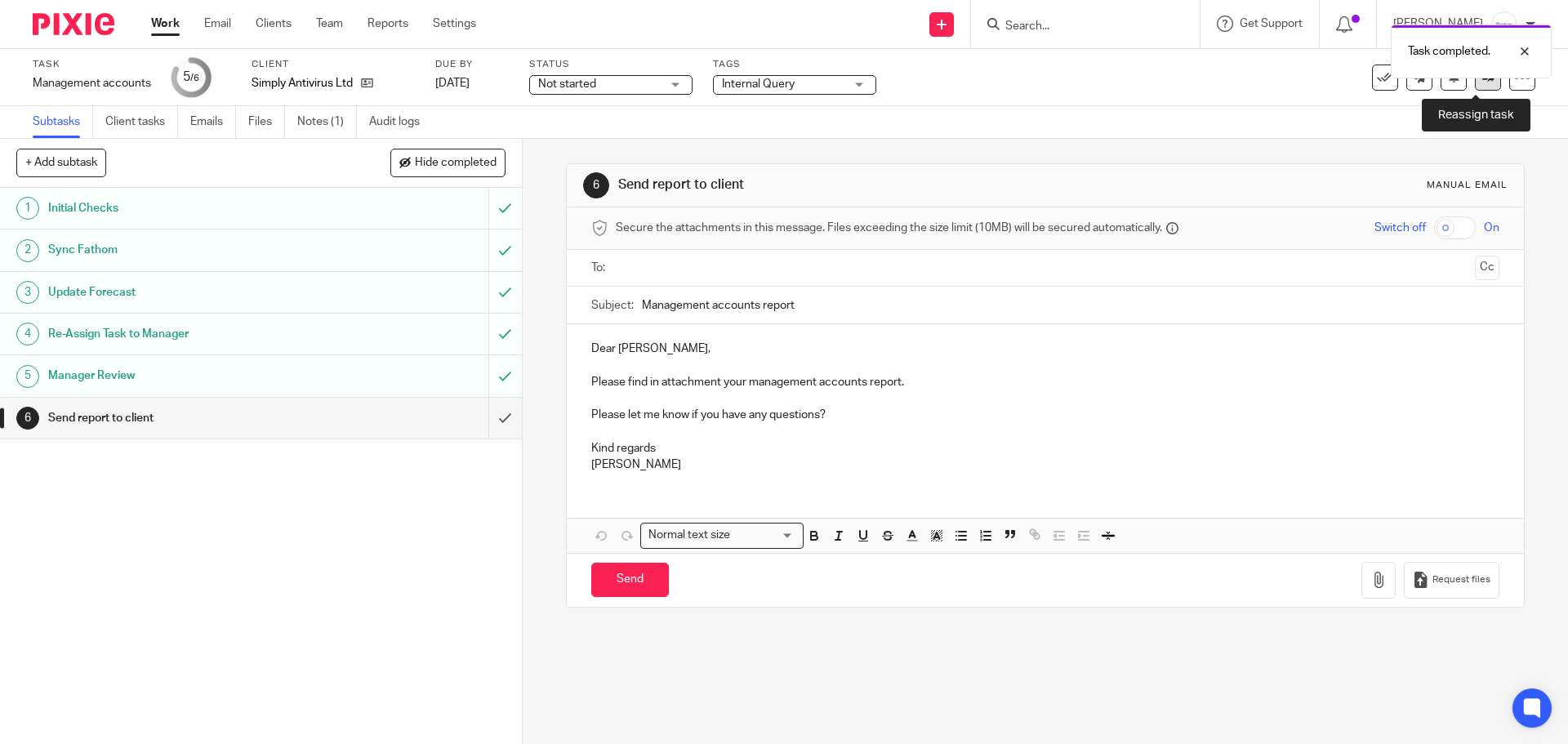
click at [1475, 87] on link at bounding box center [1488, 78] width 26 height 26
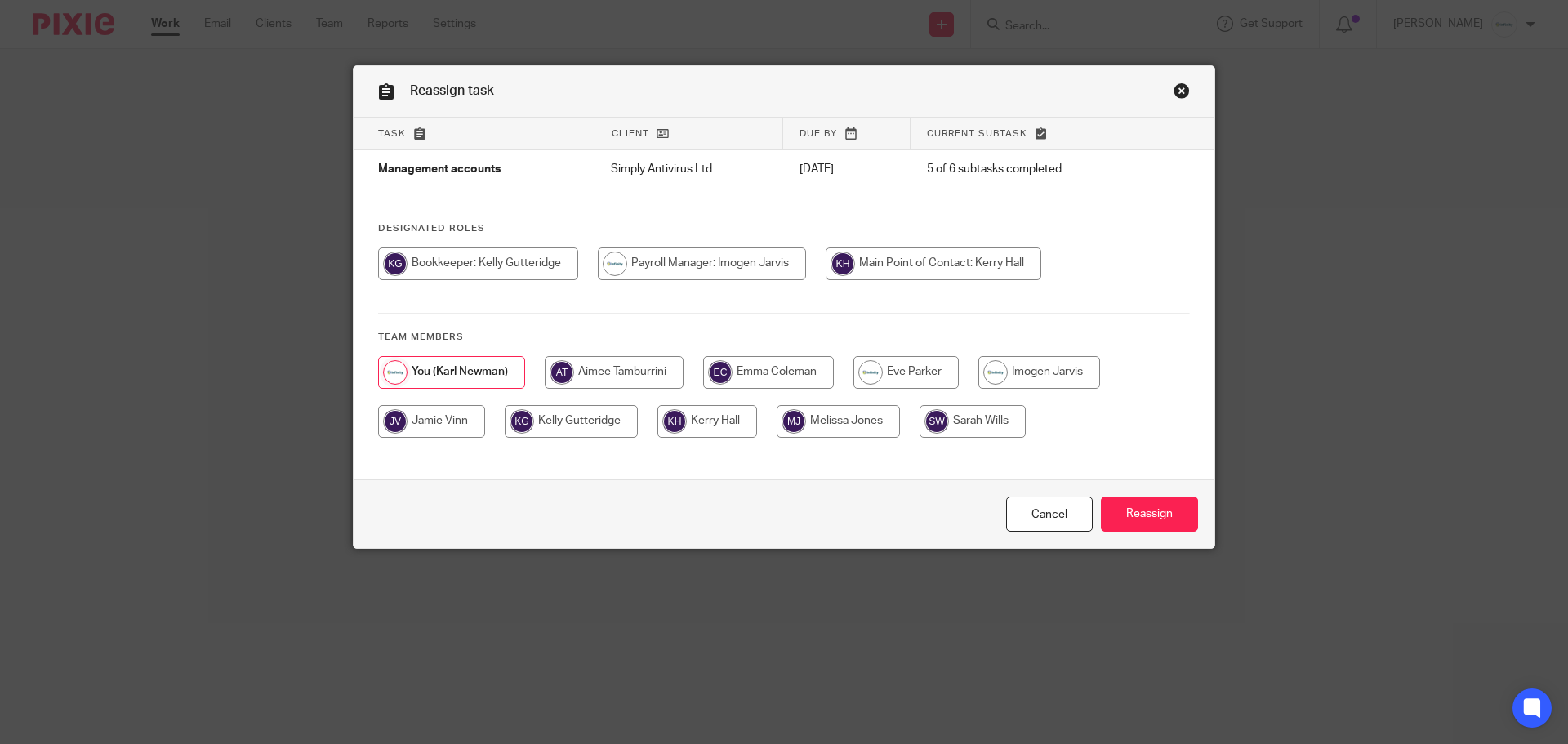
click at [525, 265] on input "radio" at bounding box center [478, 264] width 200 height 32
radio input "true"
click at [1158, 510] on input "Reassign" at bounding box center [1150, 514] width 97 height 35
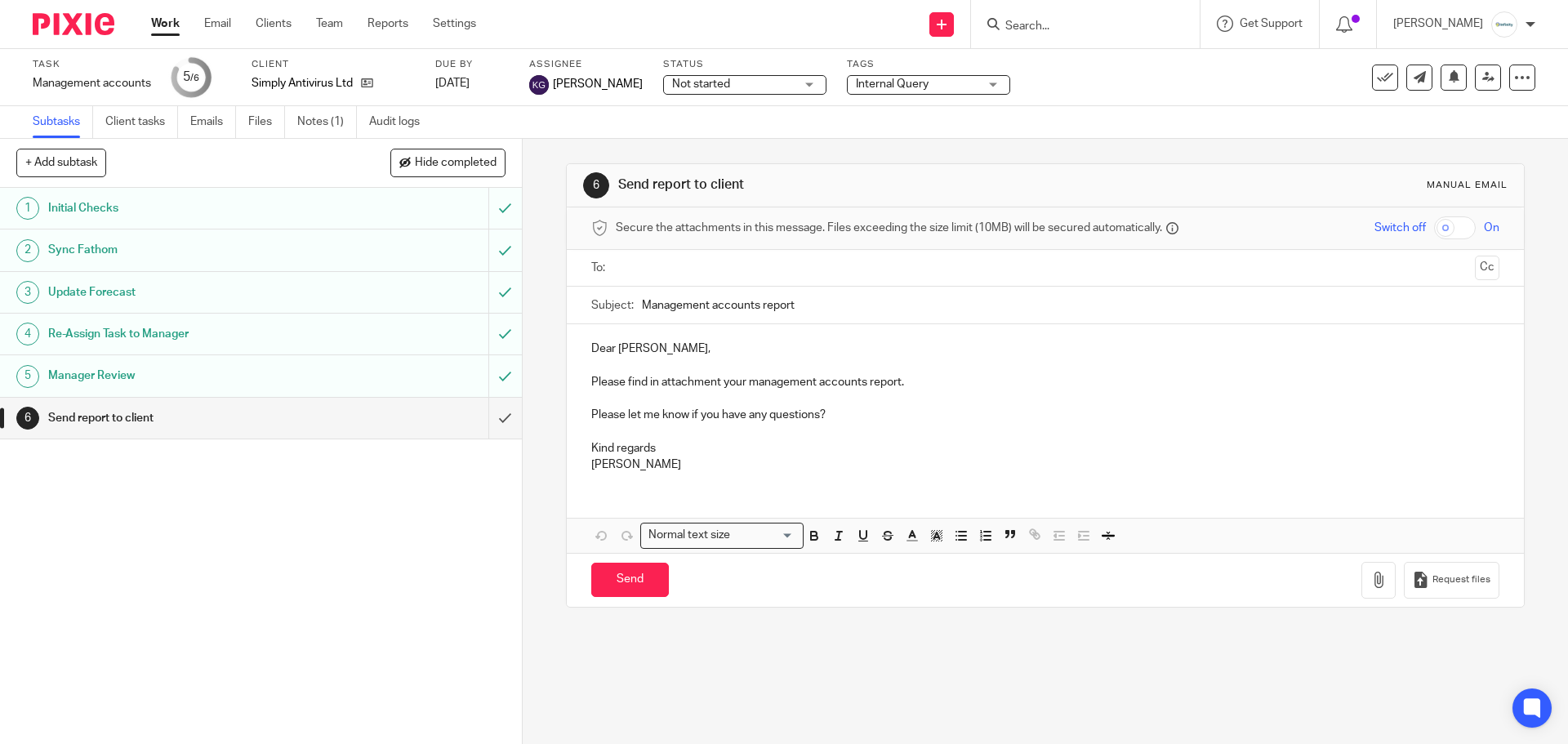
click at [160, 23] on link "Work" at bounding box center [166, 23] width 29 height 16
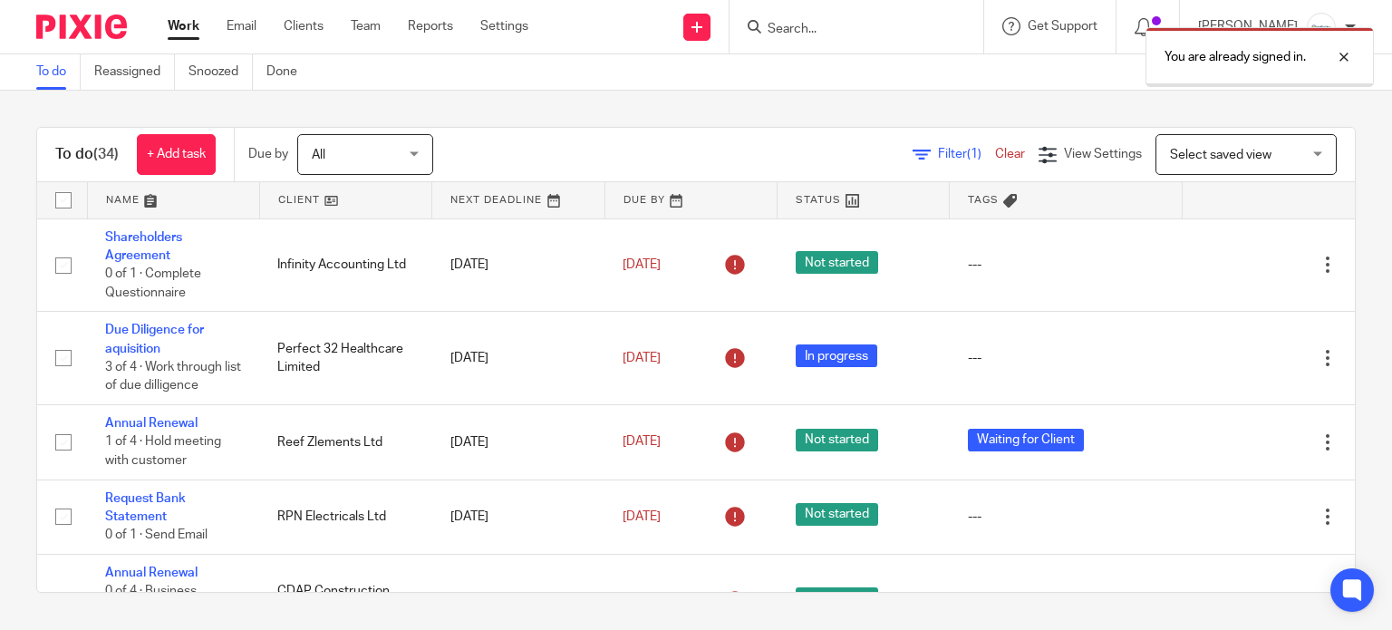
click at [823, 24] on div "You are already signed in." at bounding box center [1035, 52] width 678 height 69
click at [1344, 55] on div at bounding box center [1329, 57] width 49 height 22
click at [824, 29] on input "Search" at bounding box center [847, 30] width 163 height 16
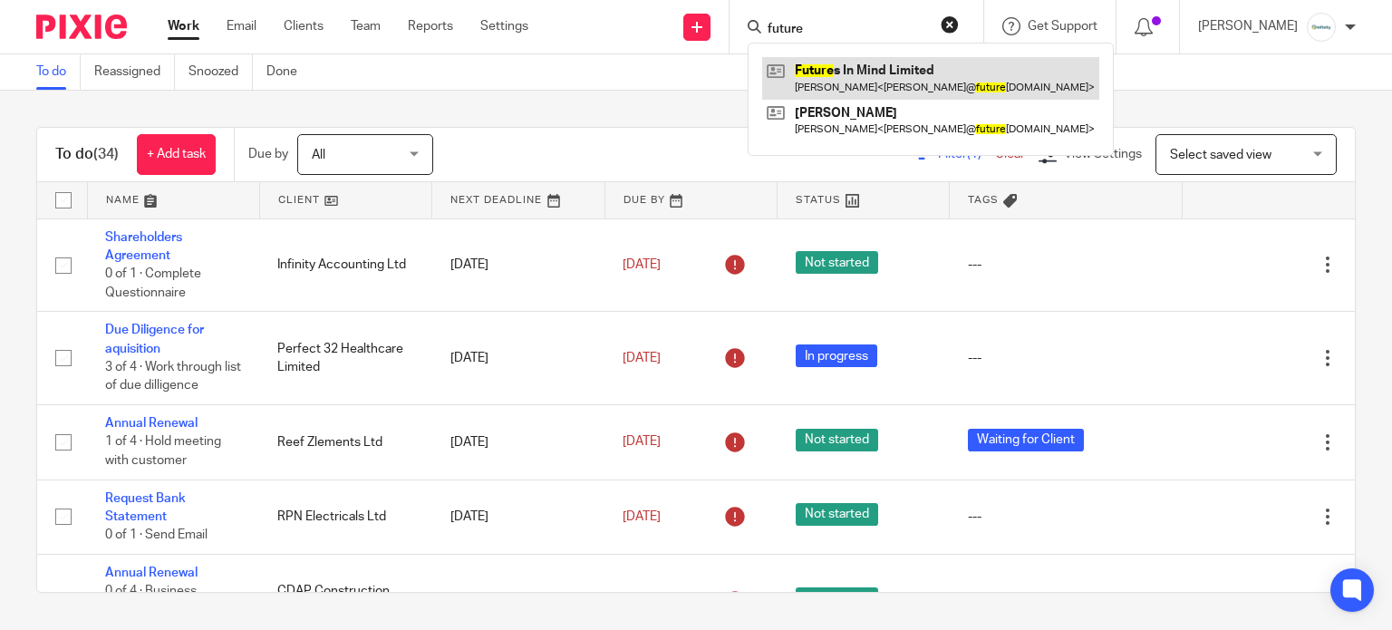
type input "future"
click at [895, 72] on link at bounding box center [930, 78] width 337 height 42
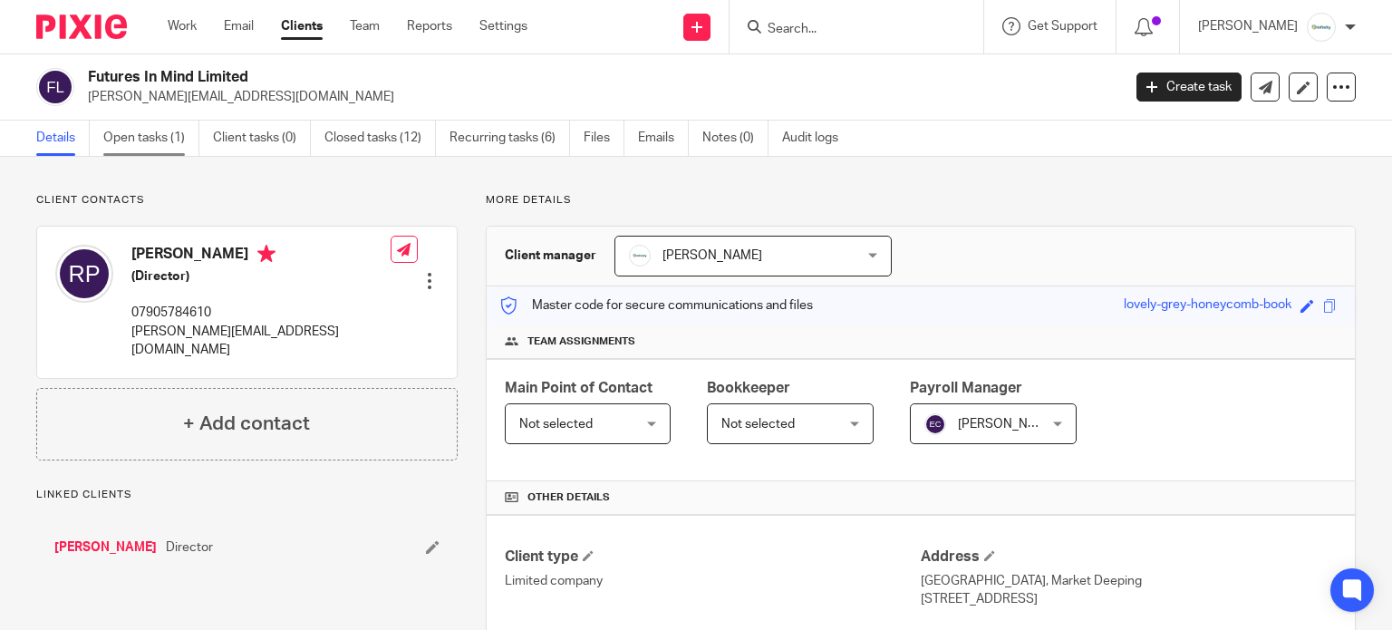
click at [157, 148] on link "Open tasks (1)" at bounding box center [151, 137] width 96 height 35
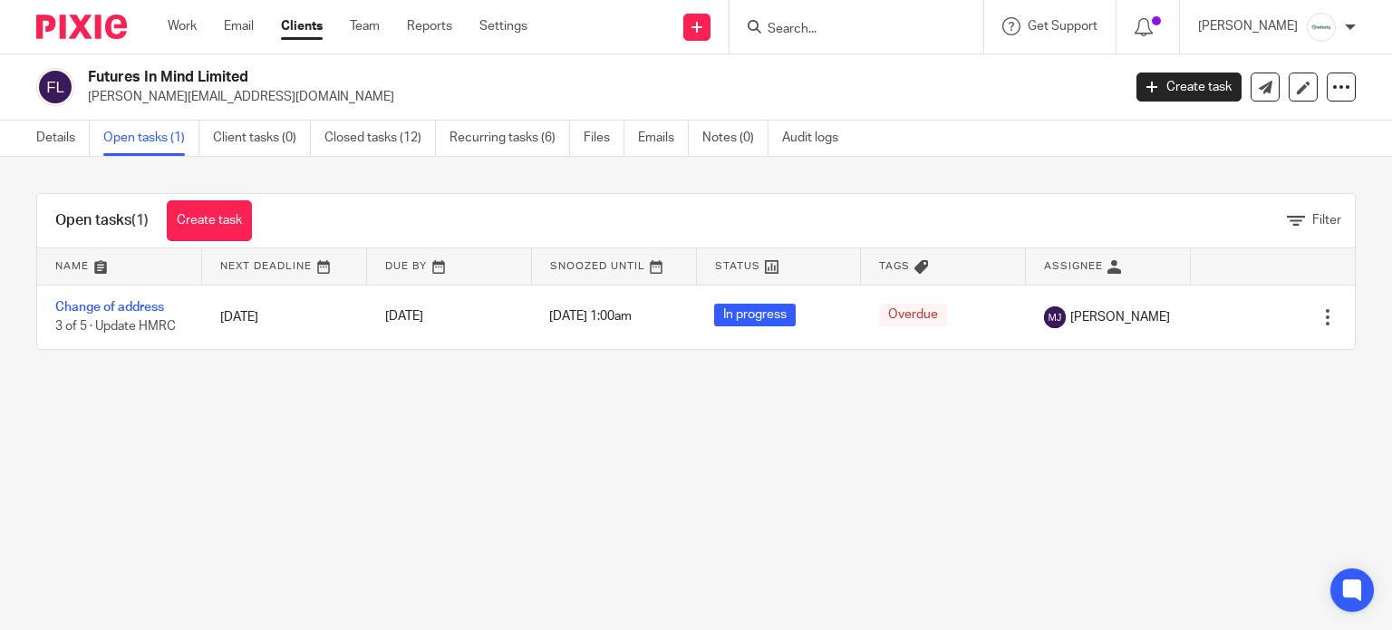
click at [667, 141] on link "Emails" at bounding box center [663, 137] width 51 height 35
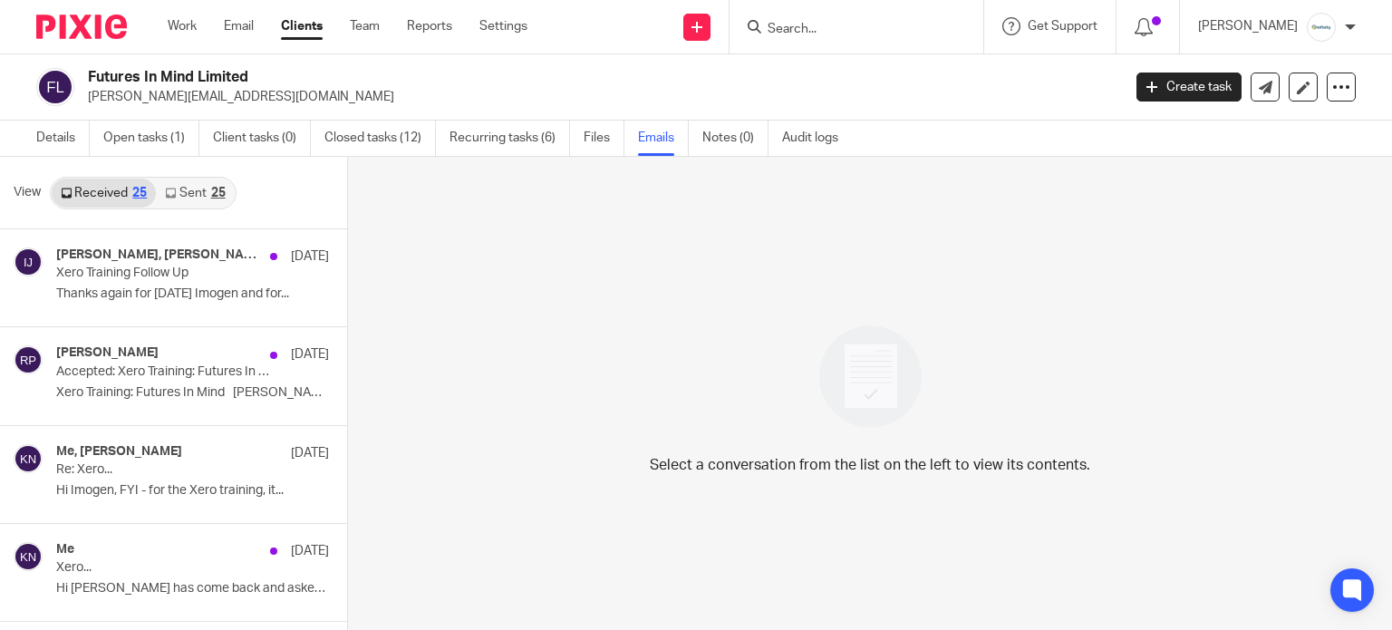
click at [220, 195] on div "25" at bounding box center [218, 193] width 14 height 13
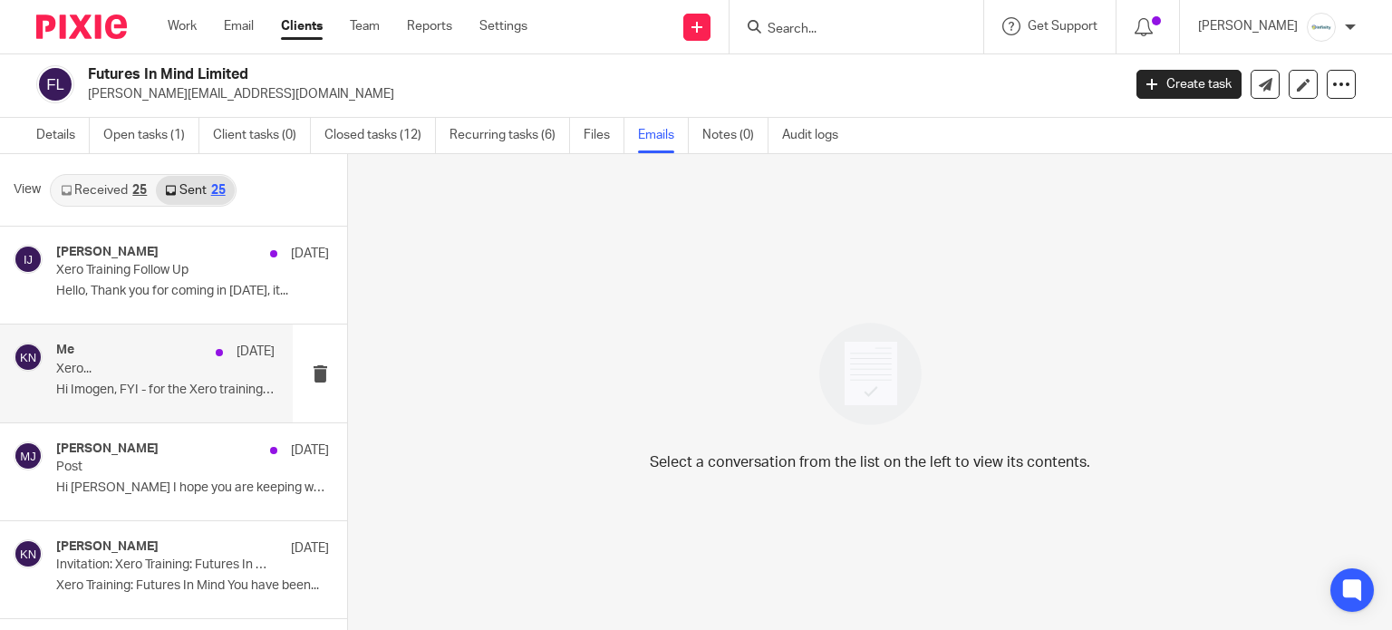
click at [136, 390] on p "Hi Imogen, FYI - for the Xero training, it..." at bounding box center [165, 389] width 218 height 15
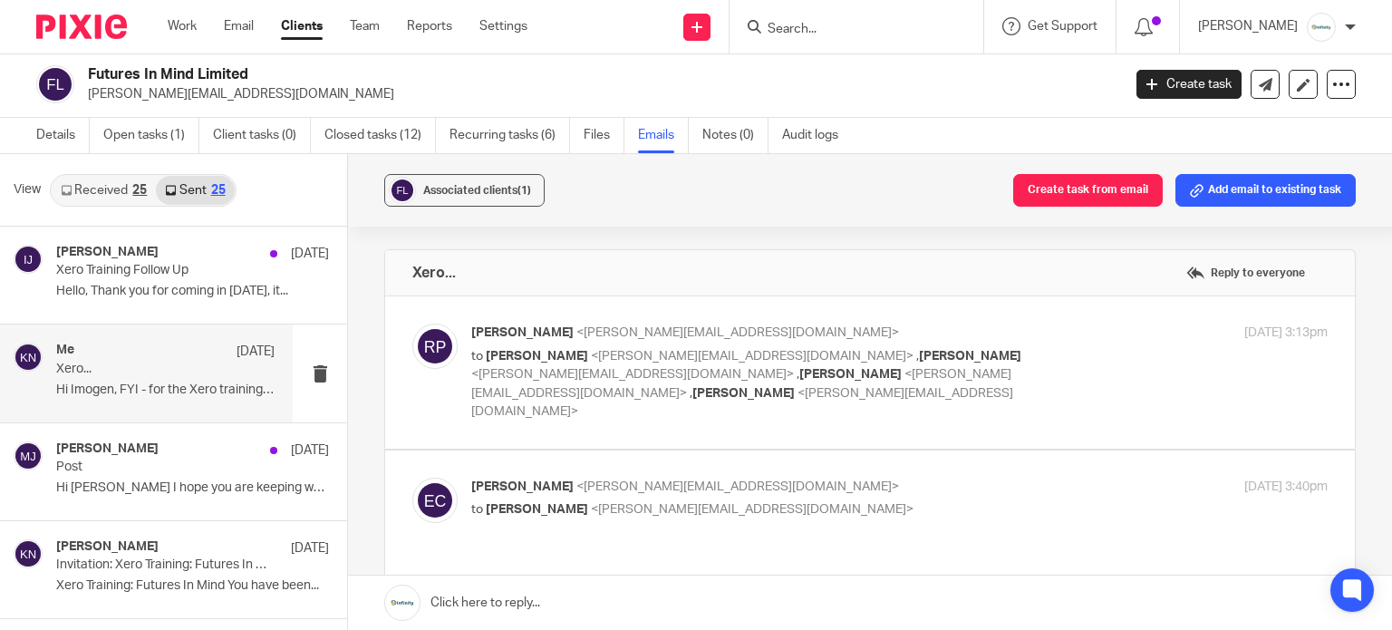
scroll to position [0, 0]
click at [174, 31] on link "Work" at bounding box center [182, 26] width 29 height 18
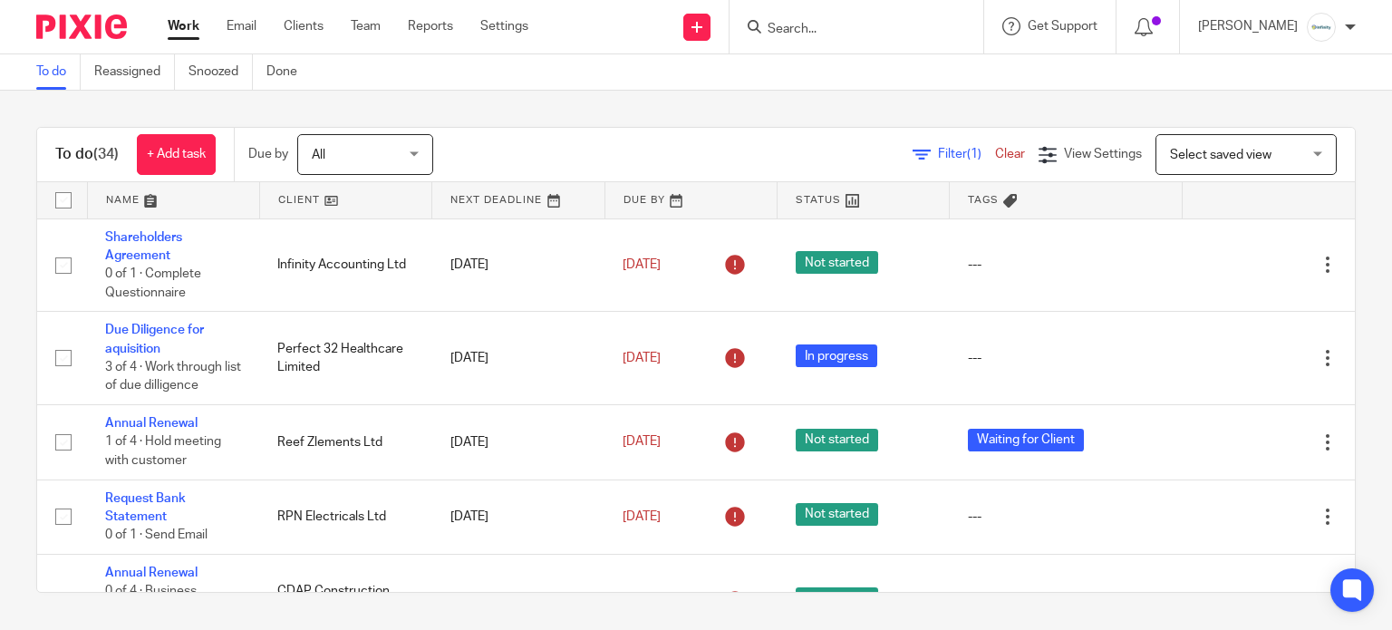
click at [890, 34] on input "Search" at bounding box center [847, 30] width 163 height 16
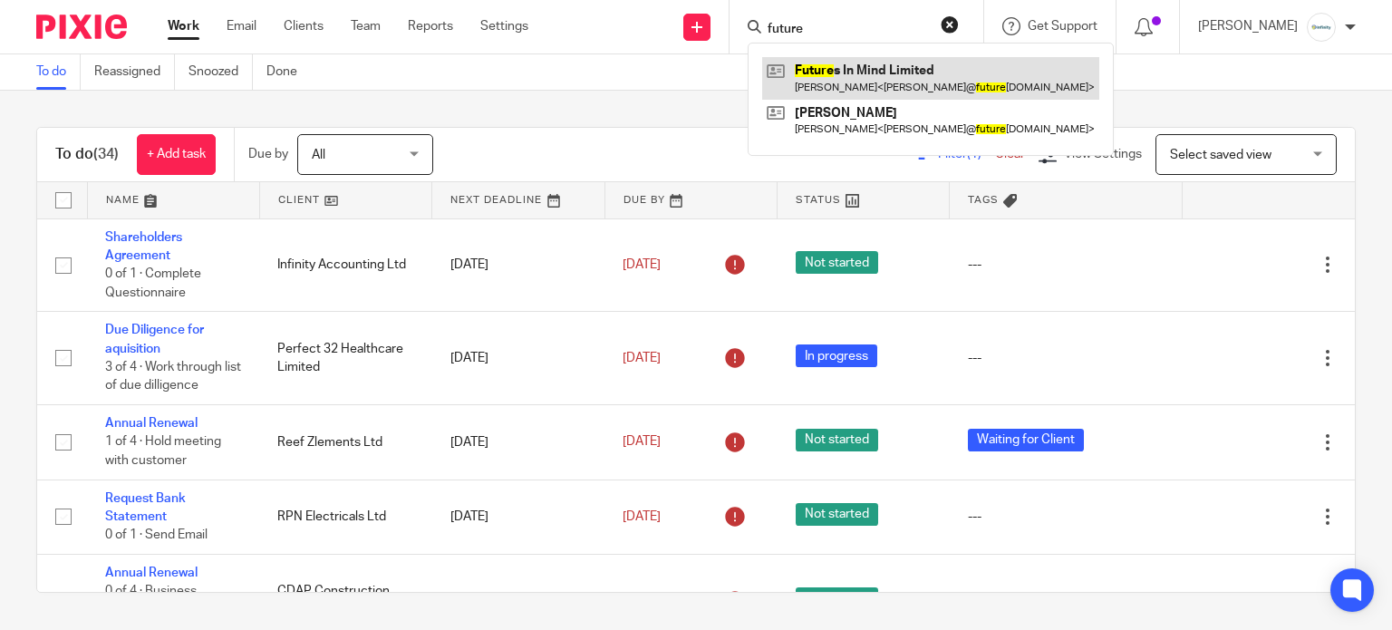
type input "future"
click at [928, 67] on link at bounding box center [930, 78] width 337 height 42
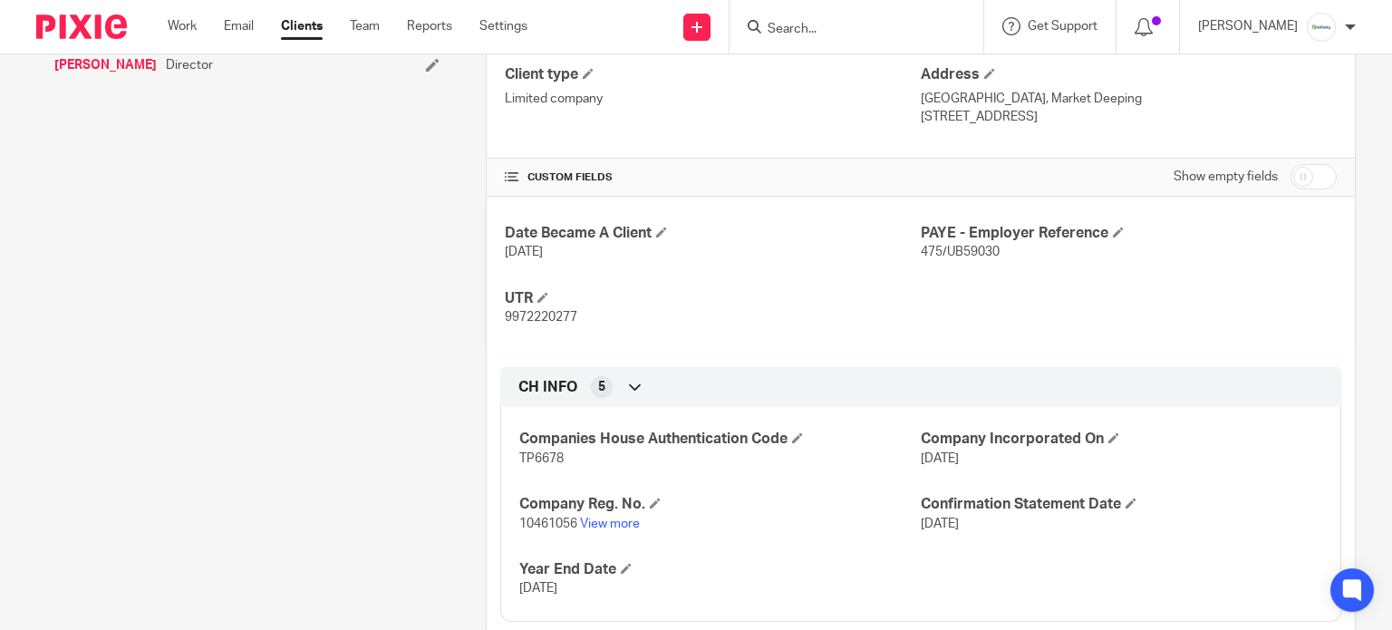
scroll to position [522, 0]
